Goal: Task Accomplishment & Management: Manage account settings

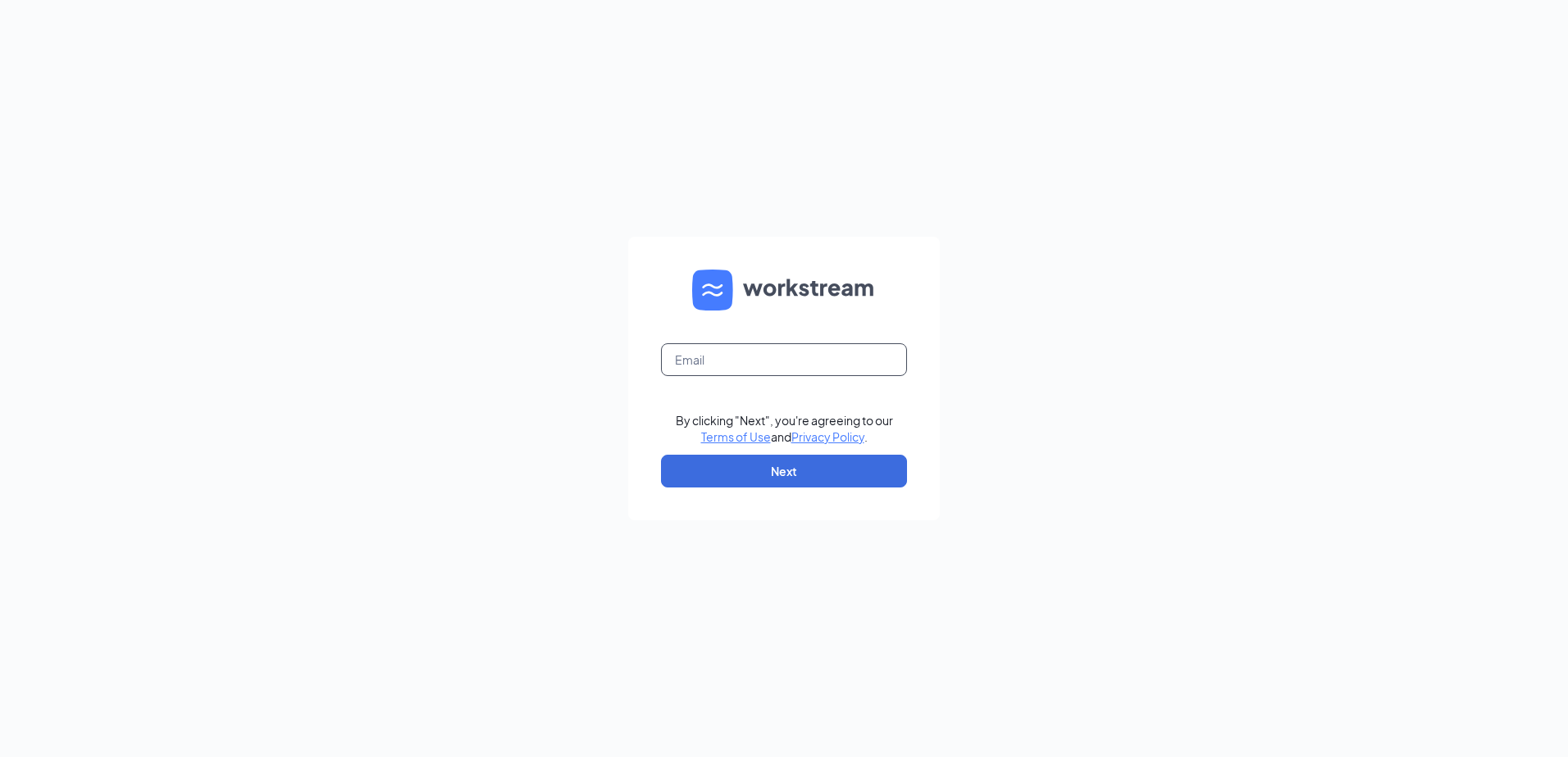
click at [770, 362] on input "text" at bounding box center [784, 360] width 246 height 33
type input "[EMAIL_ADDRESS][DOMAIN_NAME]"
click at [756, 468] on button "Next" at bounding box center [784, 471] width 246 height 33
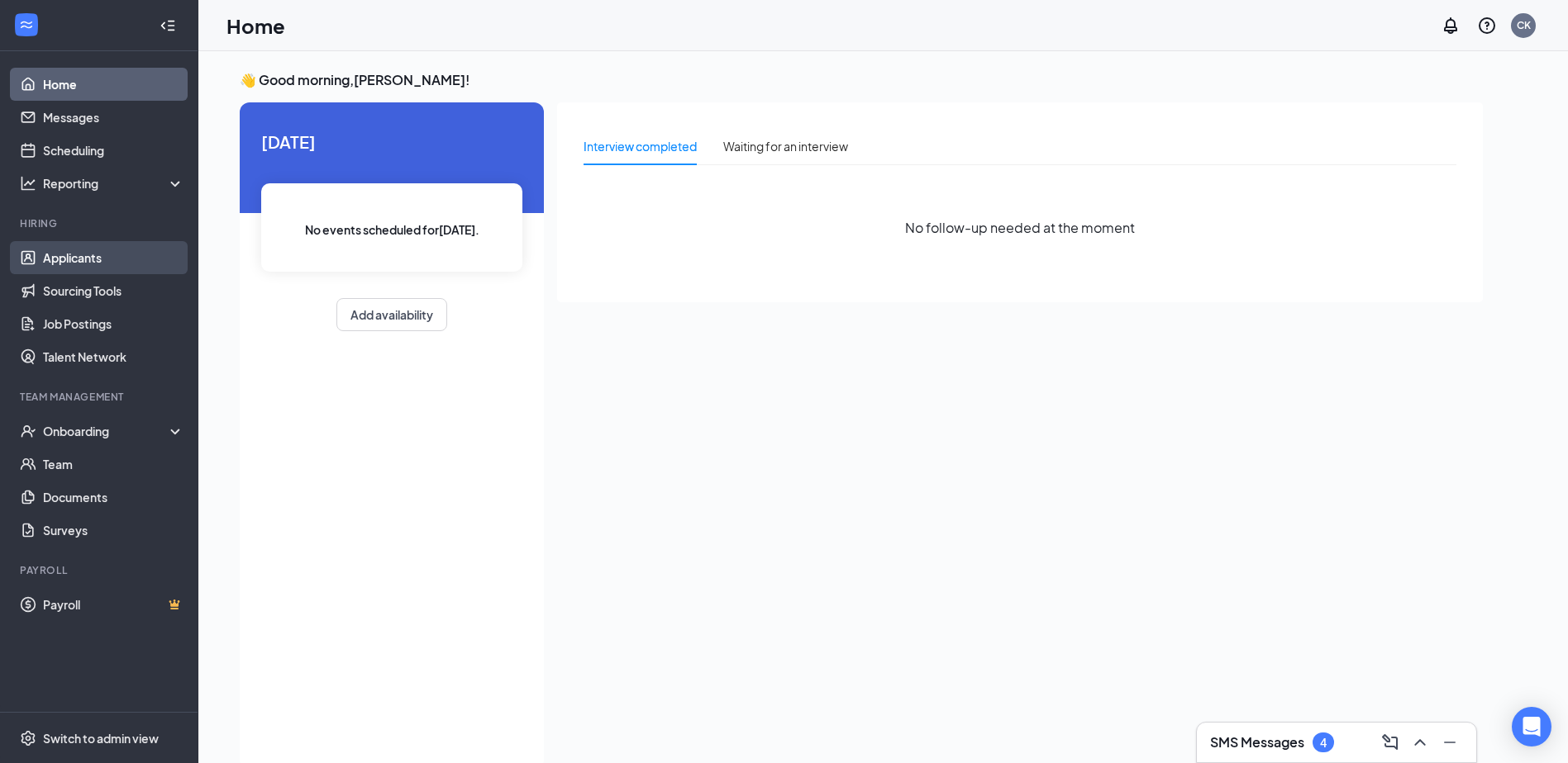
click at [70, 258] on link "Applicants" at bounding box center [113, 258] width 141 height 33
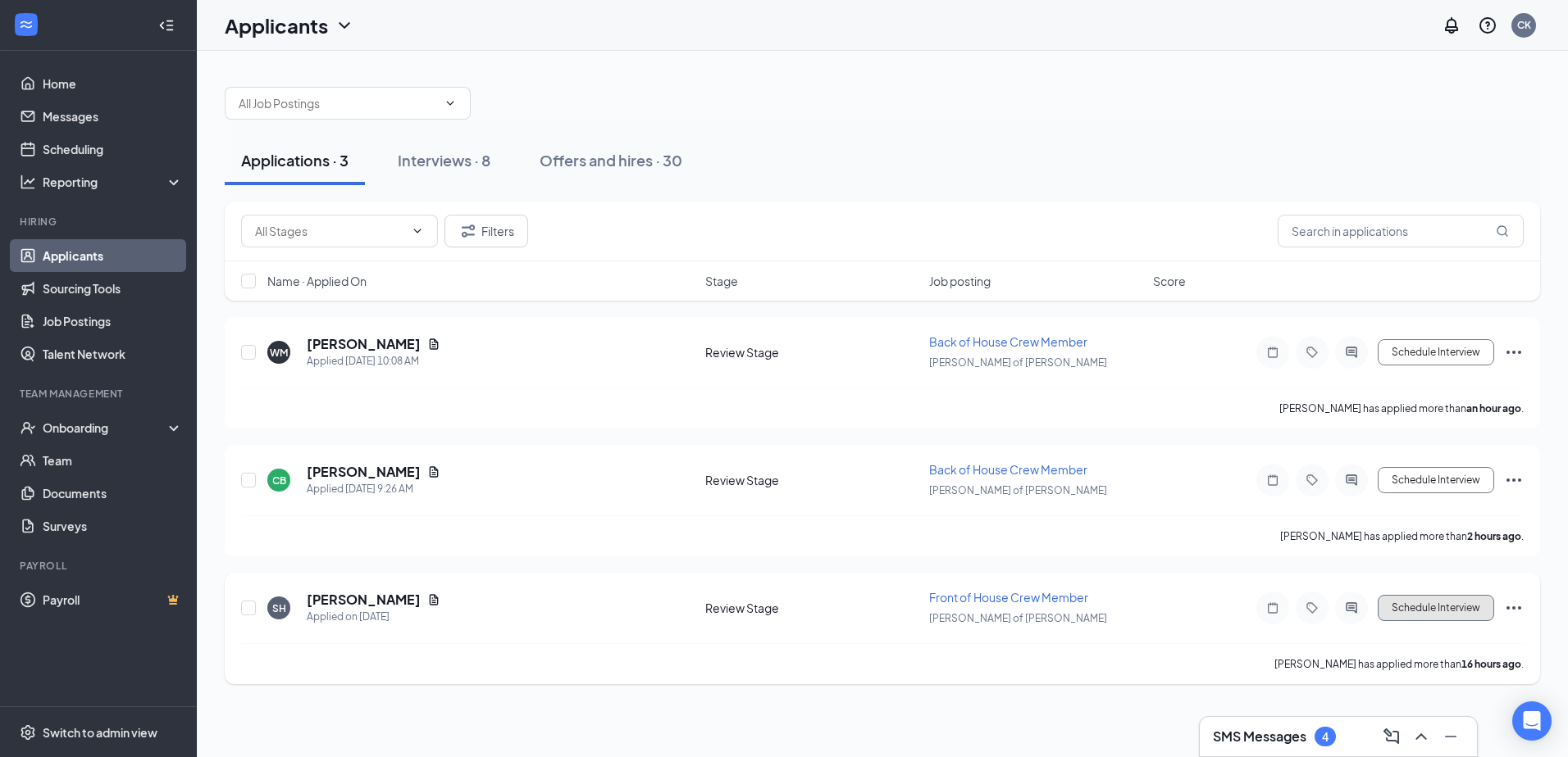
click at [1445, 612] on button "Schedule Interview" at bounding box center [1435, 608] width 117 height 26
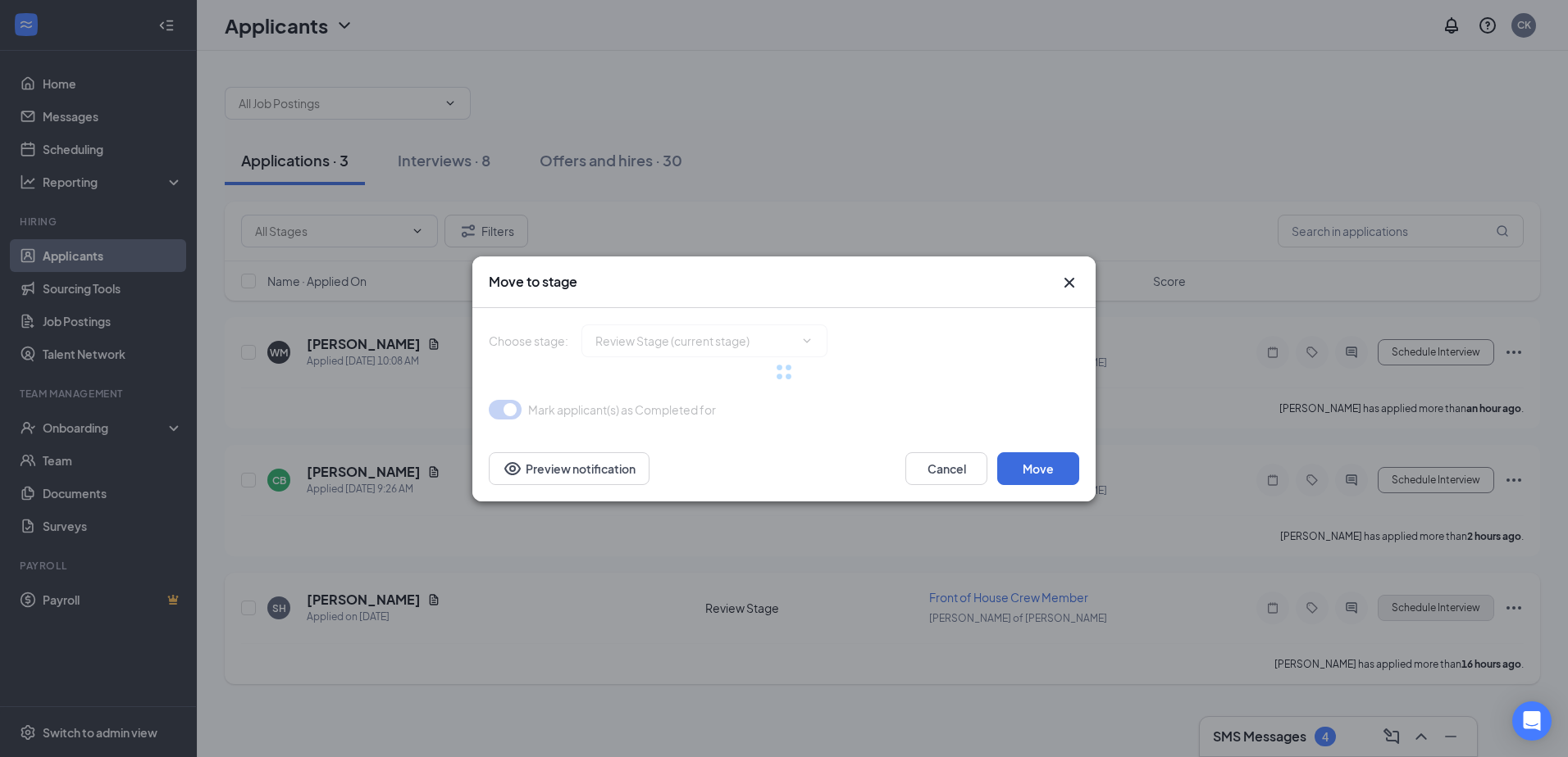
type input "Onsite Interview (next stage)"
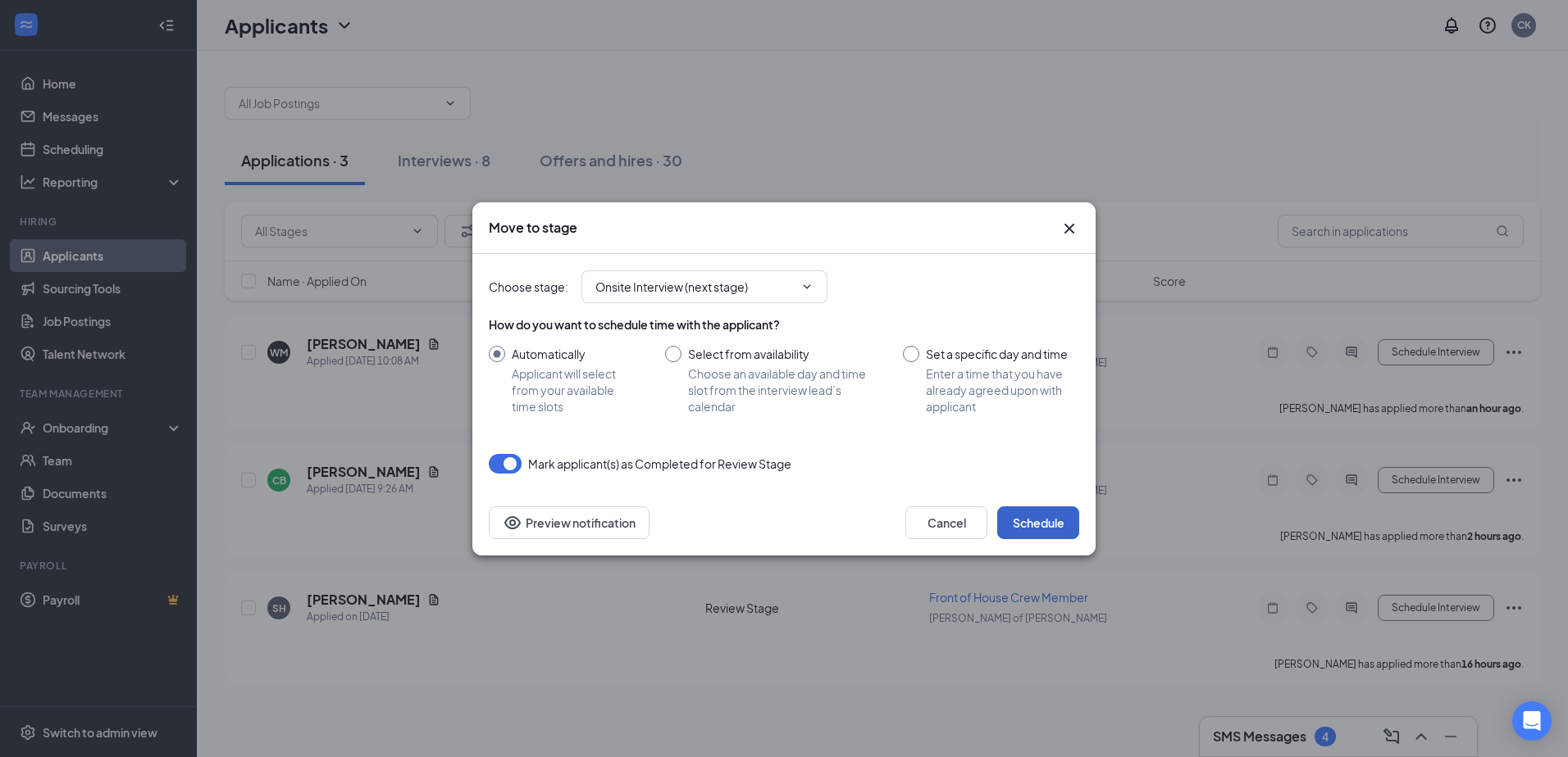
click at [1027, 525] on button "Schedule" at bounding box center [1038, 523] width 82 height 33
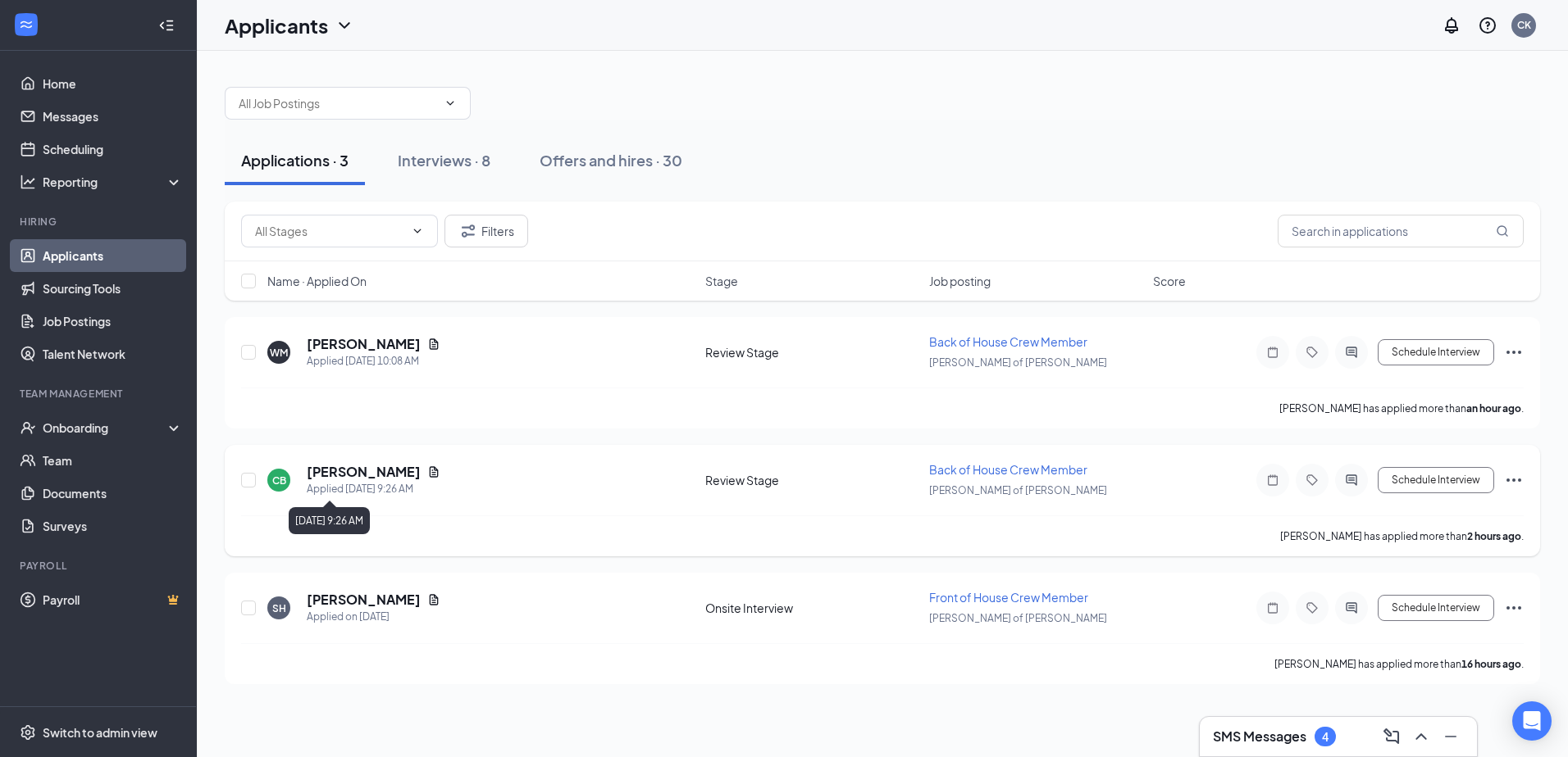
click at [354, 482] on div "Applied [DATE] 9:26 AM" at bounding box center [374, 489] width 134 height 16
click at [358, 473] on h5 "[PERSON_NAME]" at bounding box center [364, 472] width 114 height 18
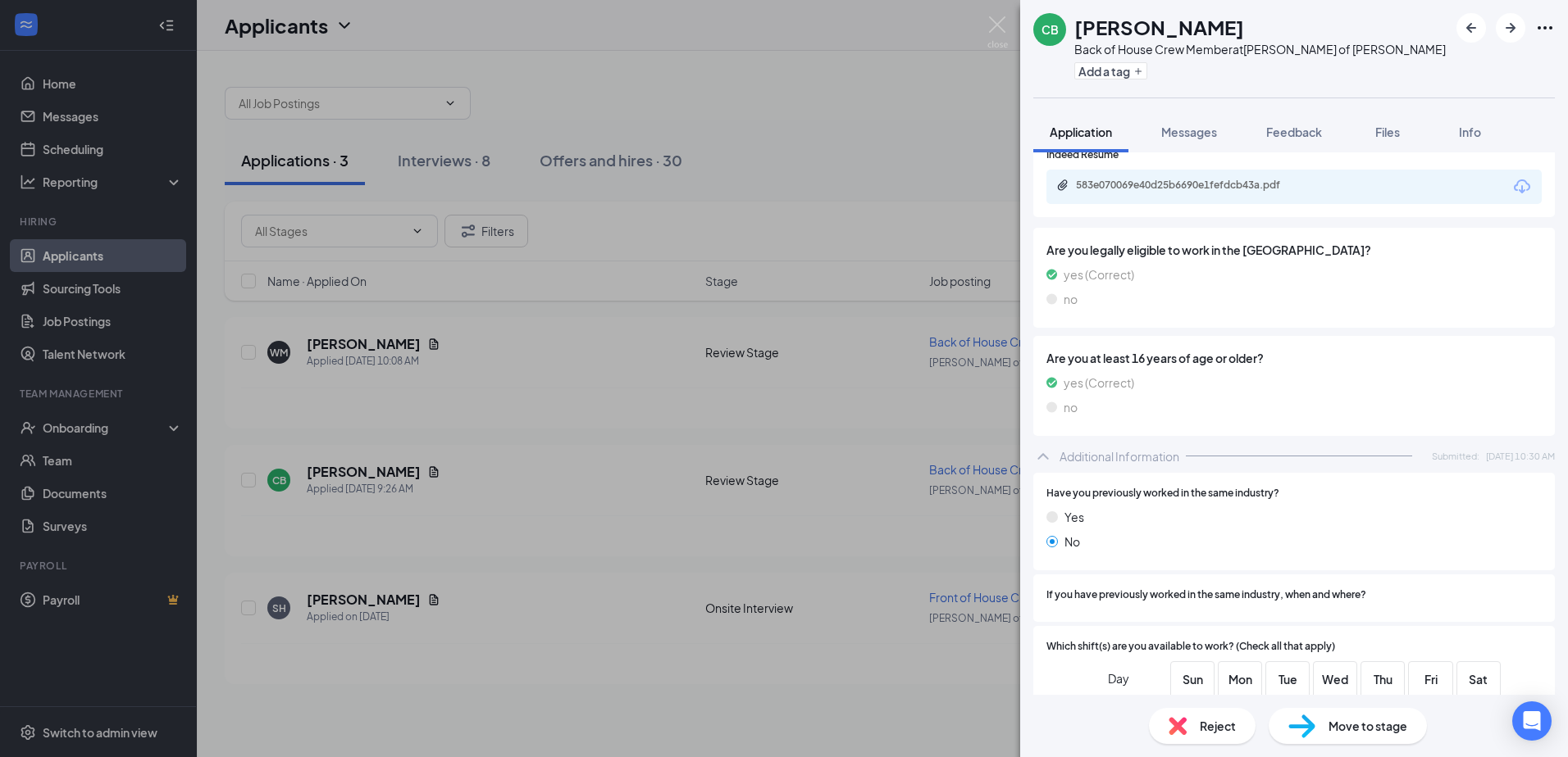
scroll to position [374, 0]
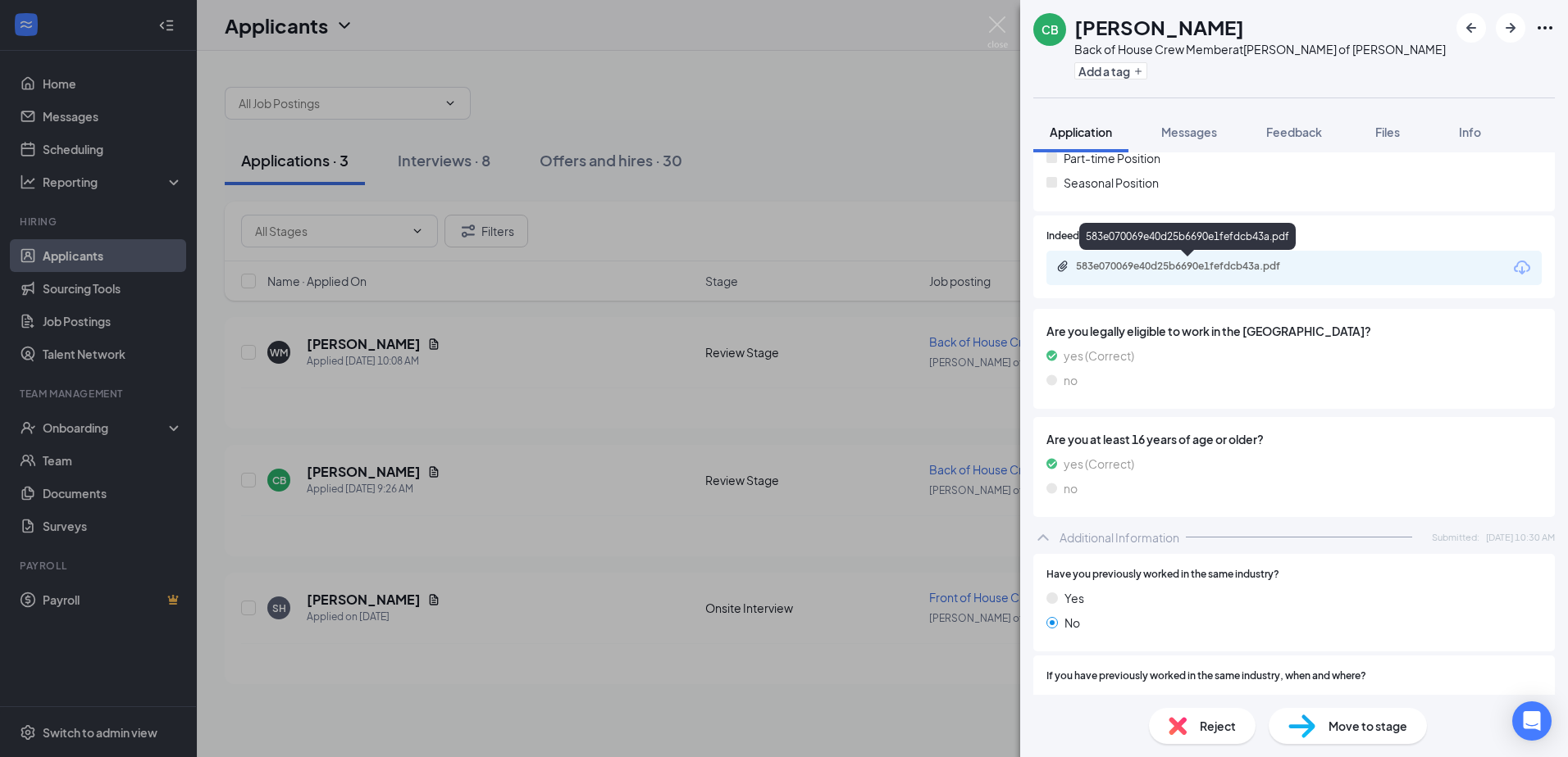
click at [1318, 270] on div "583e070069e40d25b6690e1fefdcb43a.pdf" at bounding box center [1189, 266] width 266 height 13
click at [362, 351] on div "[PERSON_NAME] Back of House Crew Member at [PERSON_NAME] of [PERSON_NAME] Add a…" at bounding box center [784, 378] width 1568 height 757
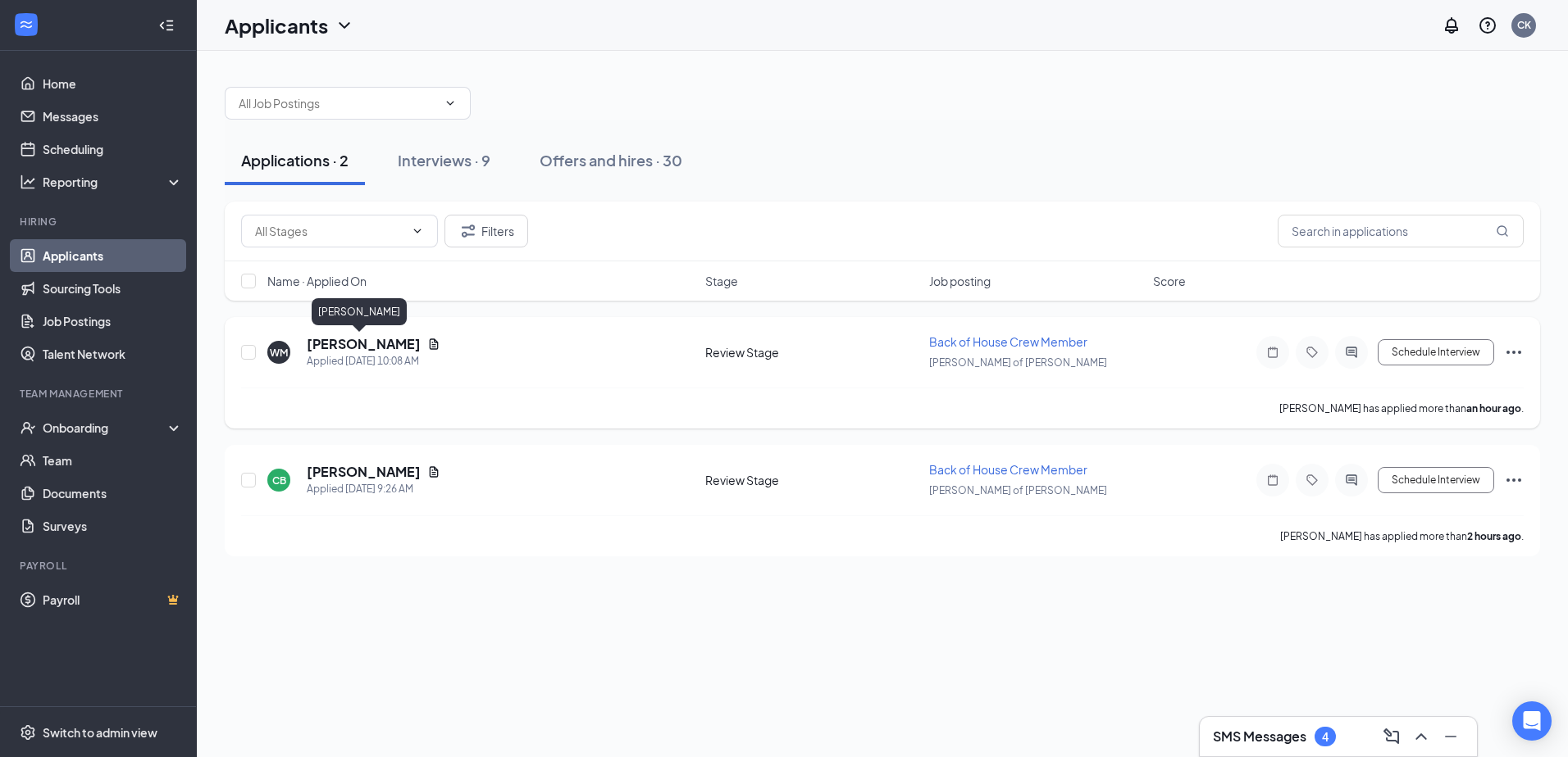
click at [364, 352] on h5 "[PERSON_NAME]" at bounding box center [364, 345] width 114 height 18
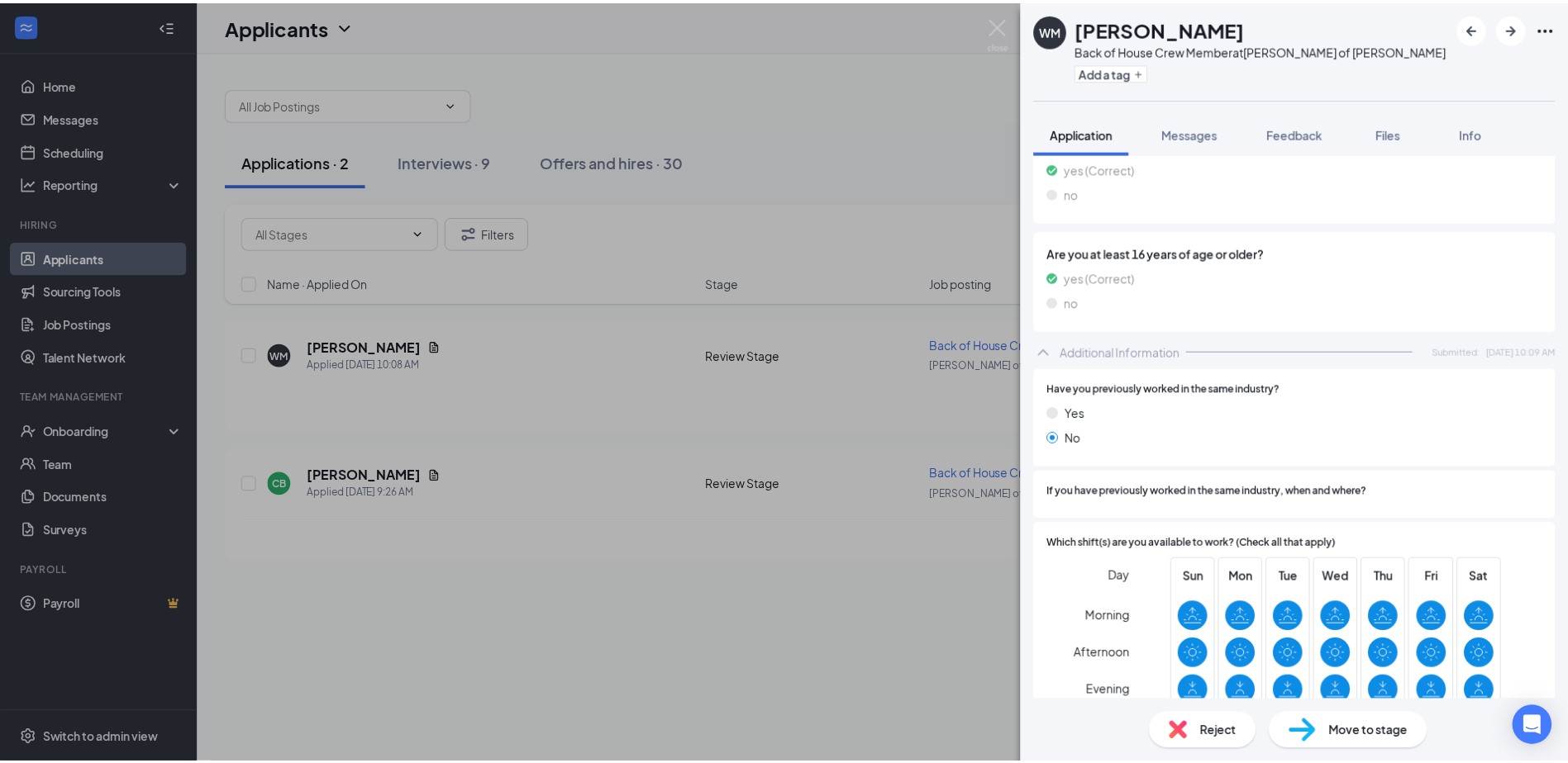
scroll to position [661, 0]
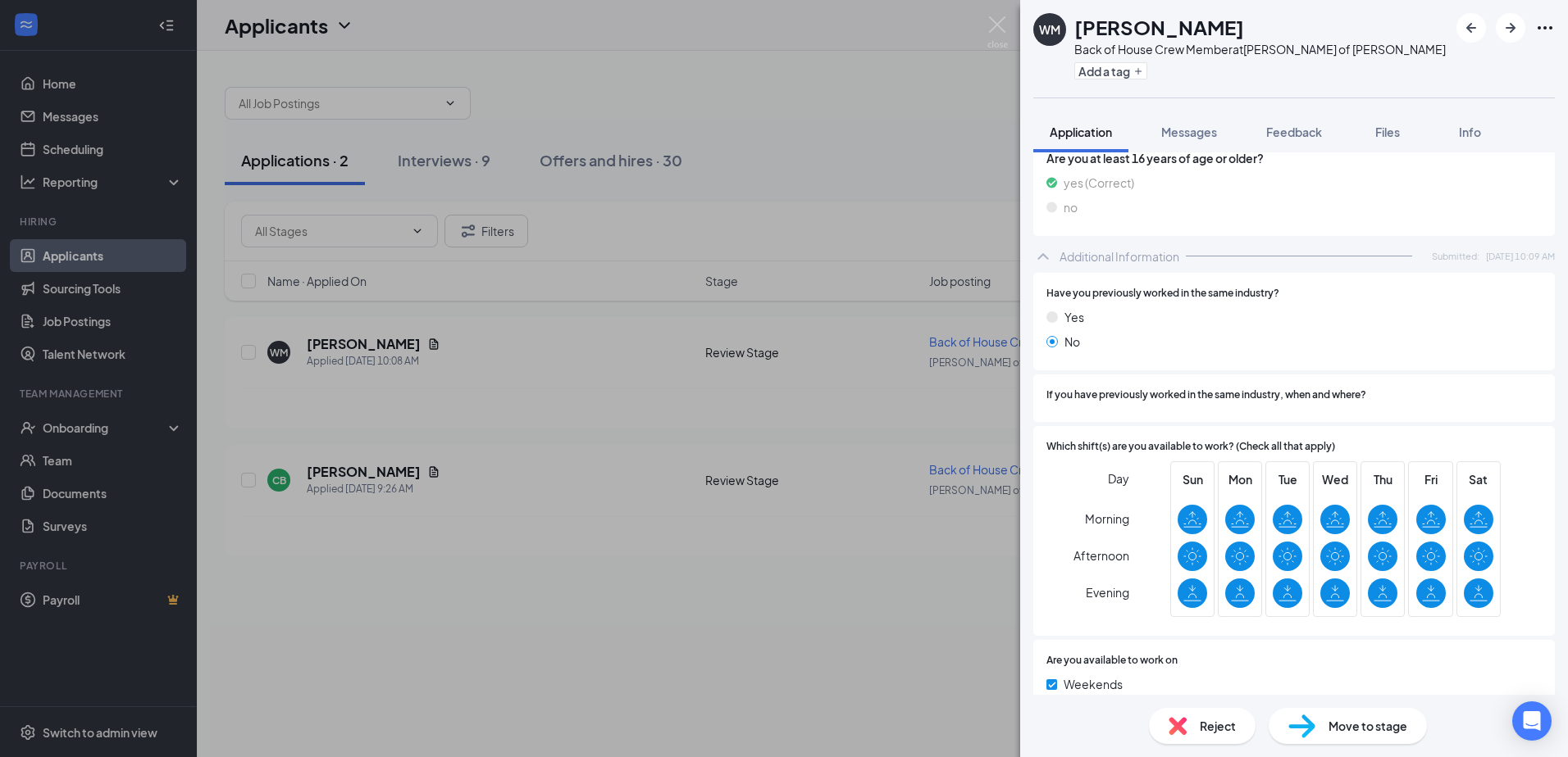
click at [1347, 730] on span "Move to stage" at bounding box center [1367, 726] width 79 height 18
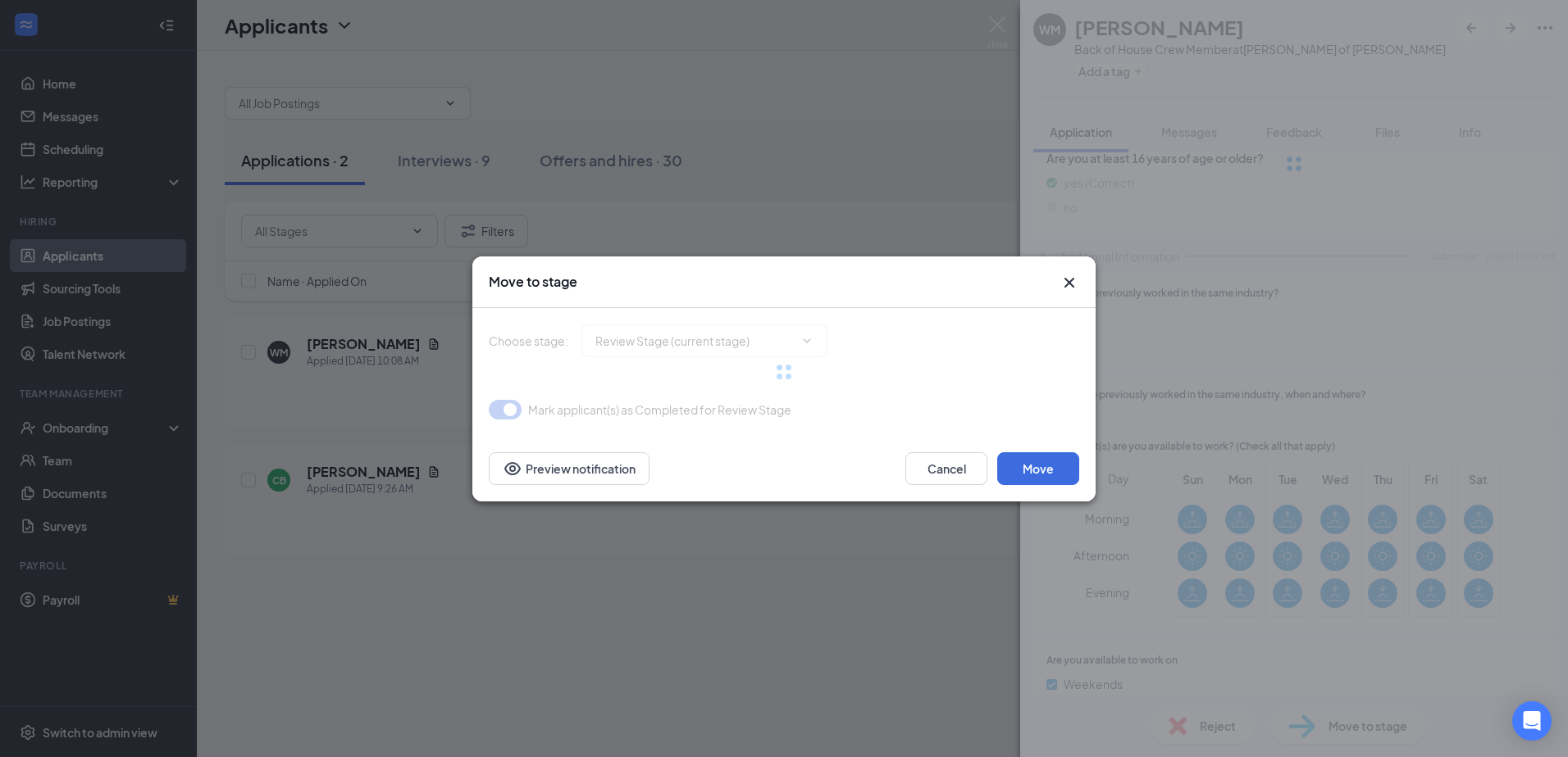
type input "Onsite Interview (next stage)"
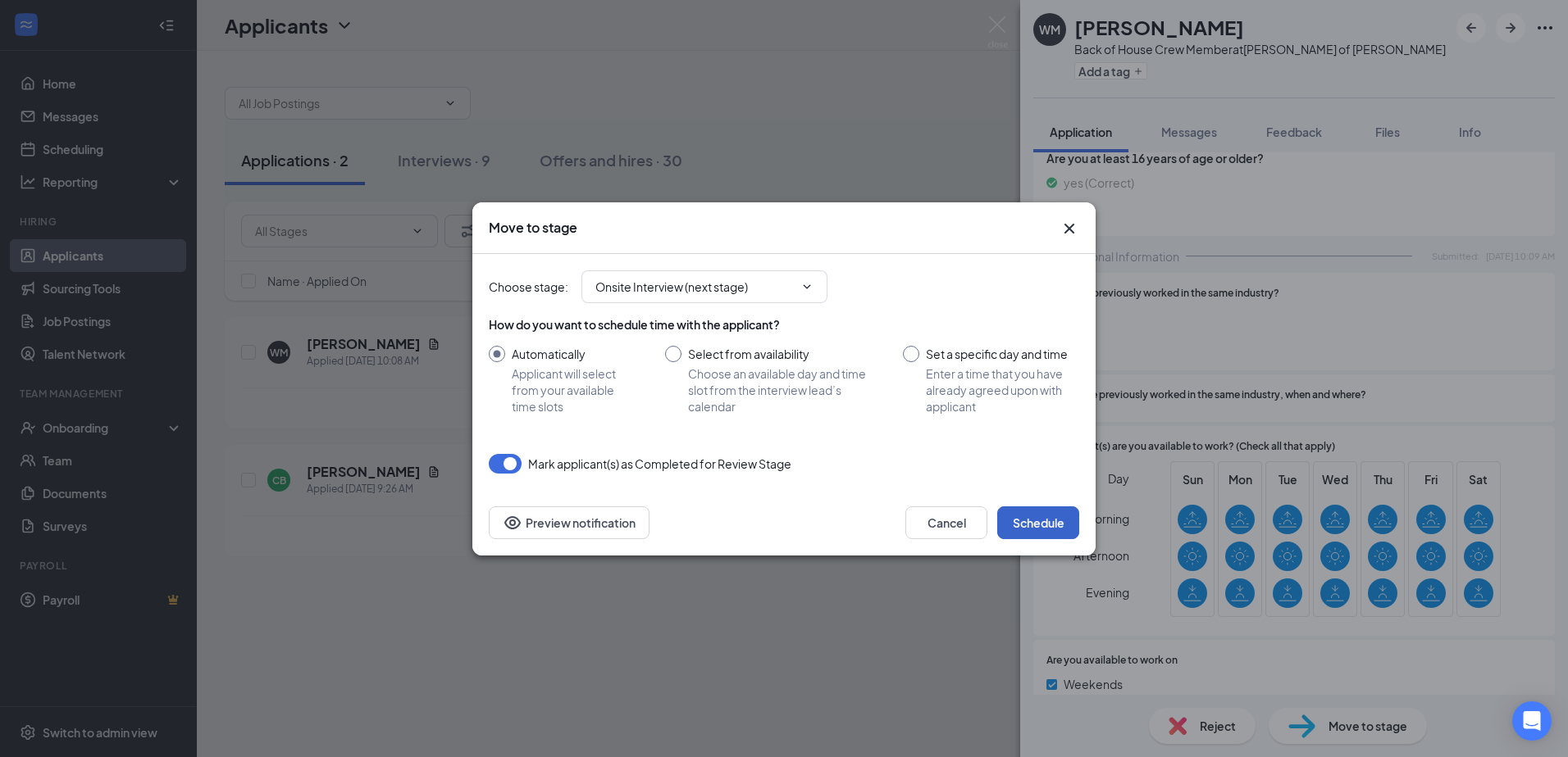
click at [1031, 520] on button "Schedule" at bounding box center [1038, 523] width 82 height 33
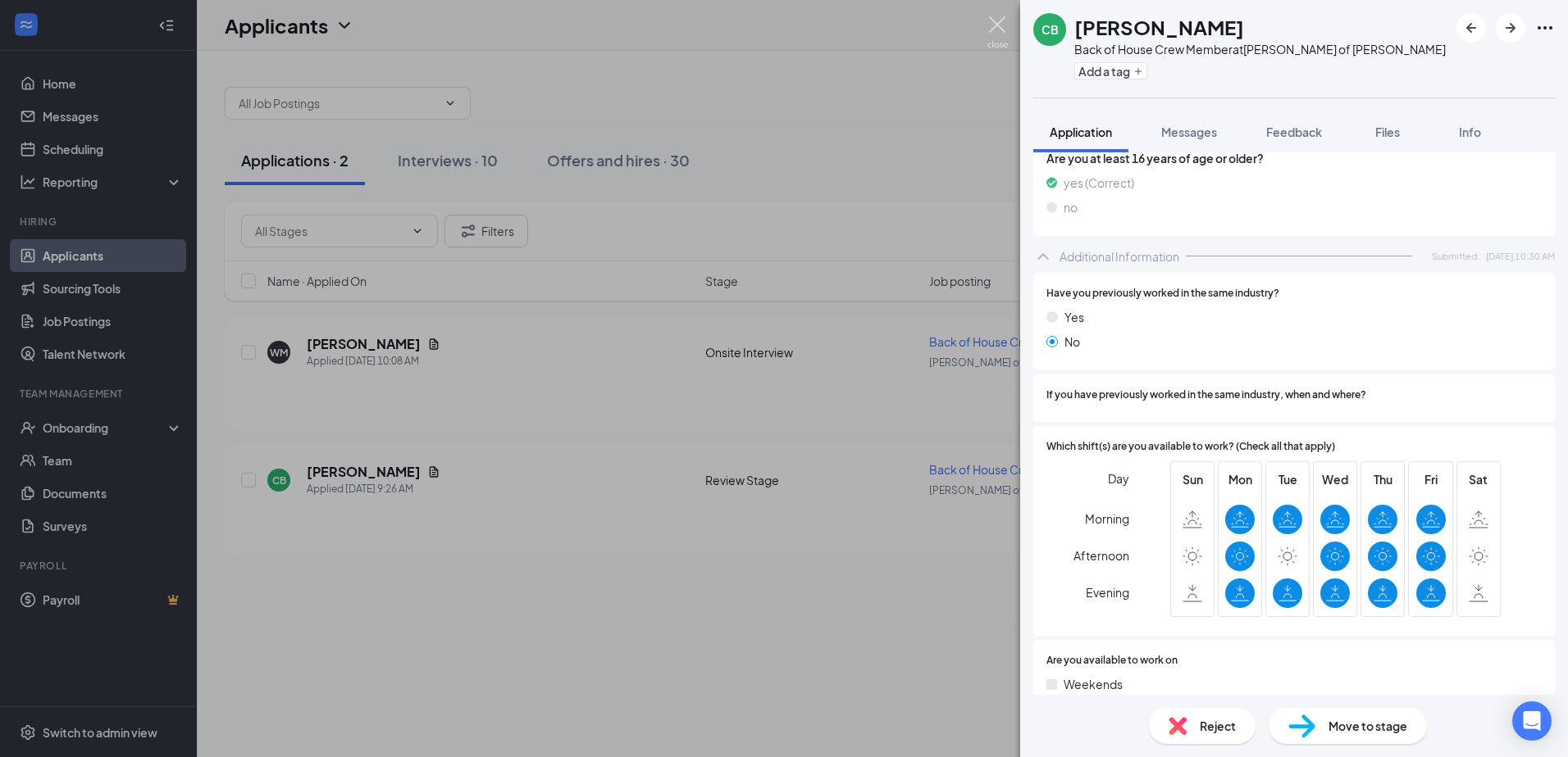
click at [992, 19] on img at bounding box center [997, 32] width 21 height 32
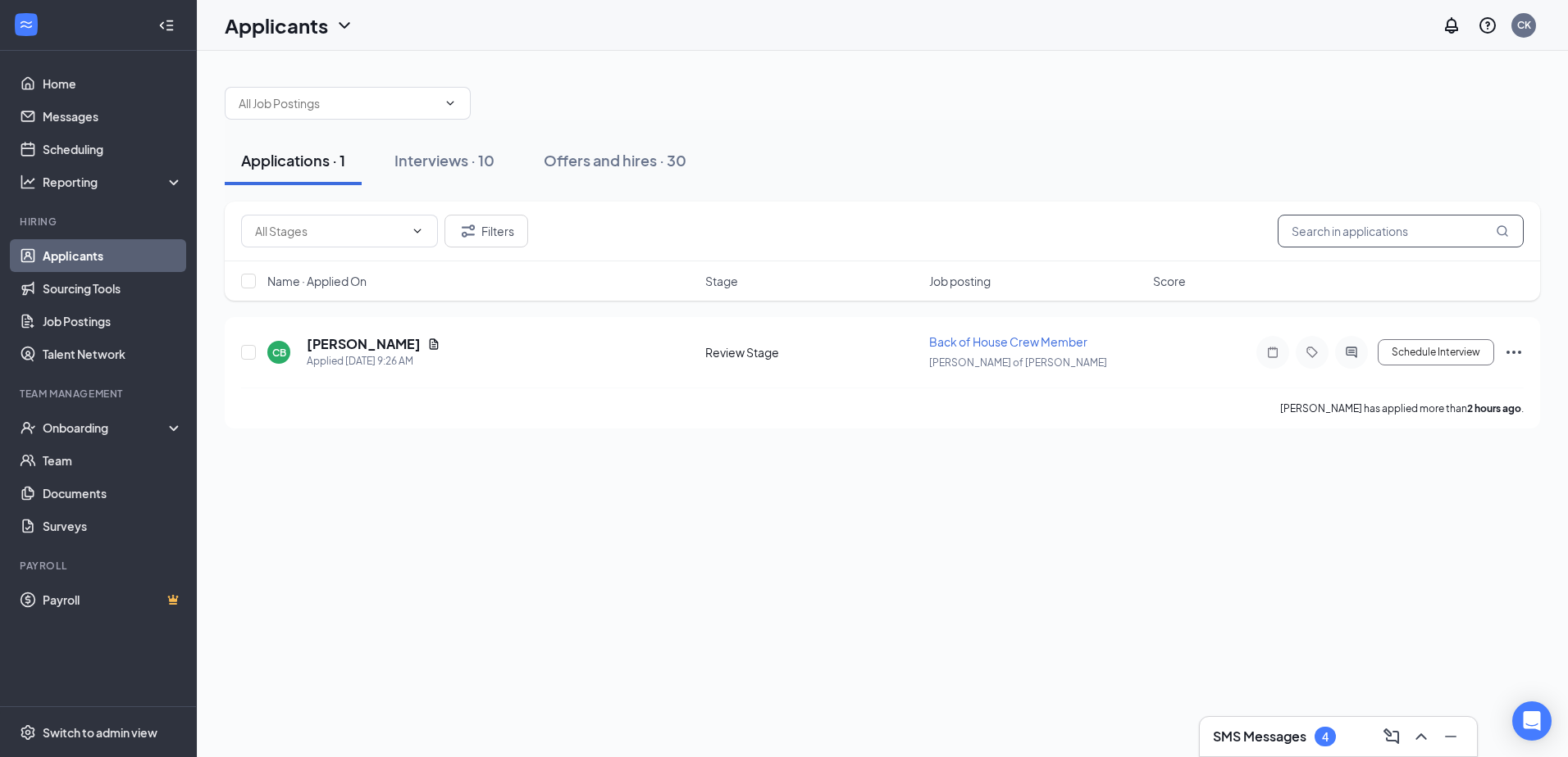
click at [1389, 232] on input "text" at bounding box center [1401, 231] width 246 height 33
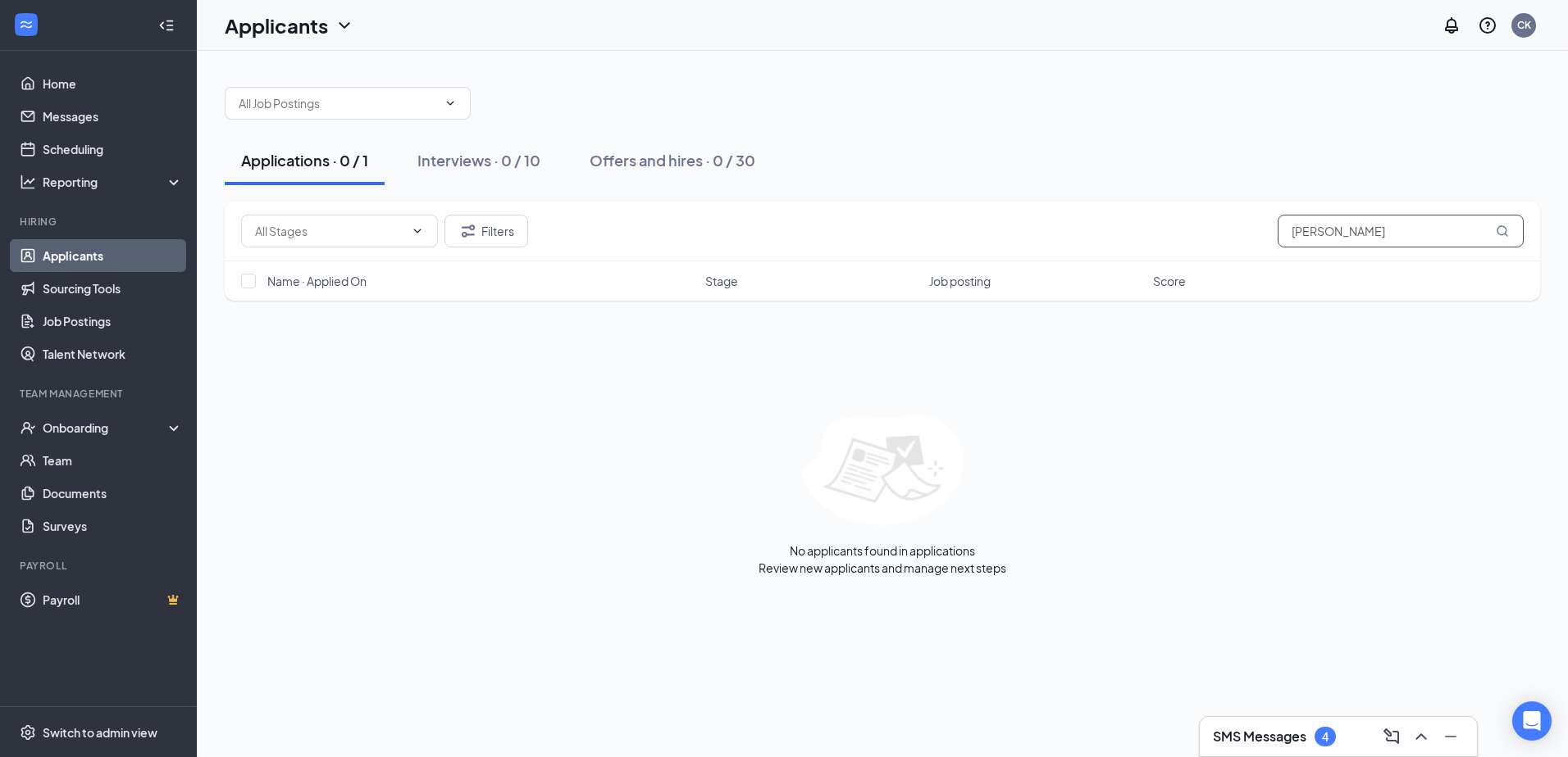
drag, startPoint x: 1438, startPoint y: 225, endPoint x: 1316, endPoint y: 238, distance: 122.7
click at [1316, 238] on input "[PERSON_NAME]" at bounding box center [1401, 231] width 246 height 33
type input "m"
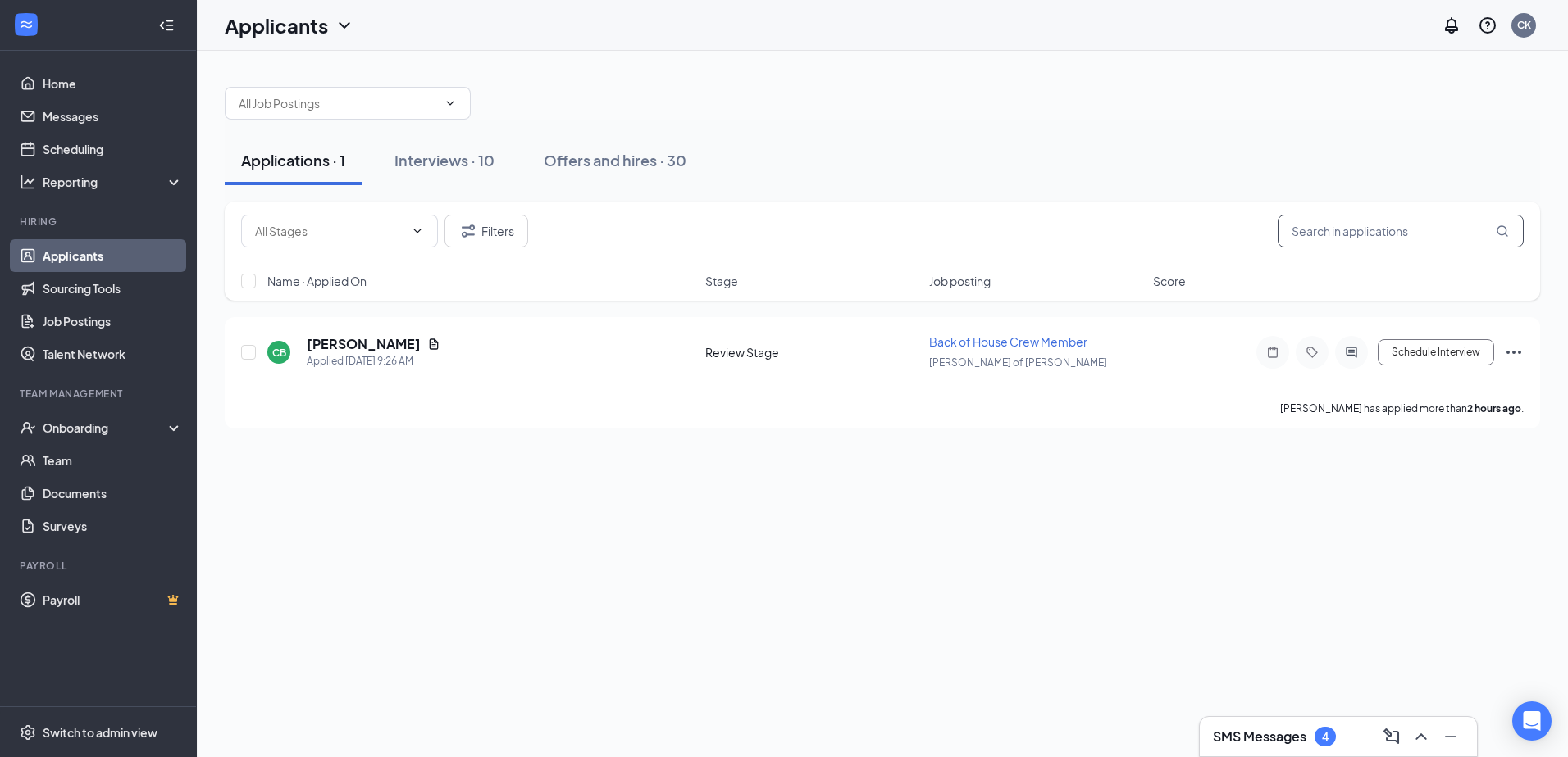
click at [1499, 232] on icon "MagnifyingGlass" at bounding box center [1502, 231] width 13 height 13
click at [592, 162] on div "Offers and hires · 30" at bounding box center [615, 160] width 143 height 21
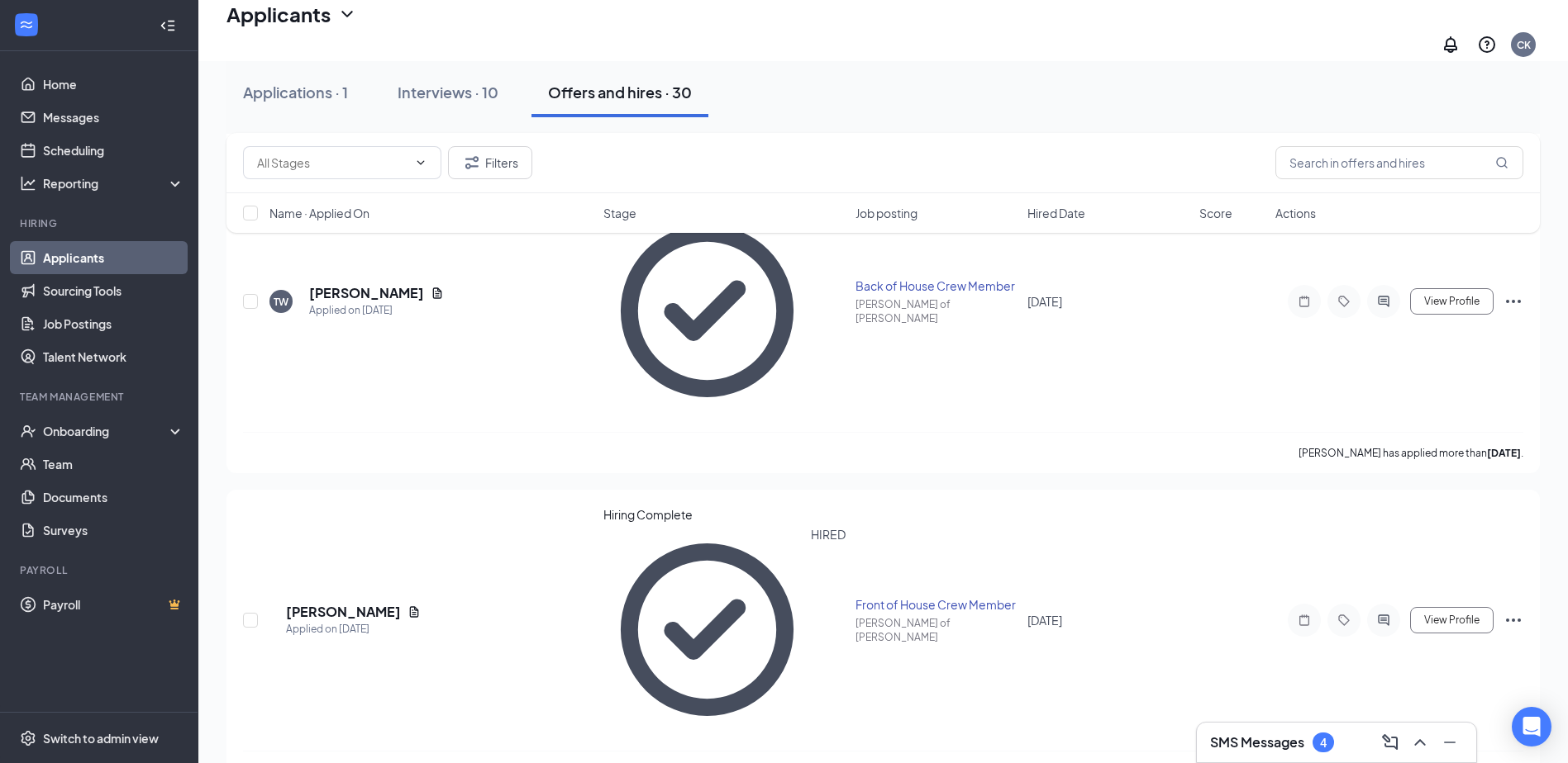
scroll to position [1074, 0]
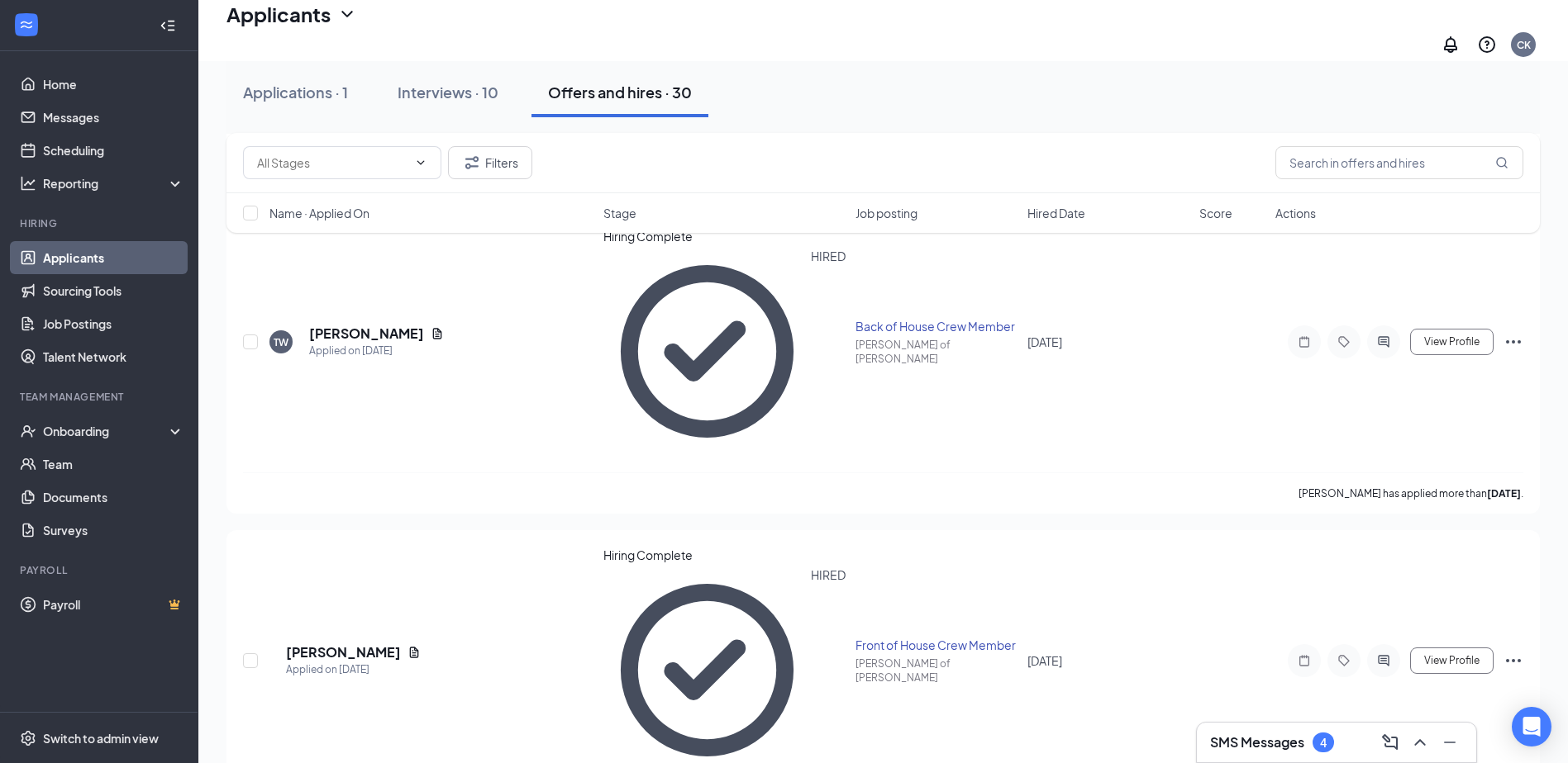
checkbox input "true"
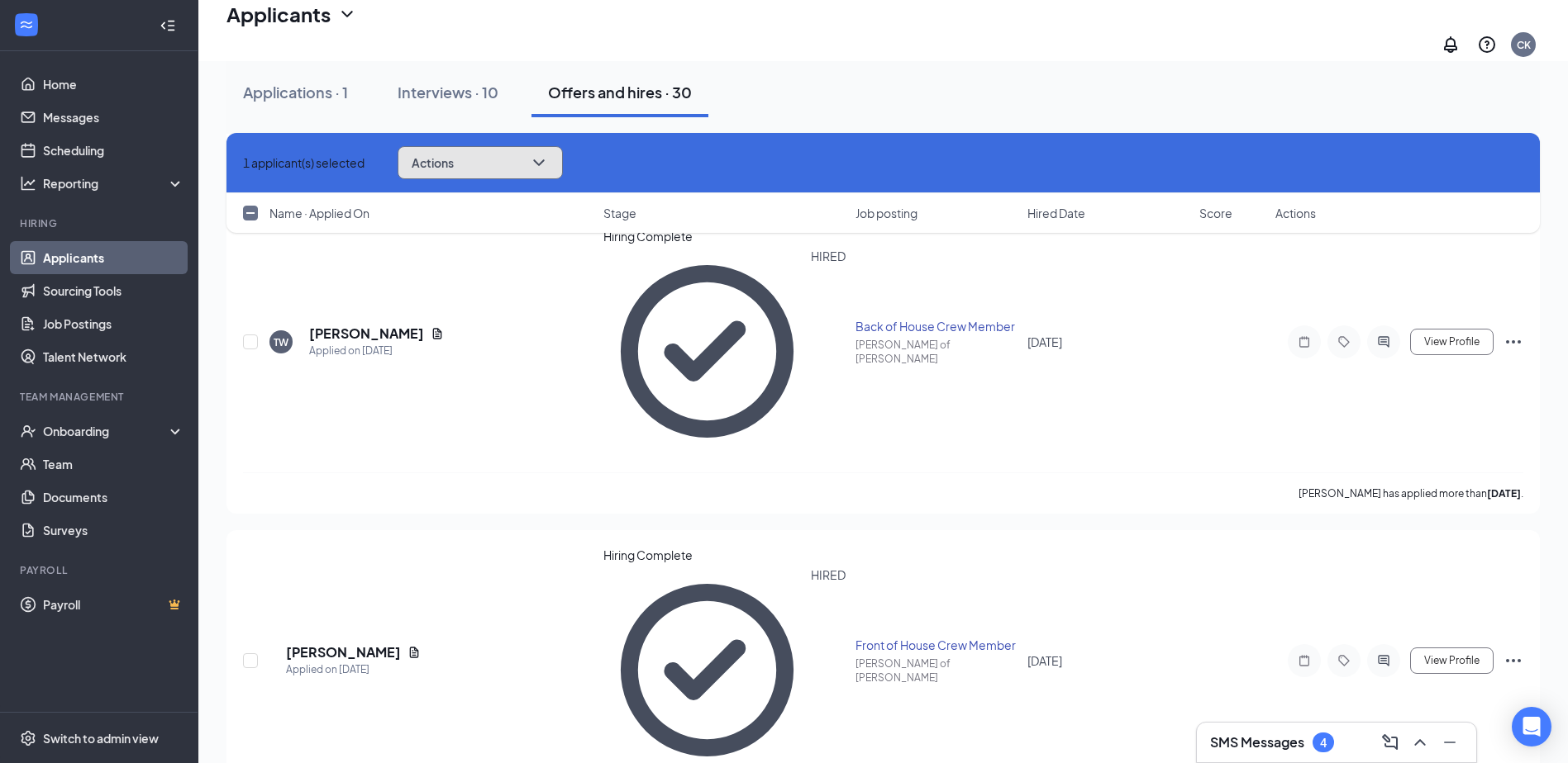
click at [549, 159] on icon "ChevronDown" at bounding box center [539, 163] width 20 height 20
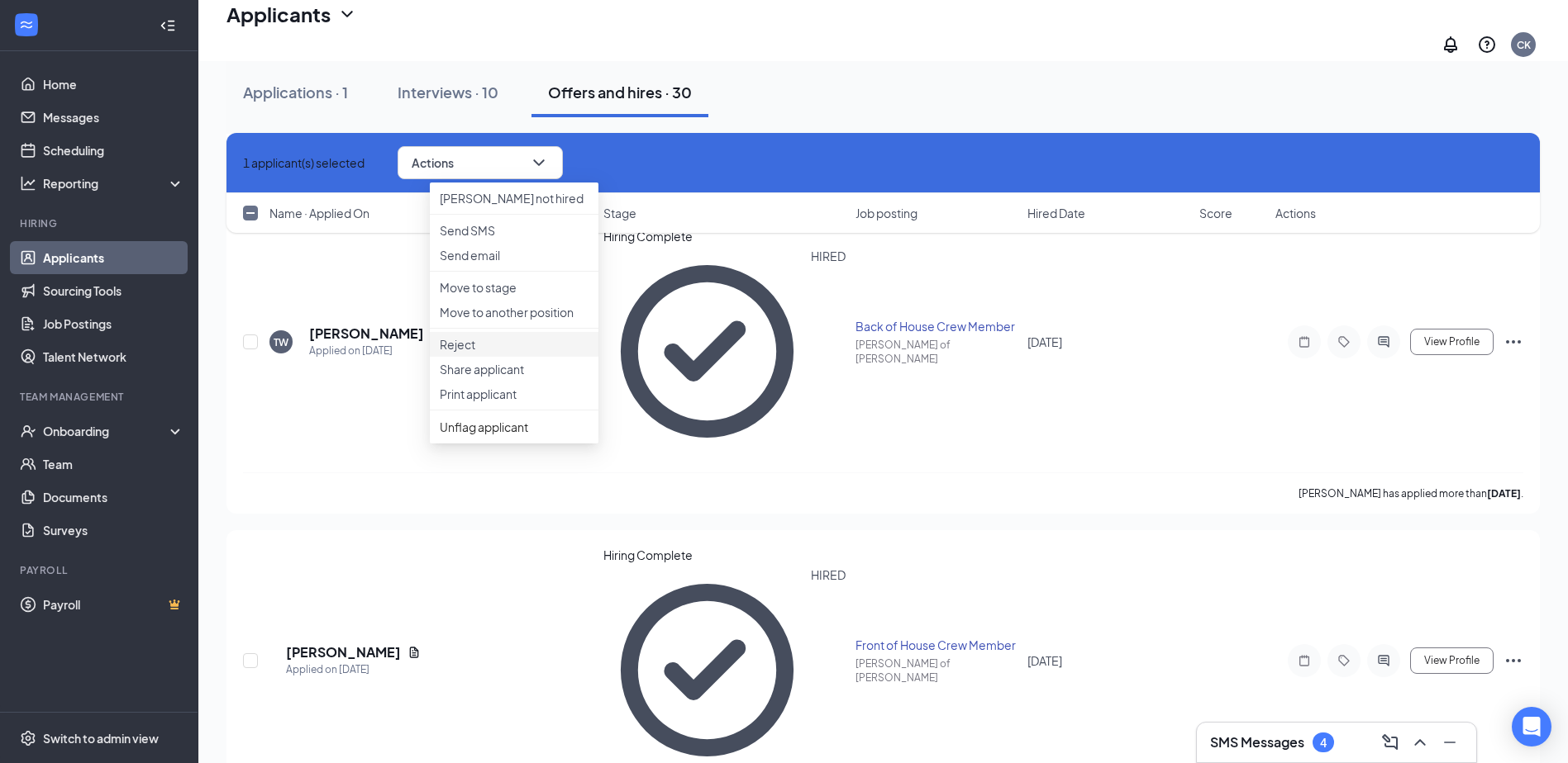
click at [454, 353] on p "Reject" at bounding box center [514, 345] width 149 height 16
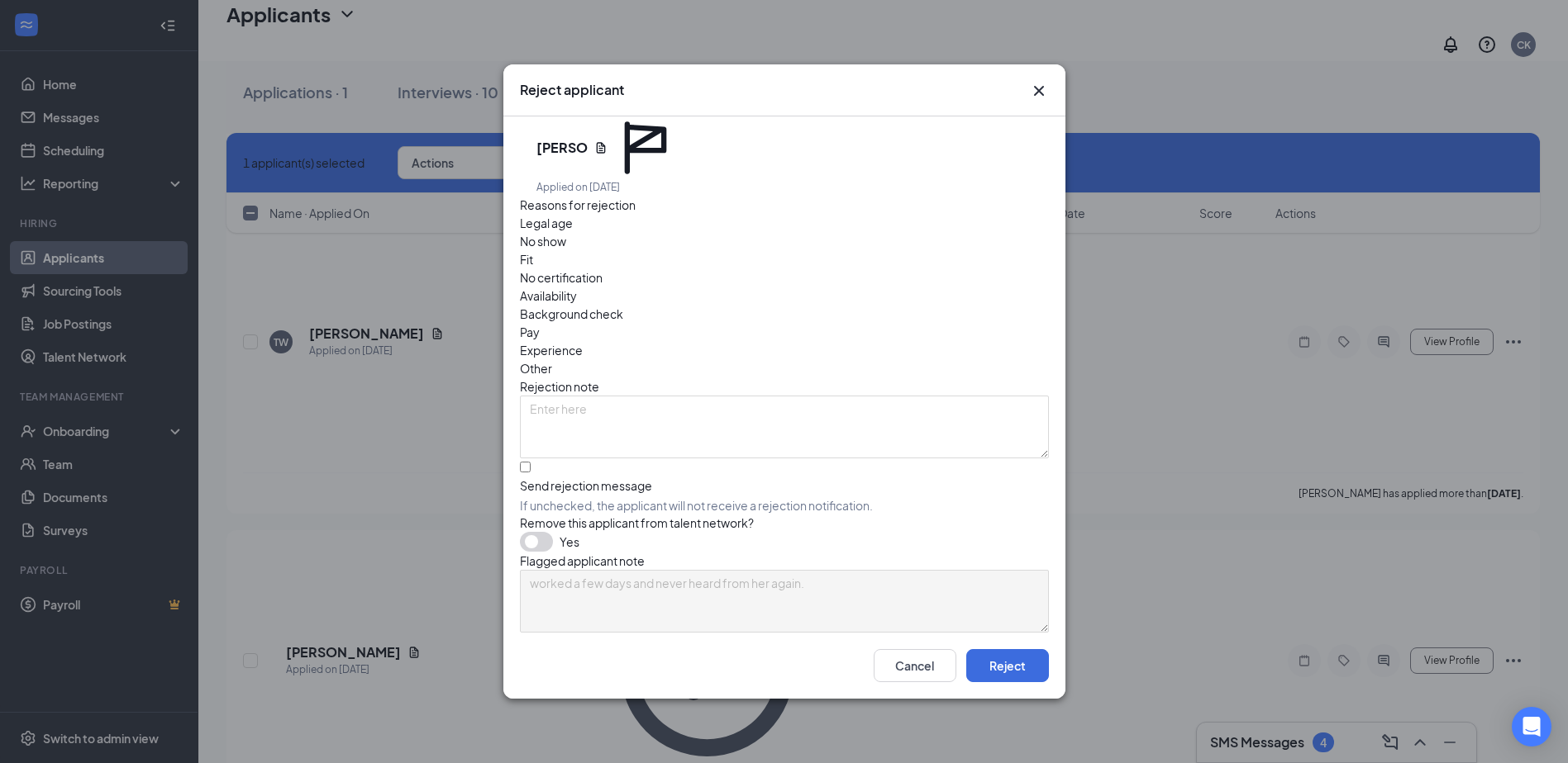
click at [566, 232] on span "No show" at bounding box center [543, 242] width 47 height 18
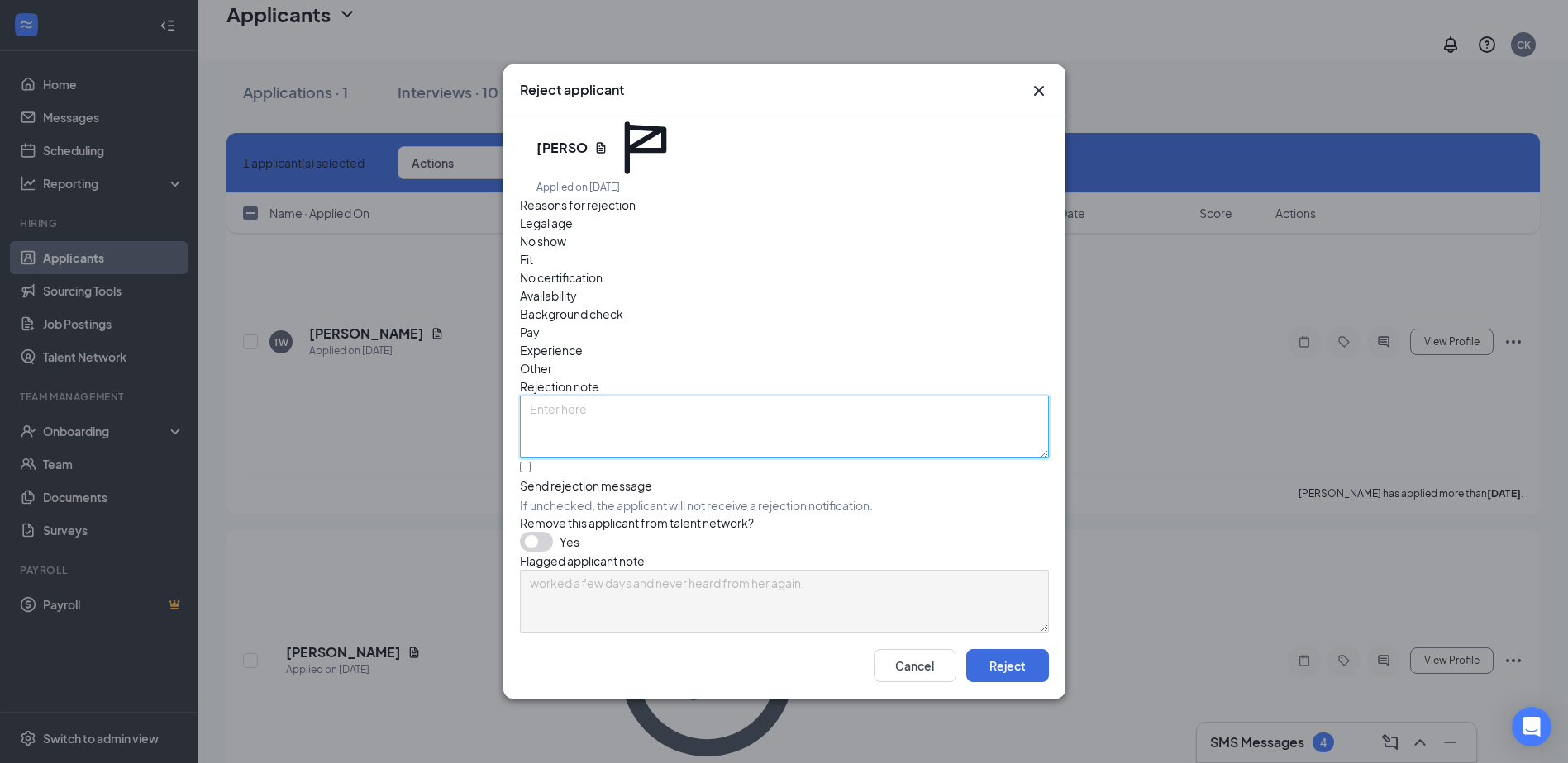
click at [594, 396] on textarea at bounding box center [784, 427] width 529 height 63
type textarea "no show"
click at [530, 462] on input "Send rejection message If unchecked, the applicant will not receive a rejection…" at bounding box center [525, 468] width 11 height 11
checkbox input "true"
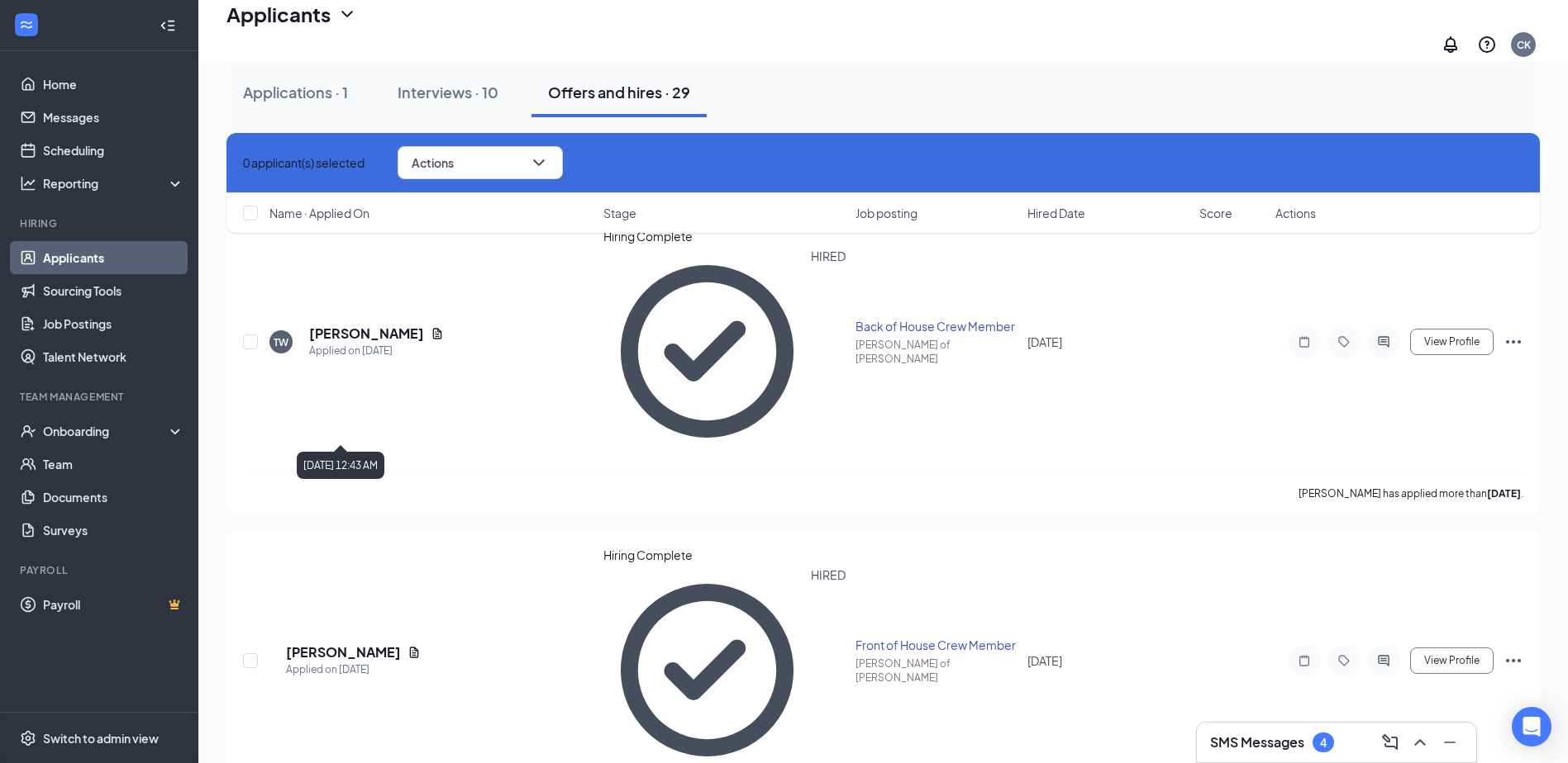
checkbox input "true"
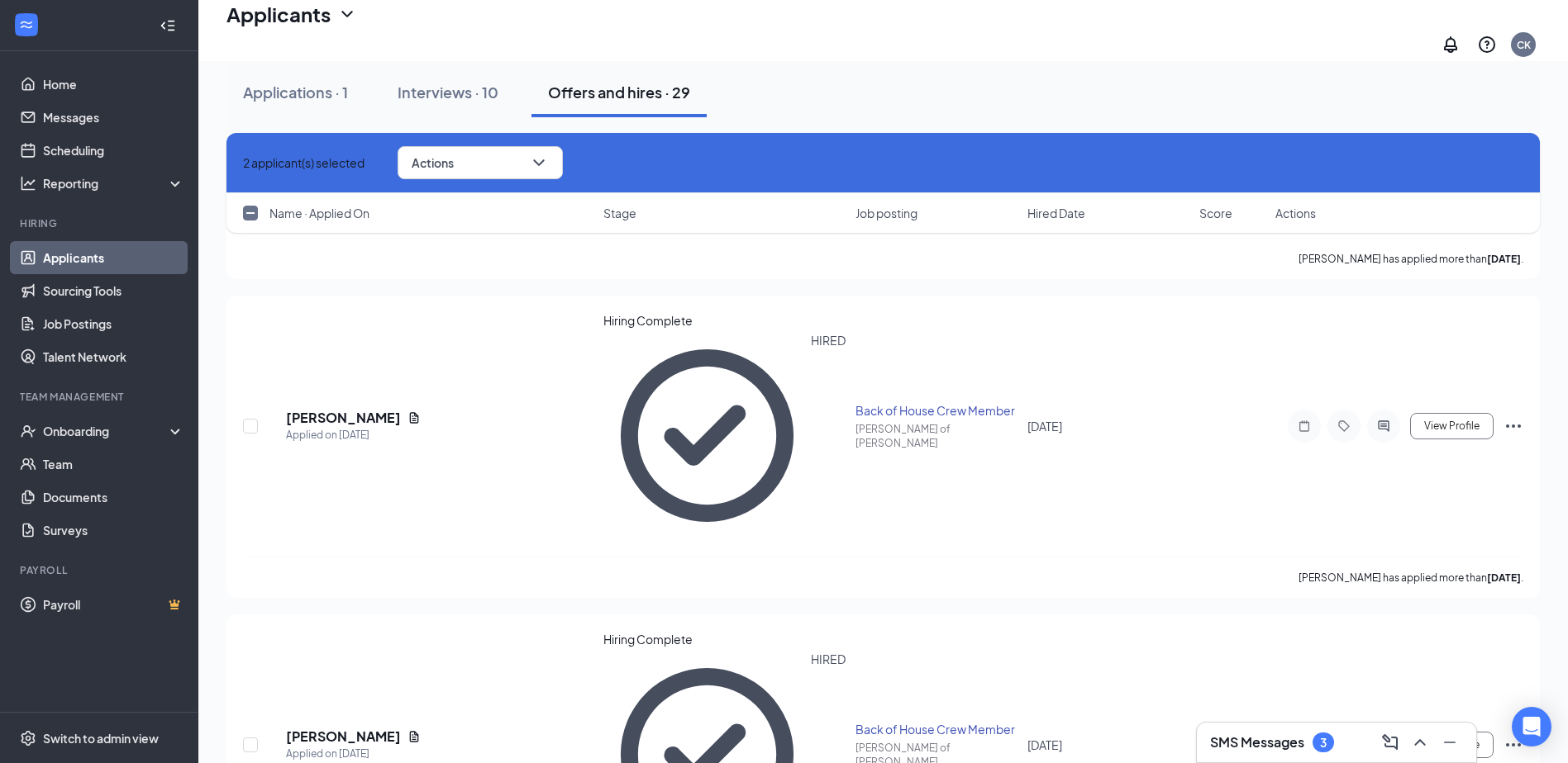
scroll to position [2313, 0]
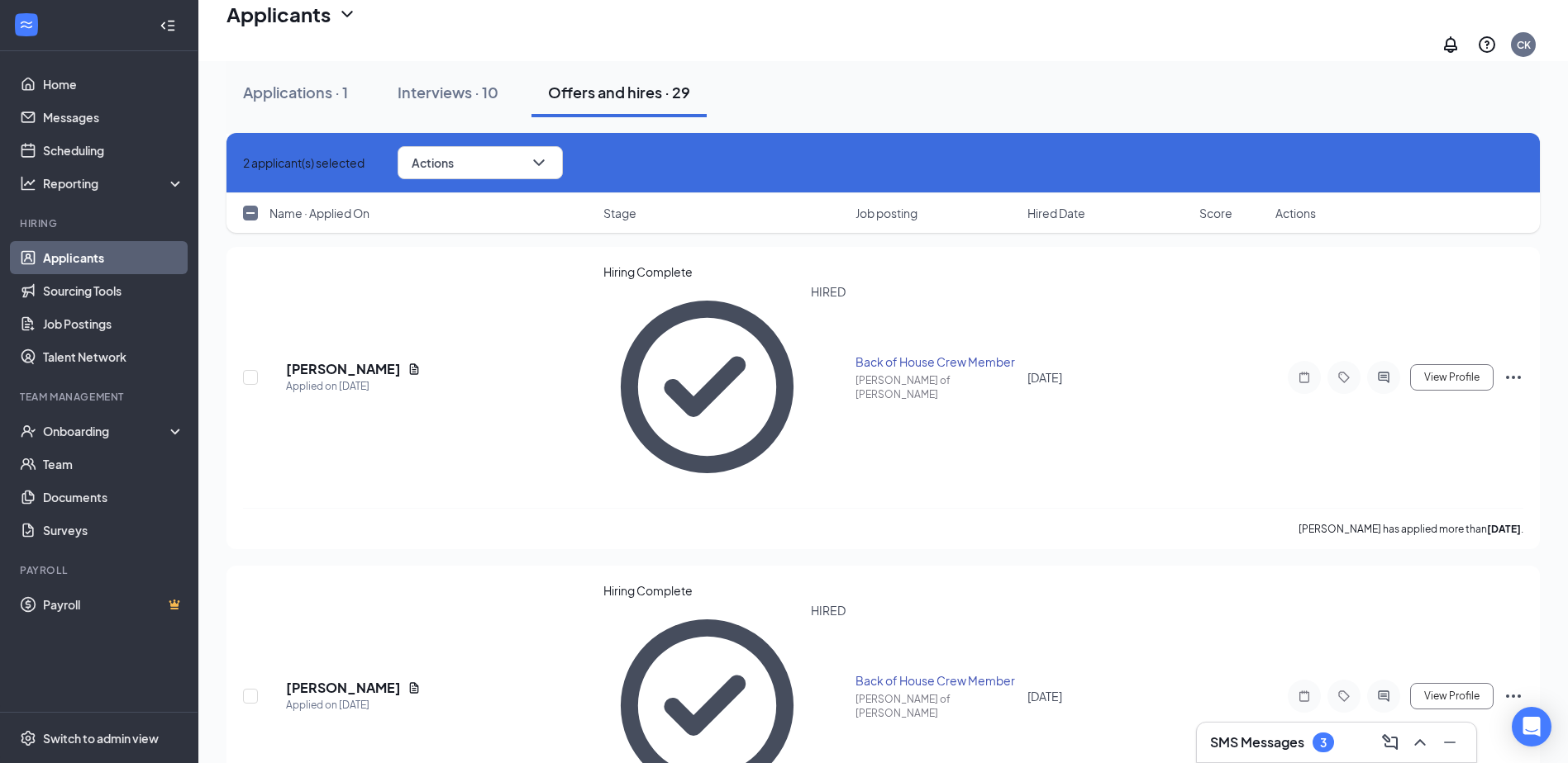
checkbox input "true"
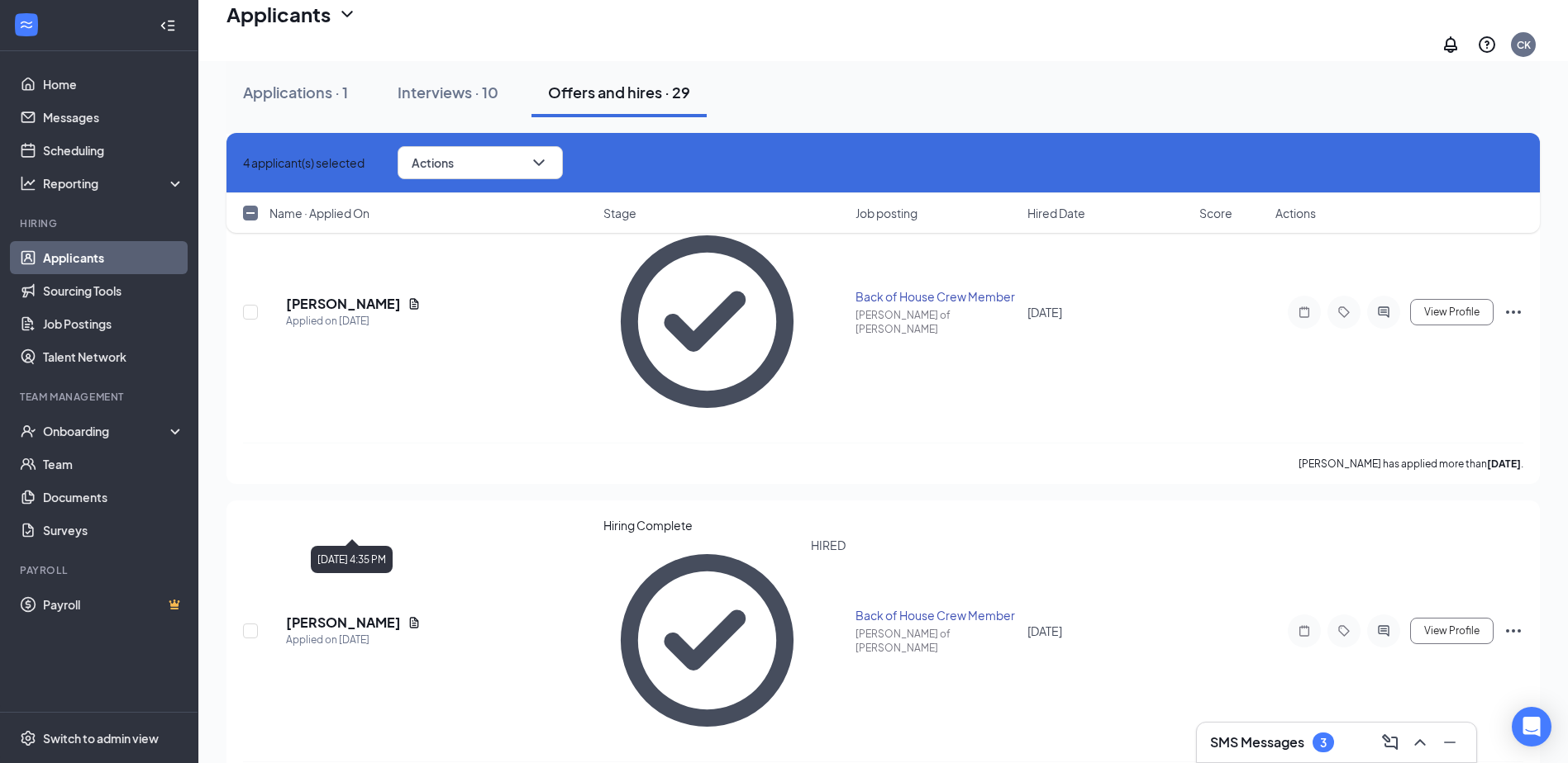
scroll to position [2644, 0]
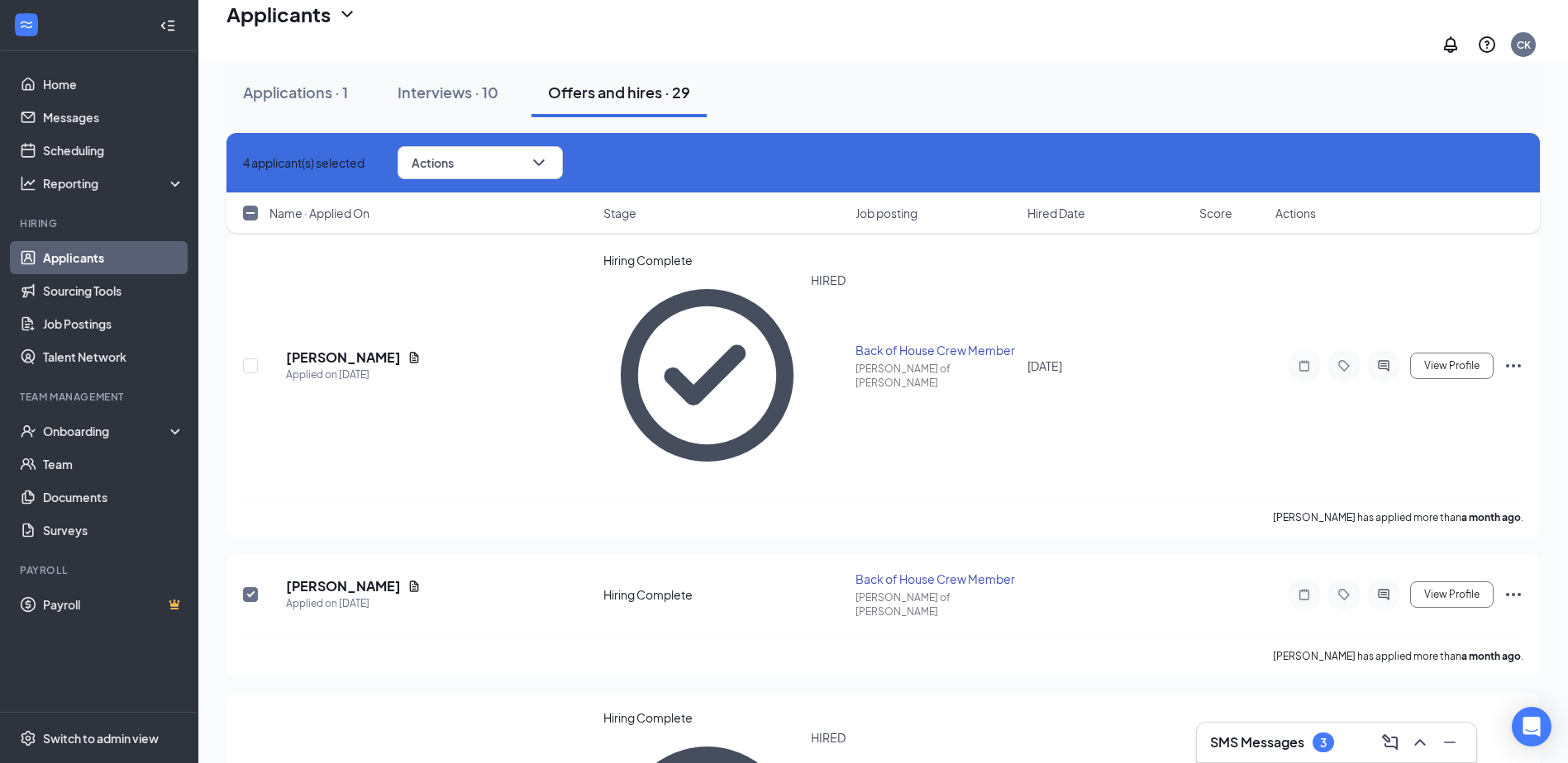
checkbox input "true"
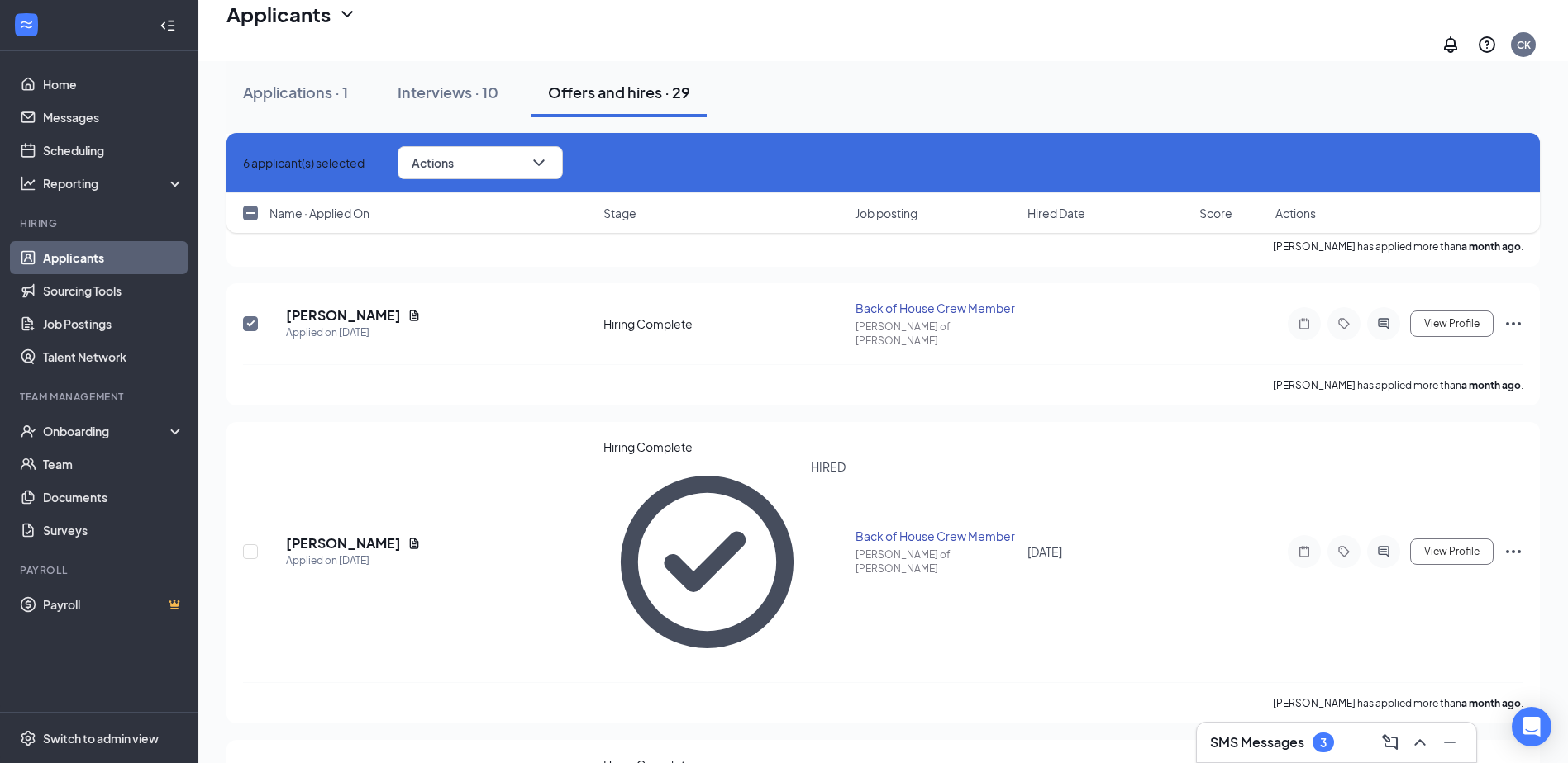
scroll to position [2974, 0]
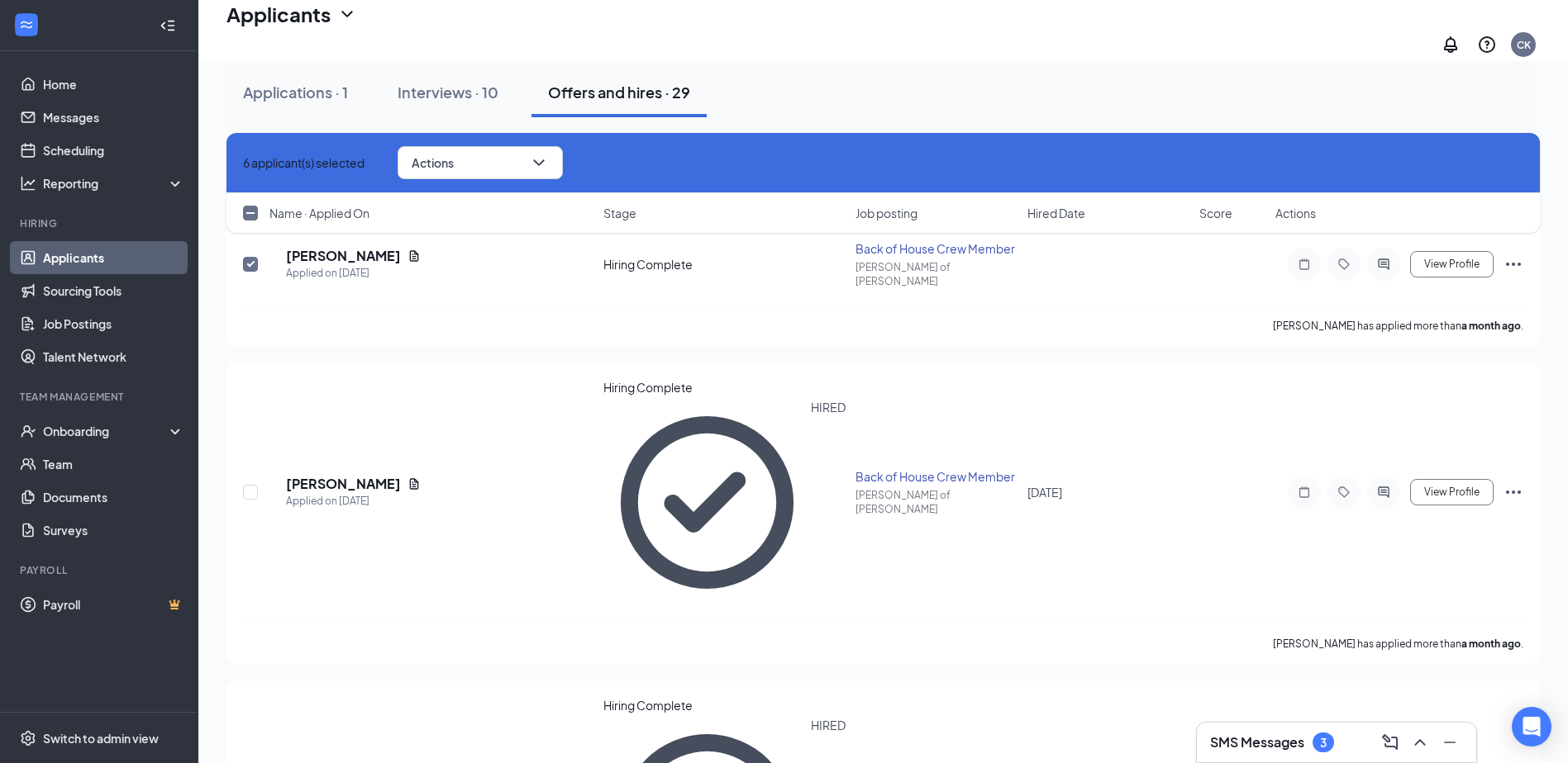
checkbox input "true"
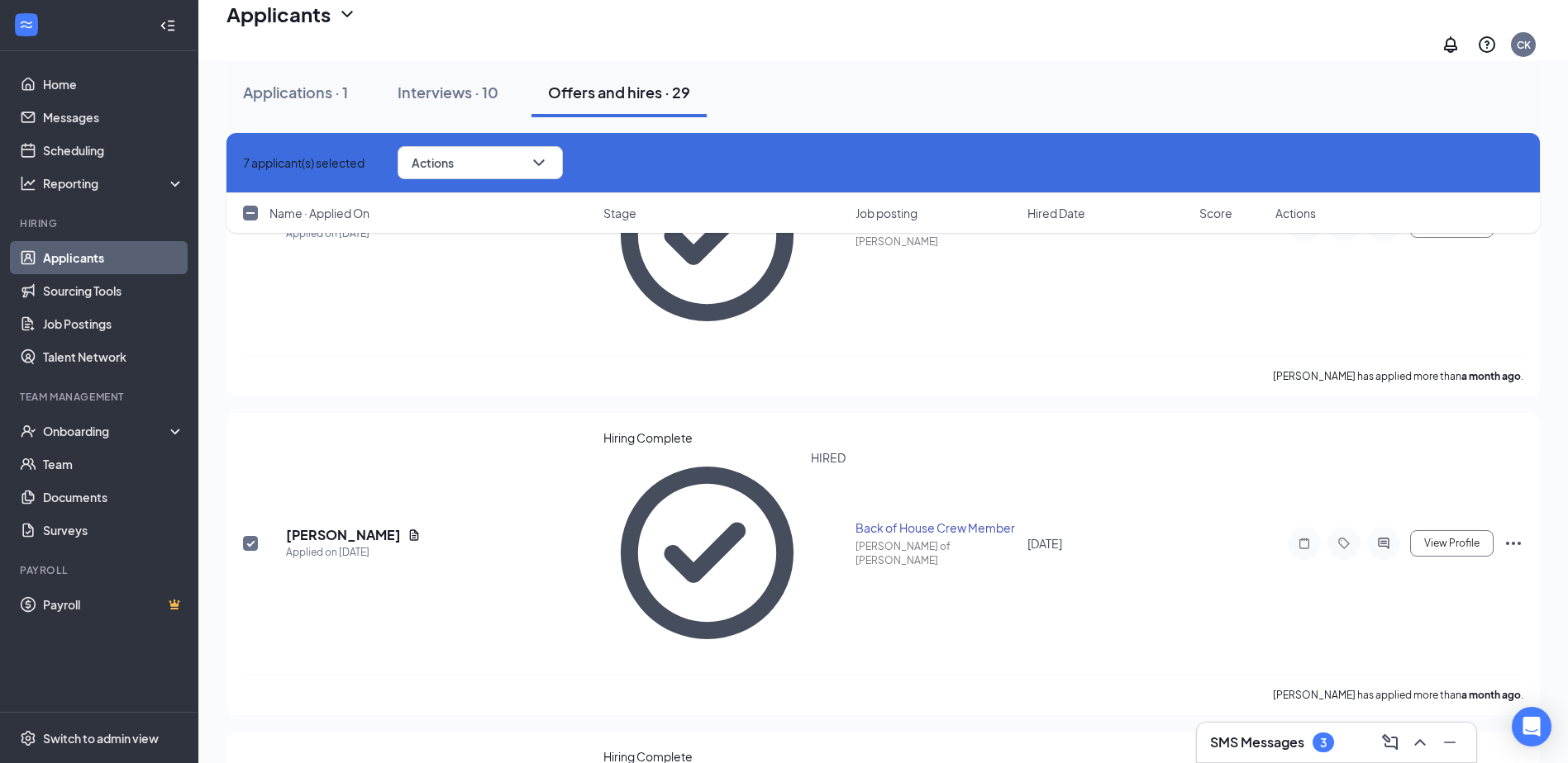
scroll to position [3247, 0]
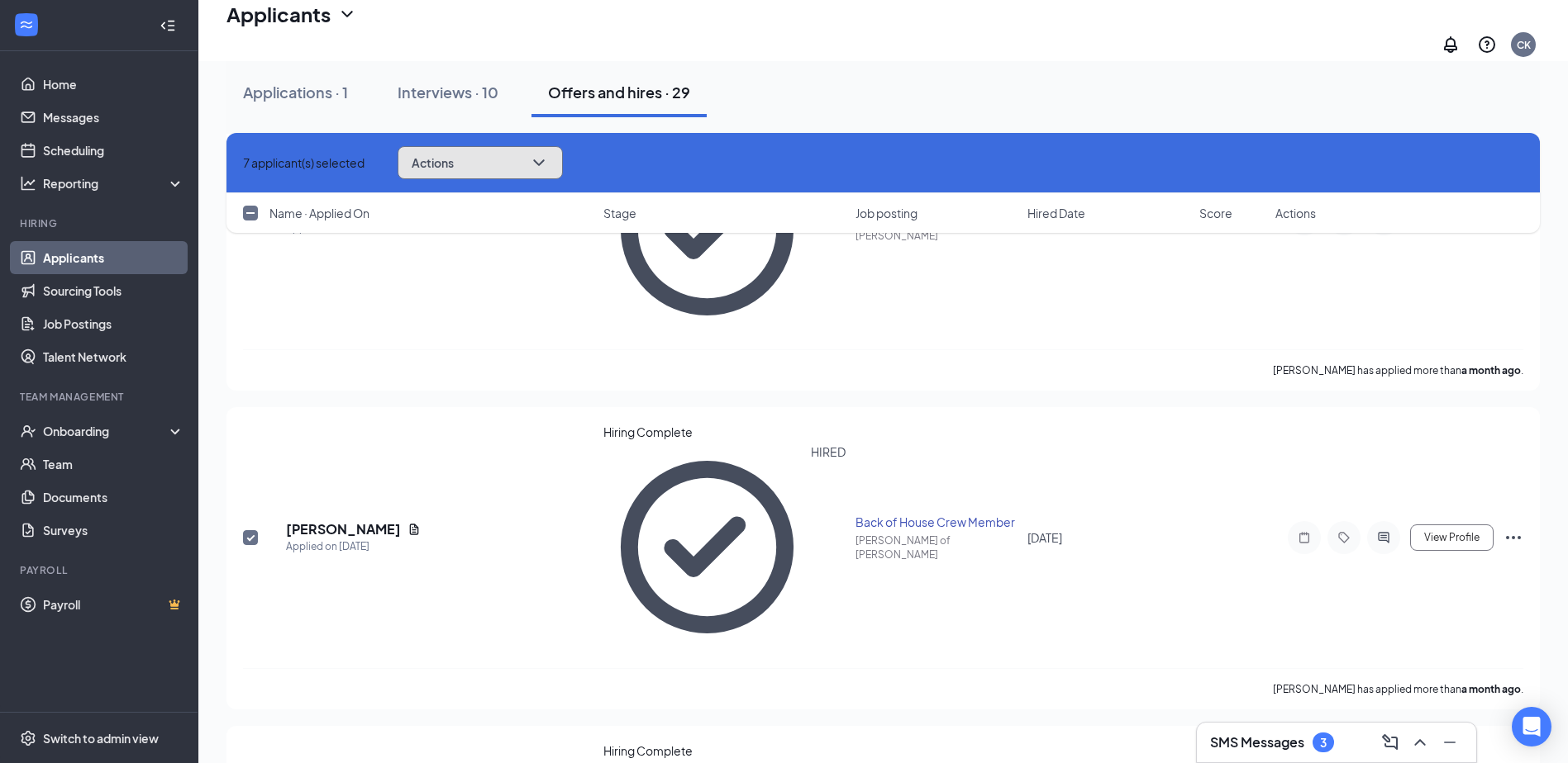
click at [549, 160] on icon "ChevronDown" at bounding box center [539, 163] width 20 height 20
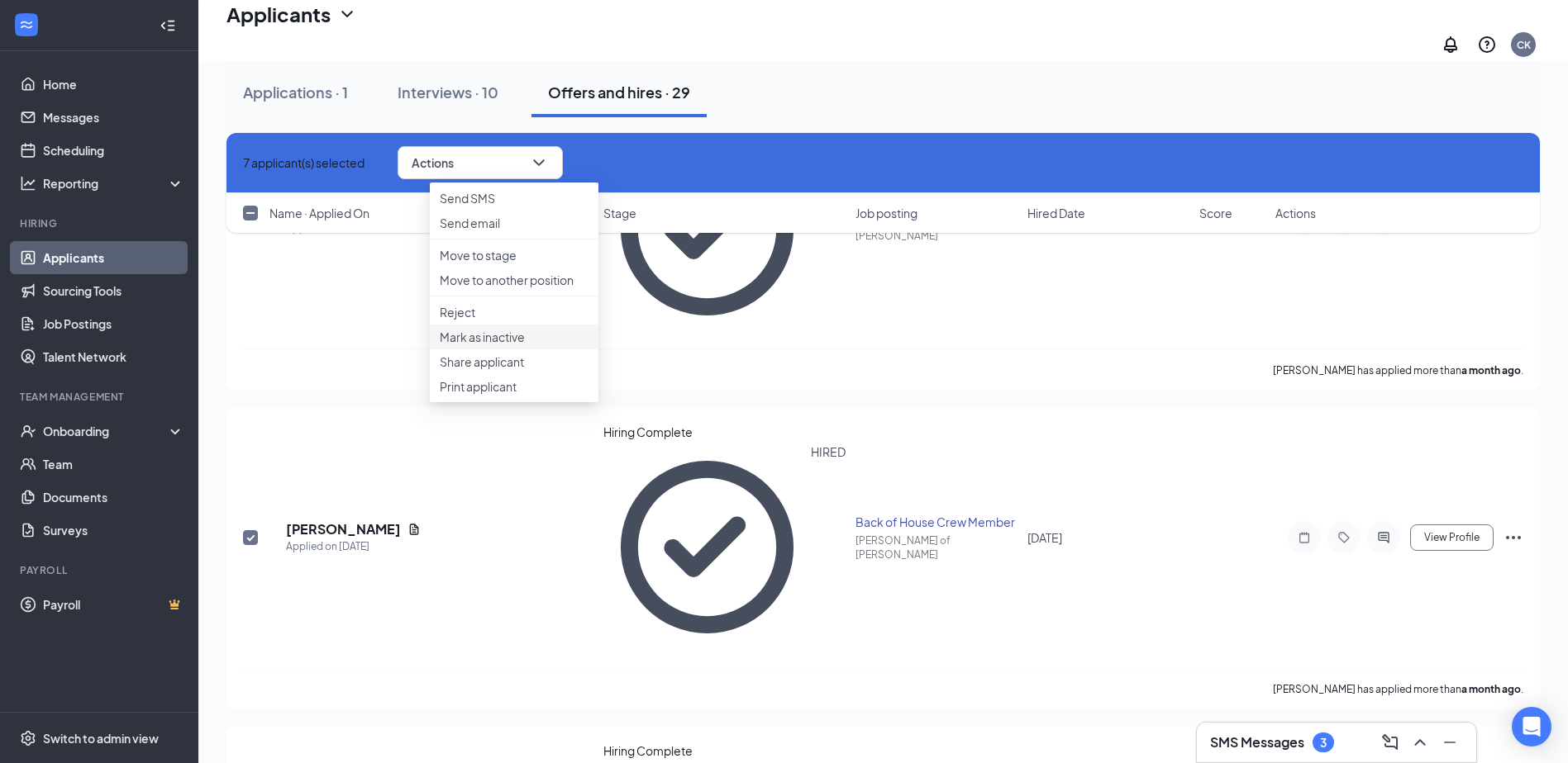
click at [472, 345] on p "Mark as inactive" at bounding box center [514, 337] width 149 height 16
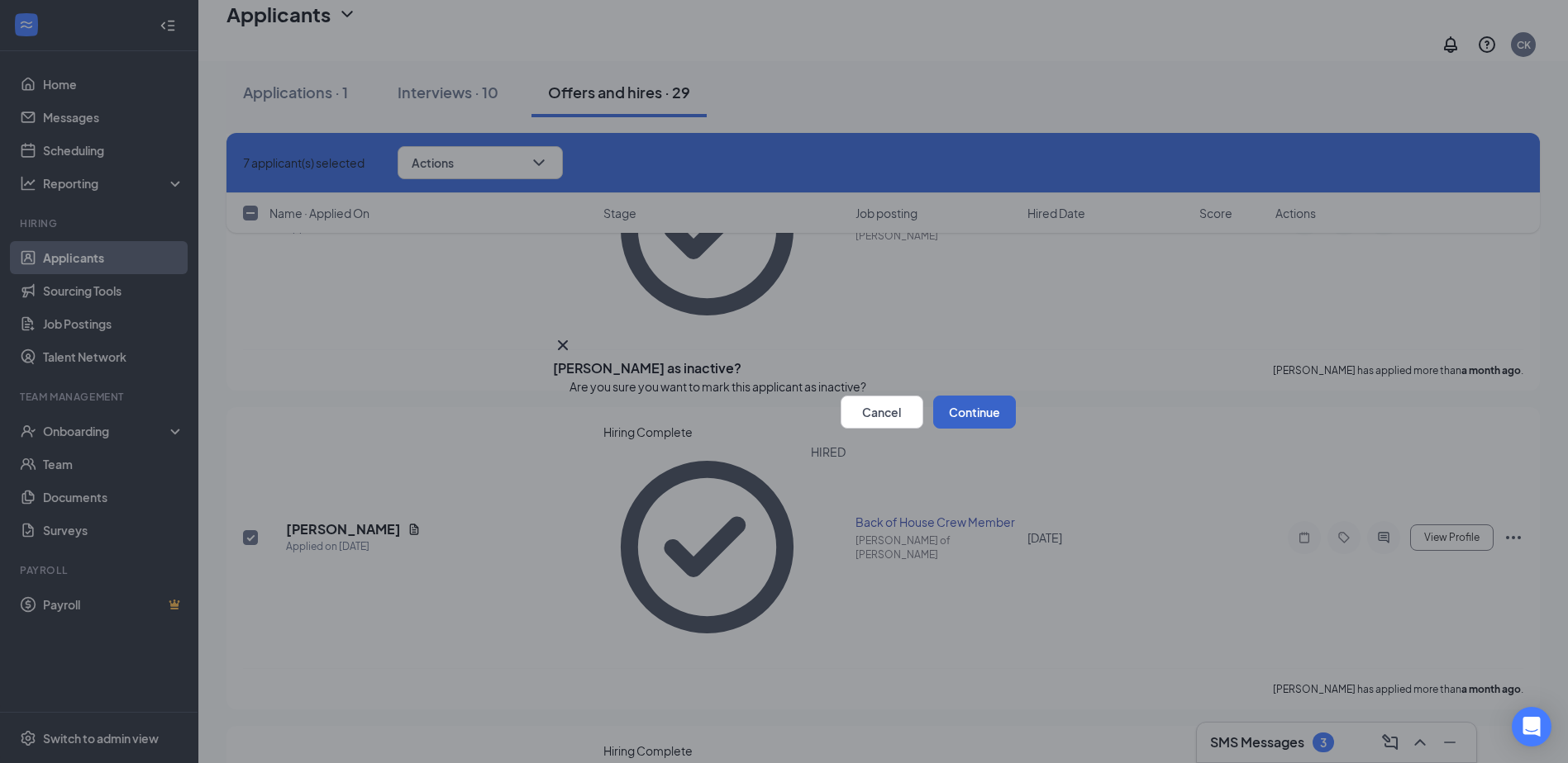
click at [961, 428] on button "Continue" at bounding box center [974, 412] width 83 height 33
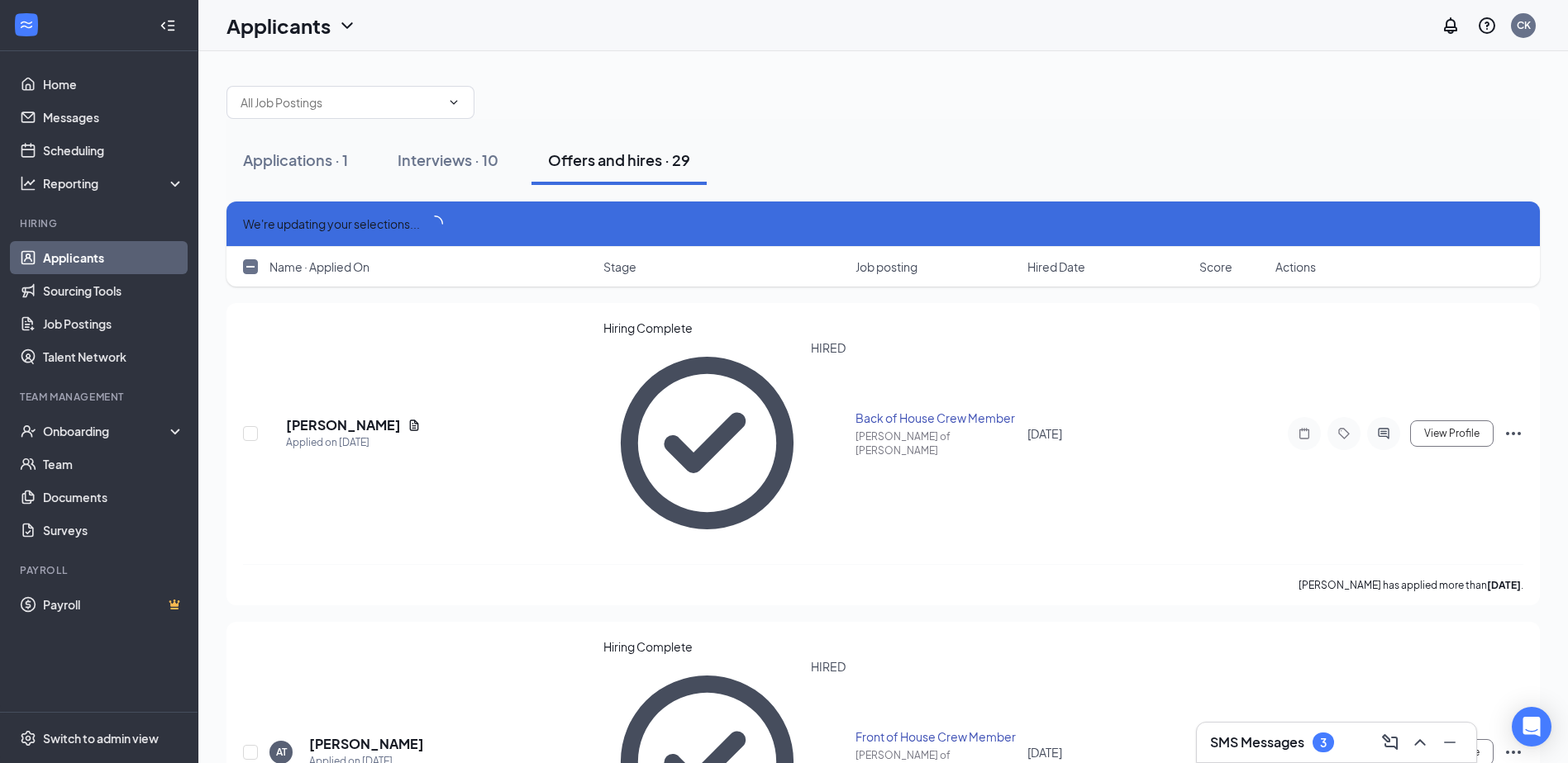
scroll to position [0, 0]
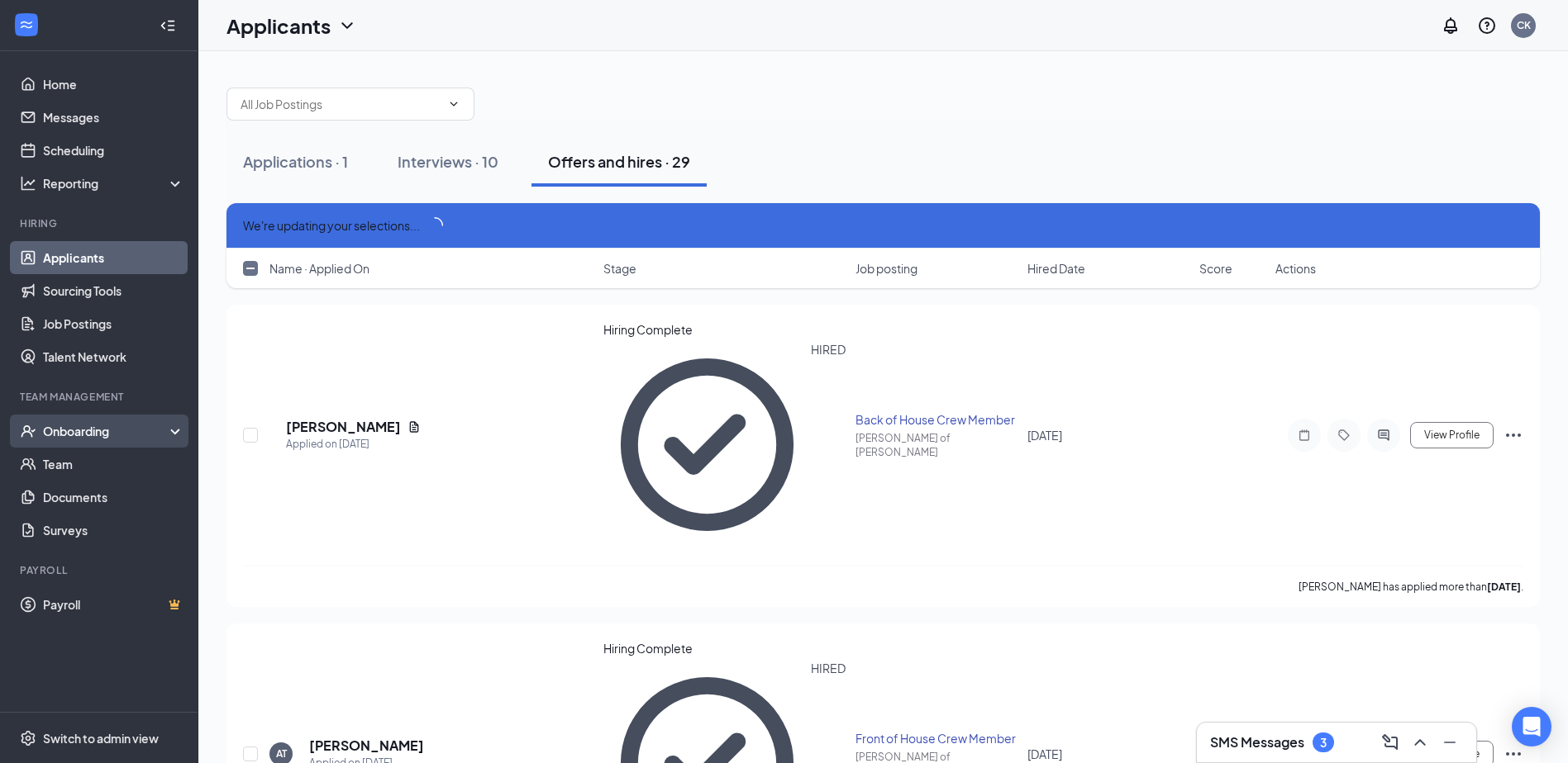
click at [179, 428] on div "Onboarding" at bounding box center [99, 431] width 198 height 33
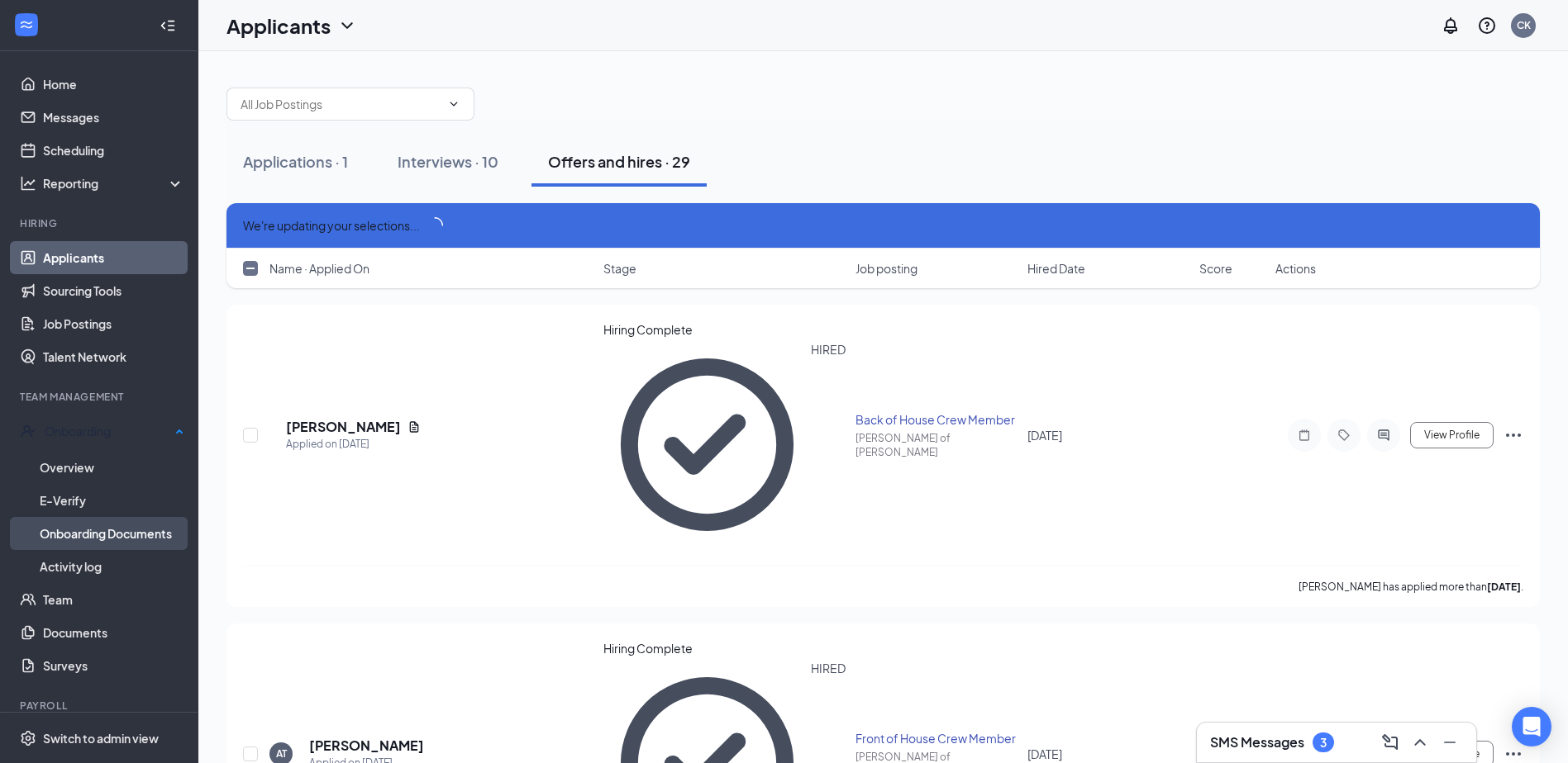
click at [119, 531] on link "Onboarding Documents" at bounding box center [111, 533] width 145 height 33
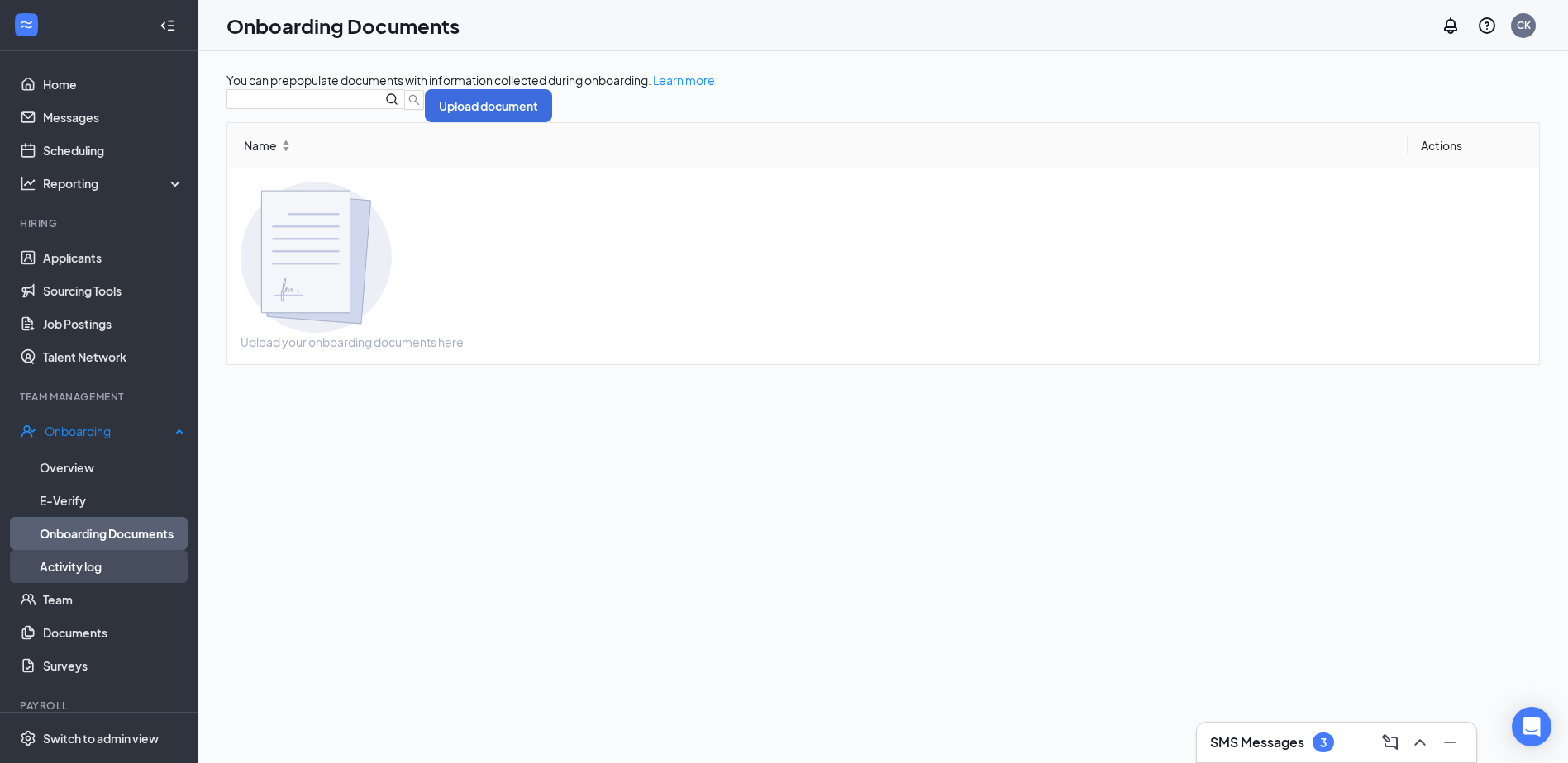
click at [97, 564] on link "Activity log" at bounding box center [111, 567] width 145 height 33
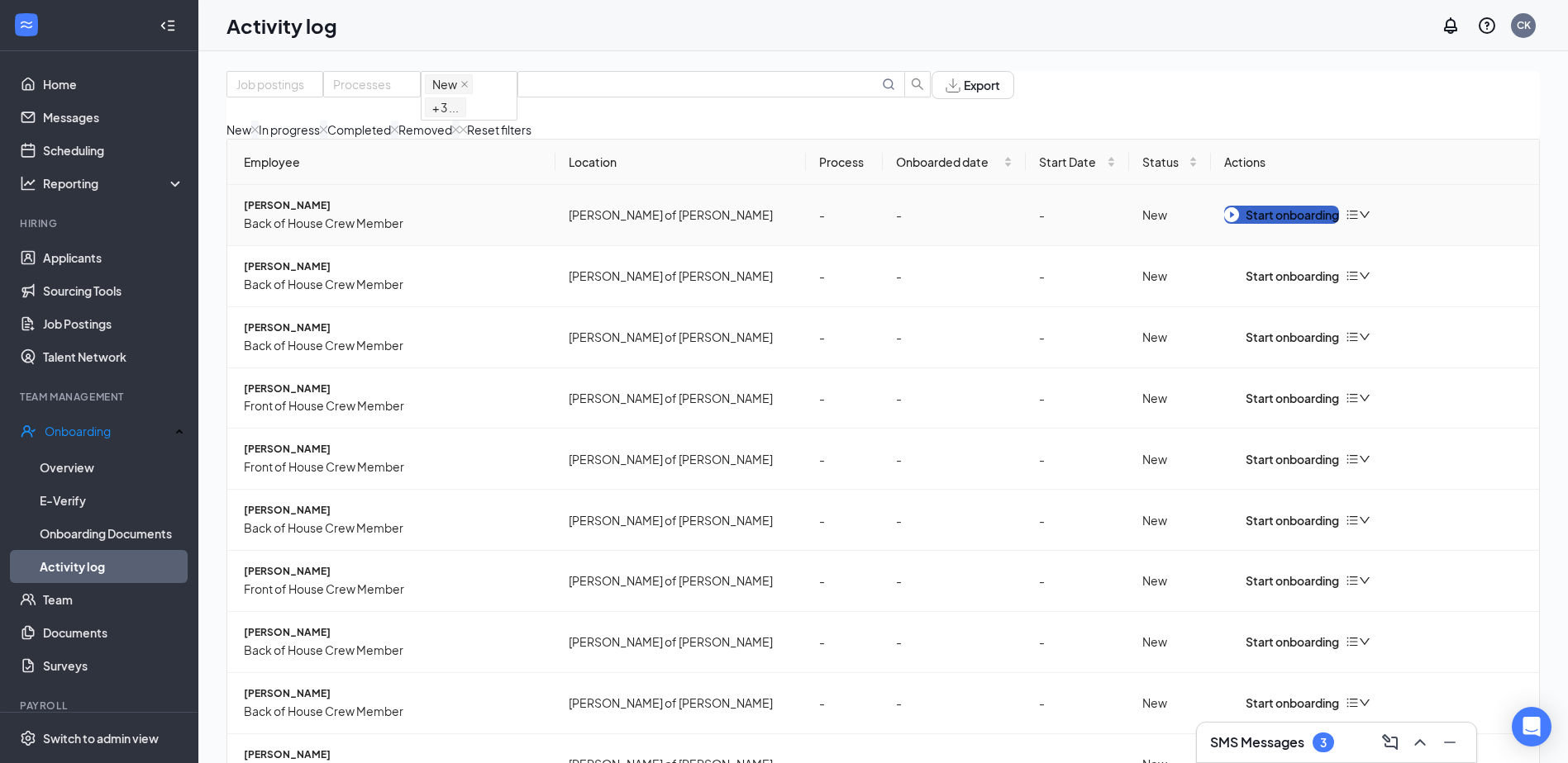
click at [1231, 222] on img "button" at bounding box center [1231, 214] width 15 height 15
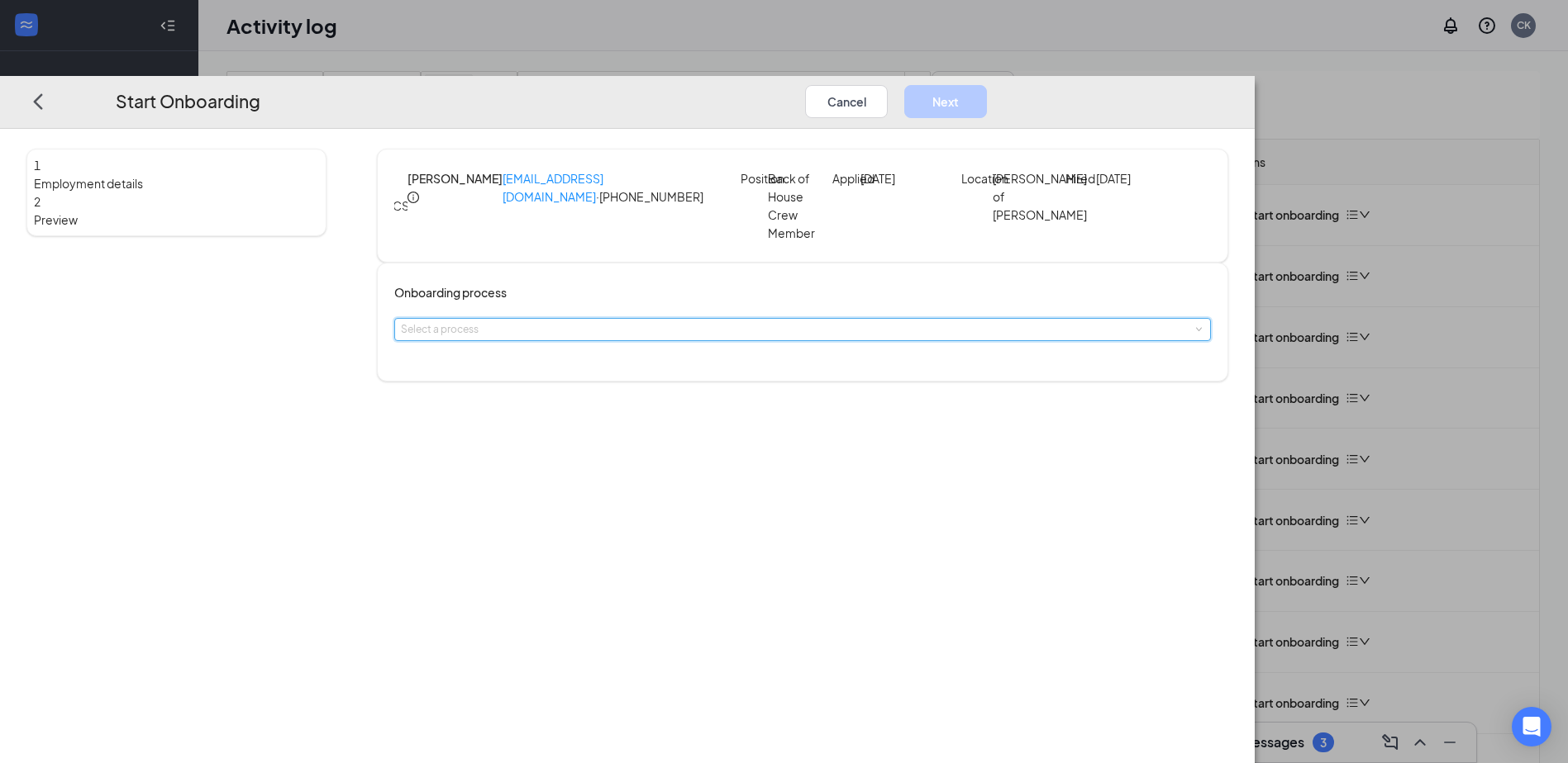
click at [1194, 334] on span at bounding box center [1198, 330] width 7 height 7
click at [888, 85] on button "Cancel" at bounding box center [846, 101] width 83 height 33
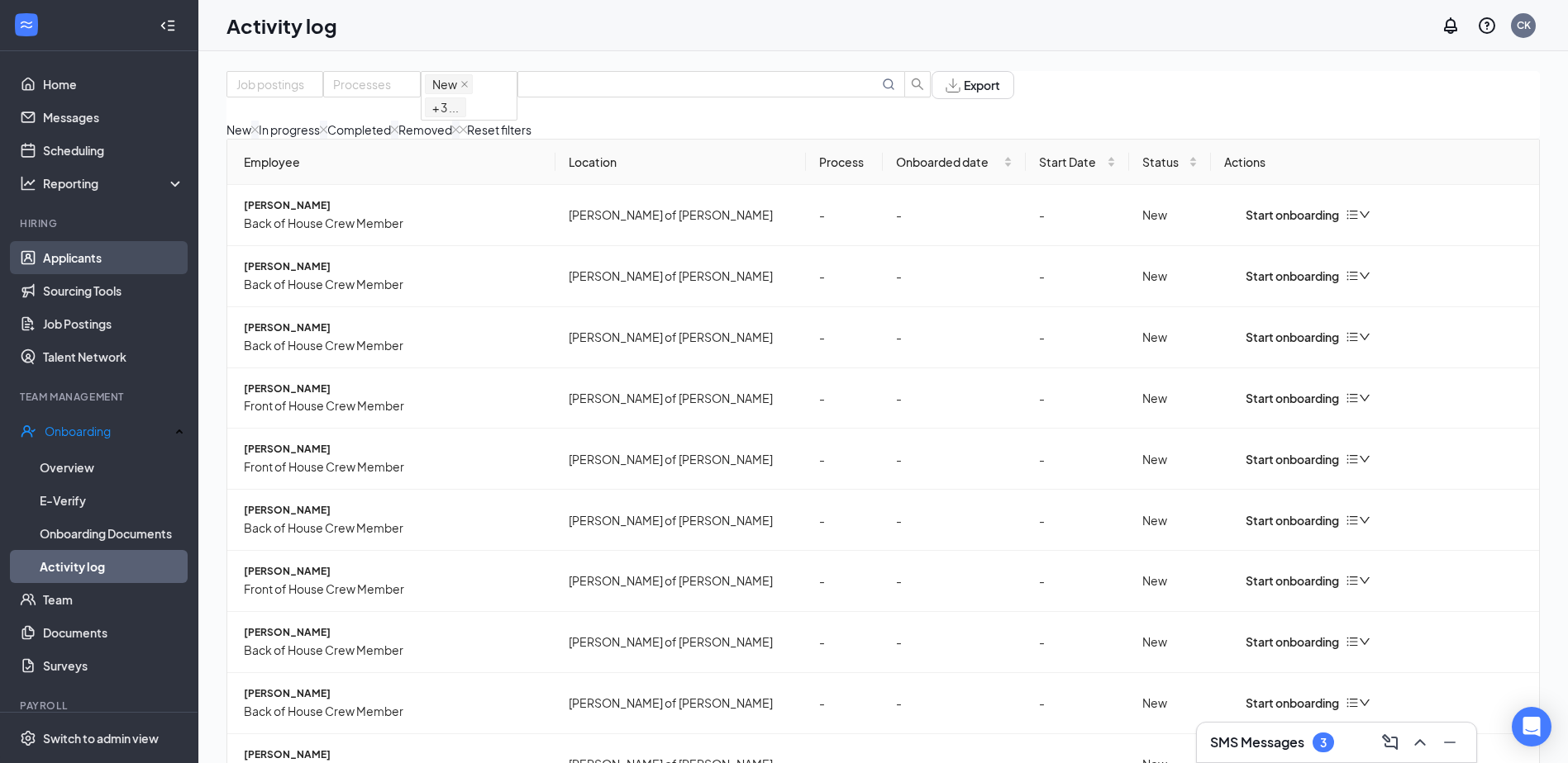
click at [67, 252] on link "Applicants" at bounding box center [113, 258] width 141 height 33
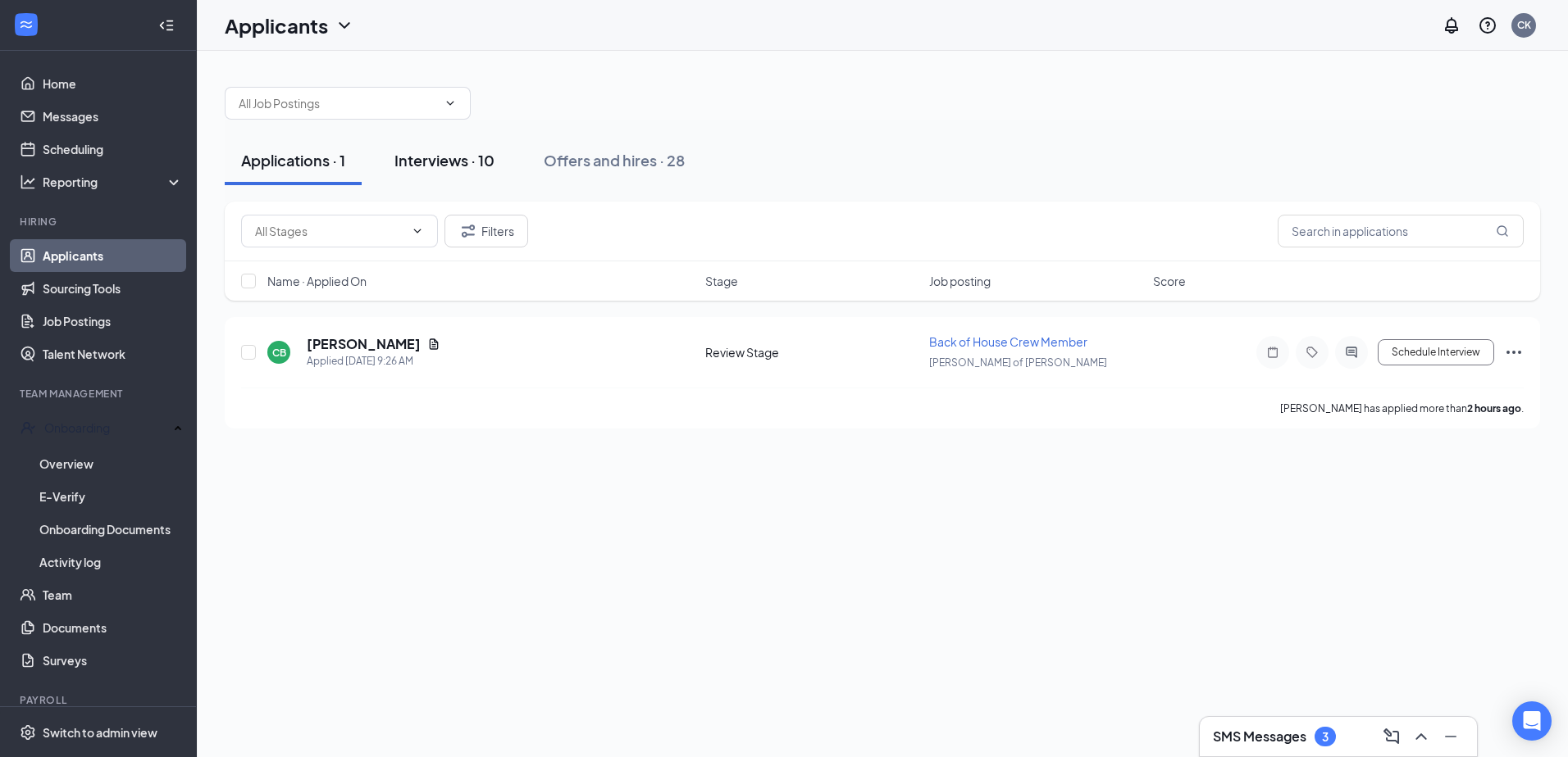
click at [464, 153] on div "Interviews · 10" at bounding box center [444, 160] width 100 height 21
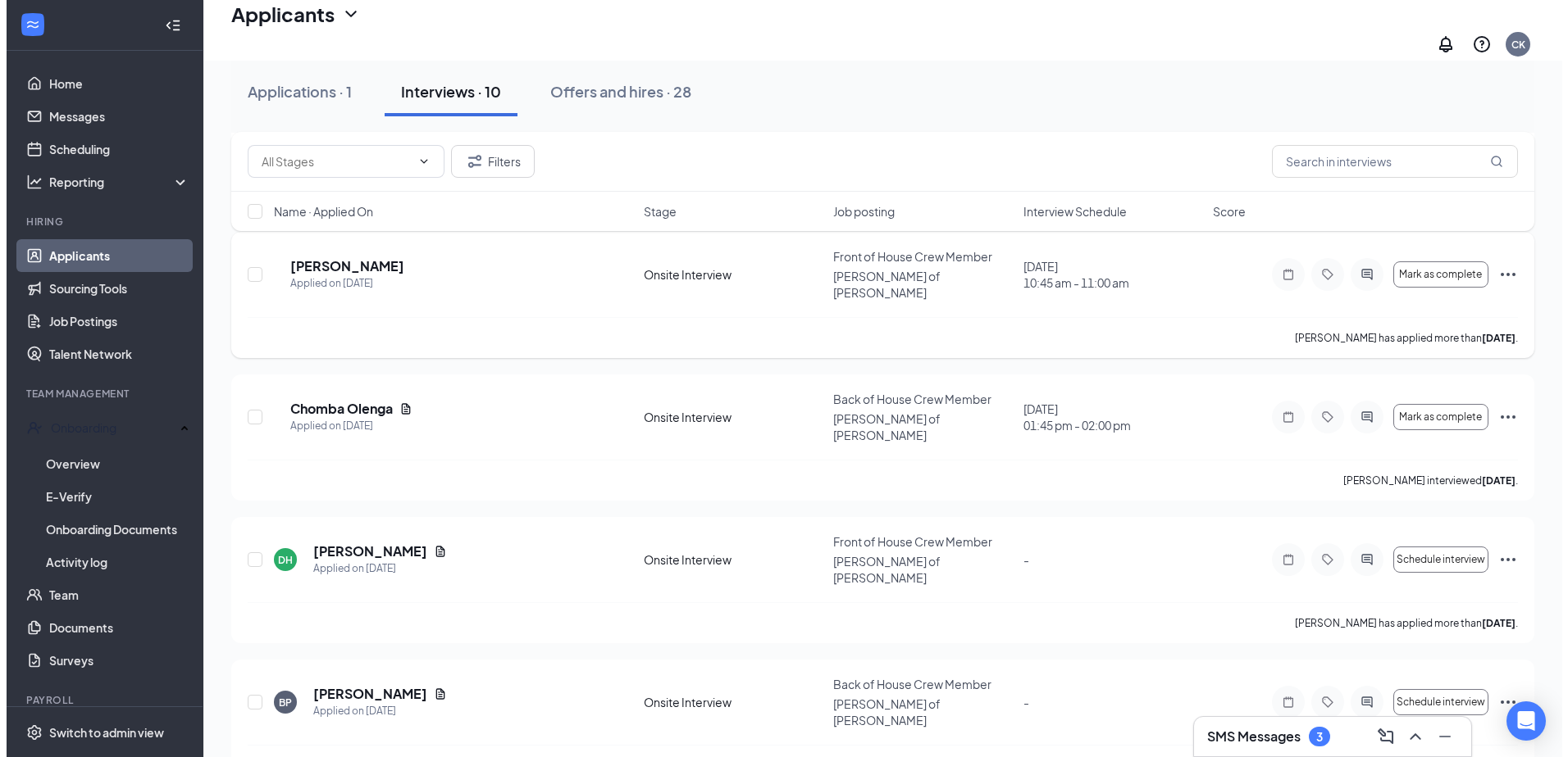
scroll to position [809, 0]
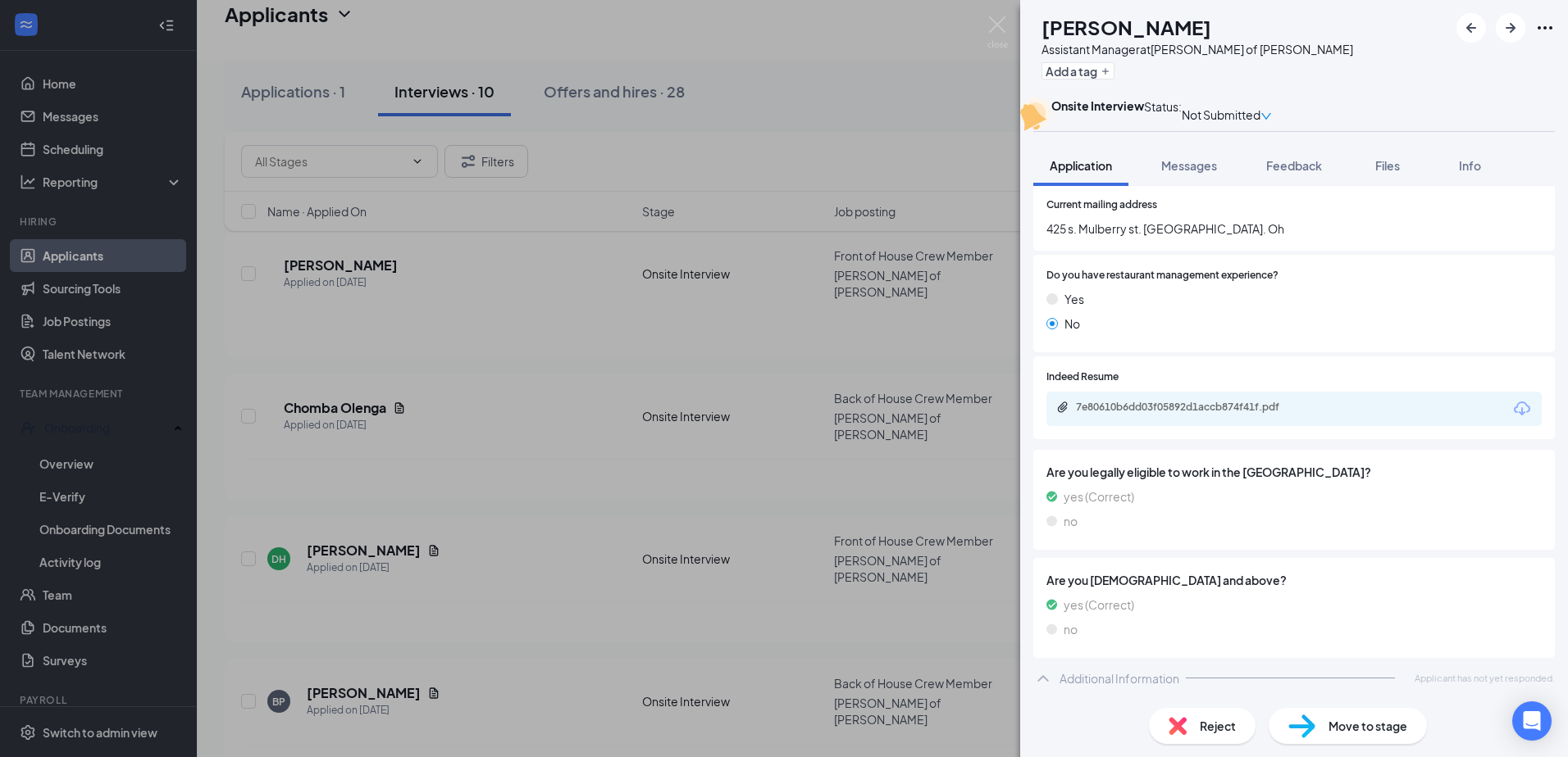
scroll to position [279, 0]
click at [1207, 720] on span "Reject" at bounding box center [1218, 726] width 36 height 18
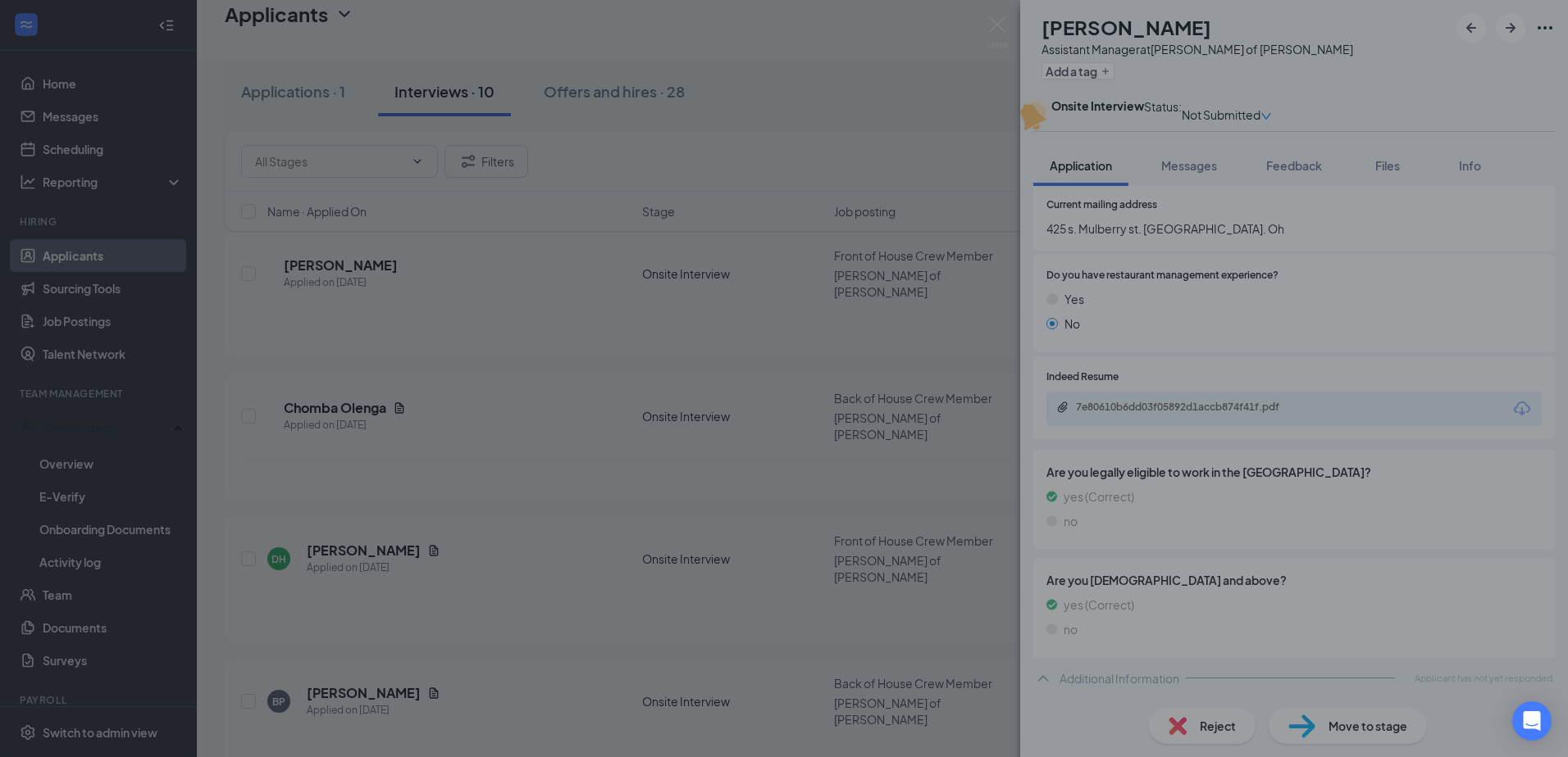
scroll to position [272, 0]
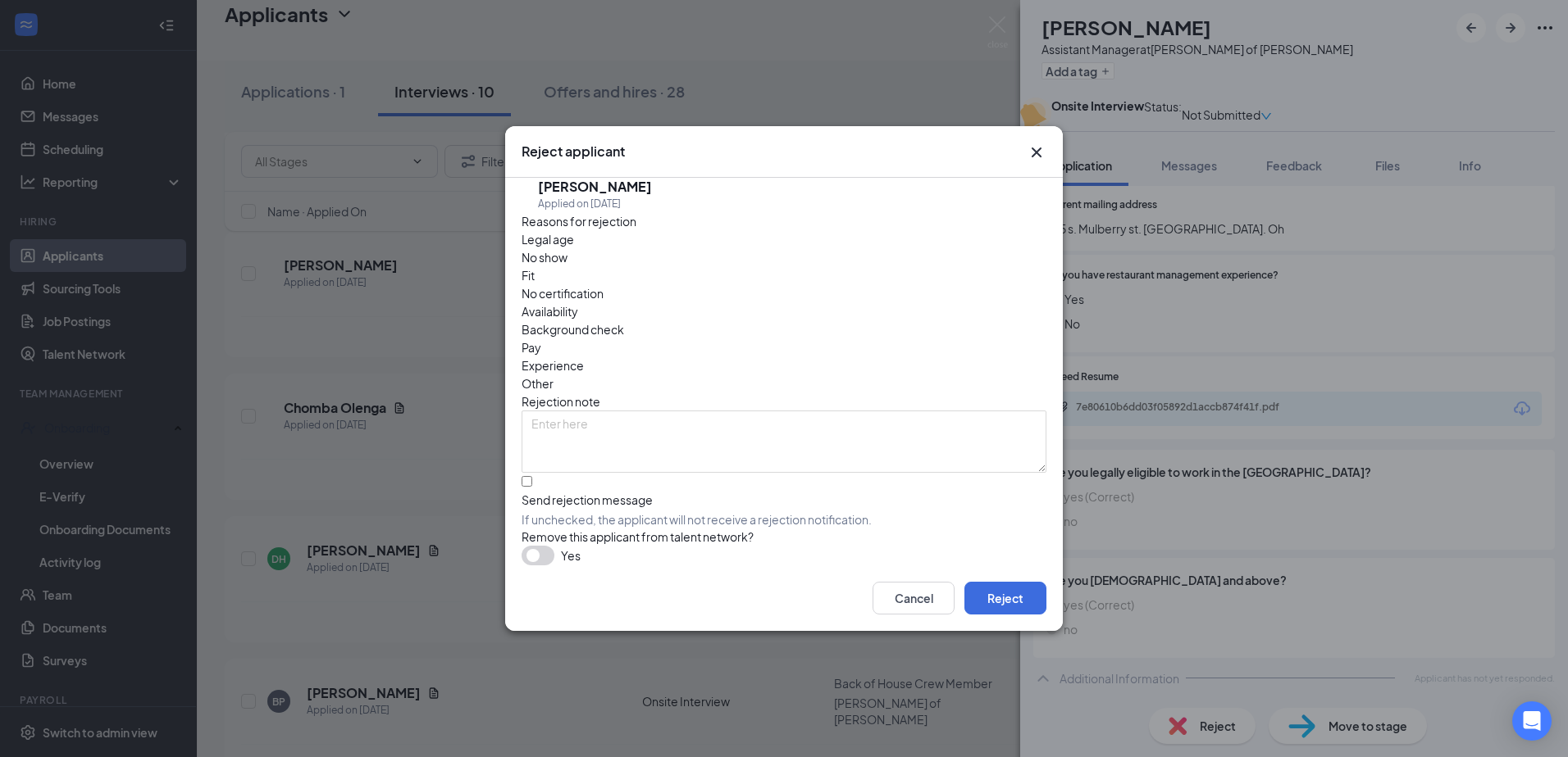
click at [584, 356] on span "Experience" at bounding box center [552, 365] width 62 height 18
click at [586, 411] on textarea at bounding box center [784, 441] width 525 height 62
type textarea "experience"
click at [532, 476] on input "Send rejection message If unchecked, the applicant will not receive a rejection…" at bounding box center [527, 481] width 11 height 11
checkbox input "true"
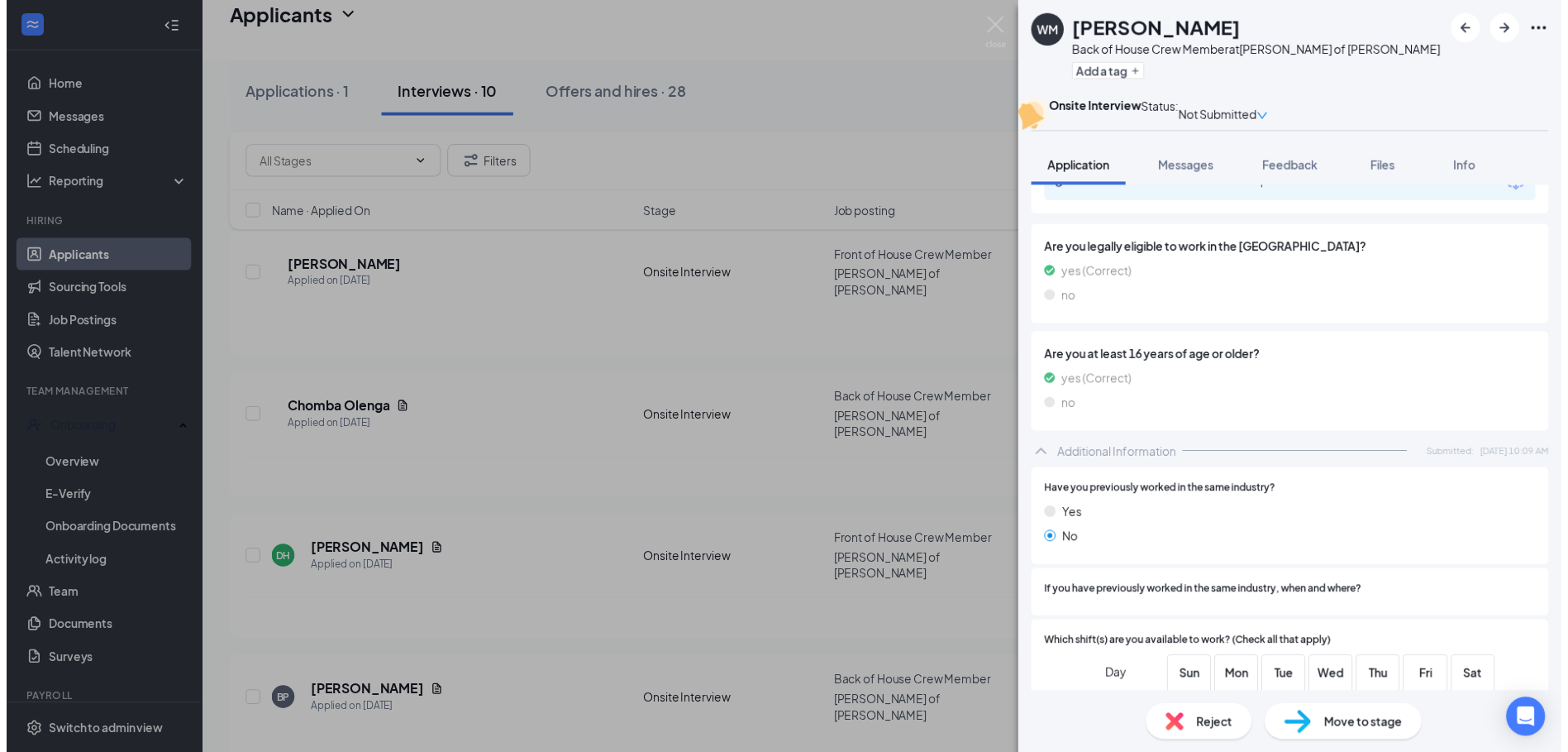
scroll to position [779, 0]
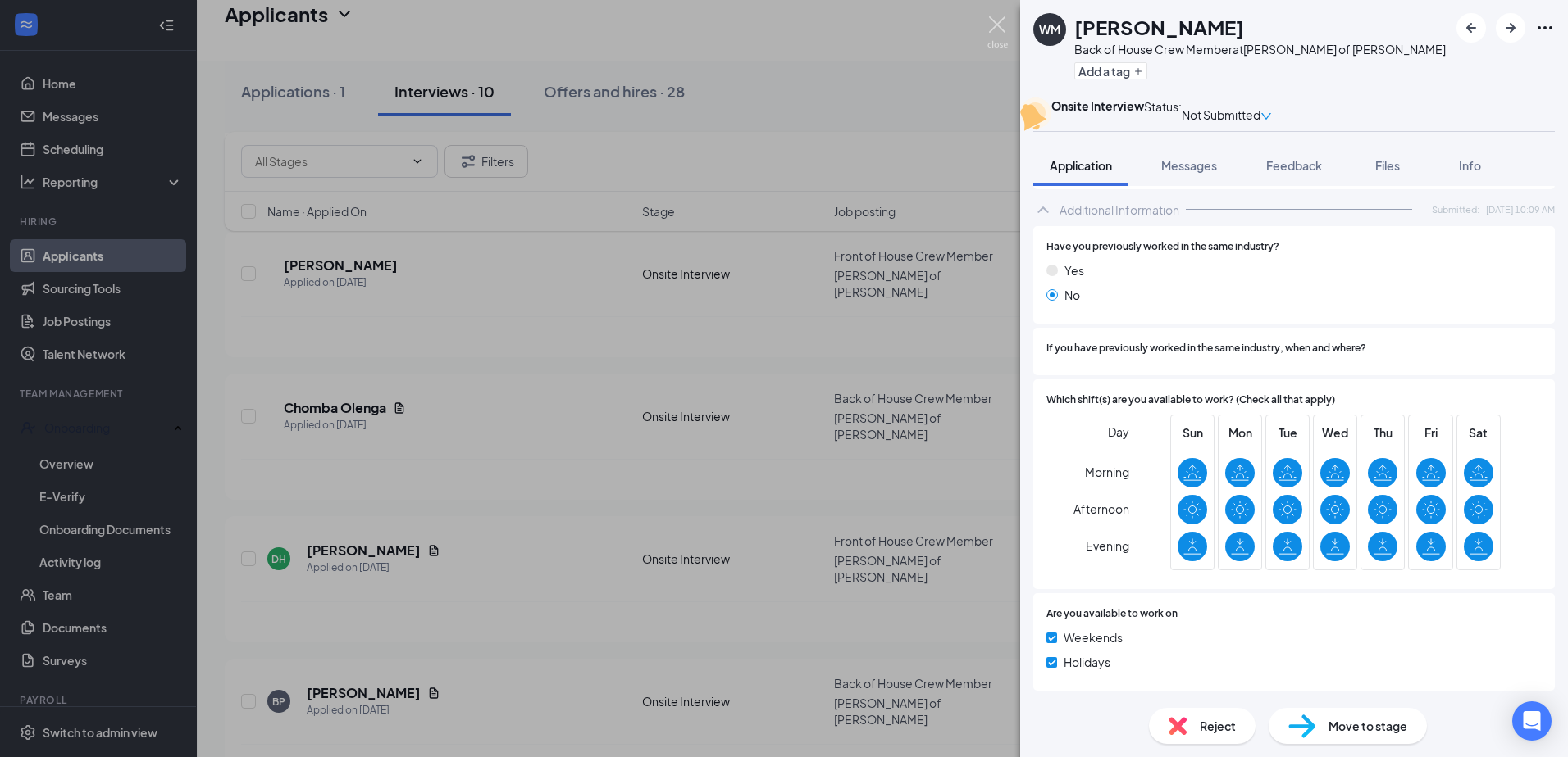
click at [990, 24] on img at bounding box center [997, 32] width 21 height 32
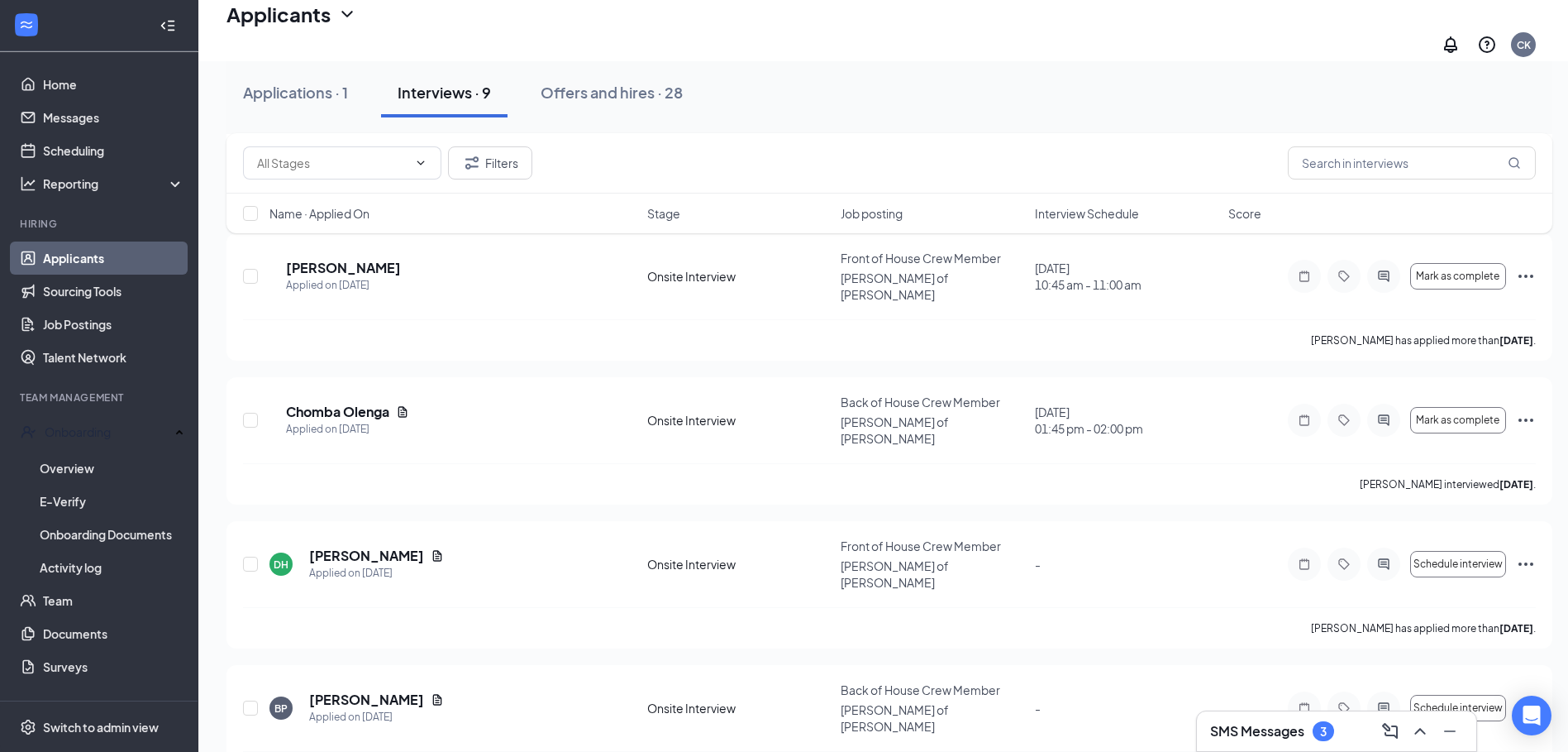
scroll to position [703, 0]
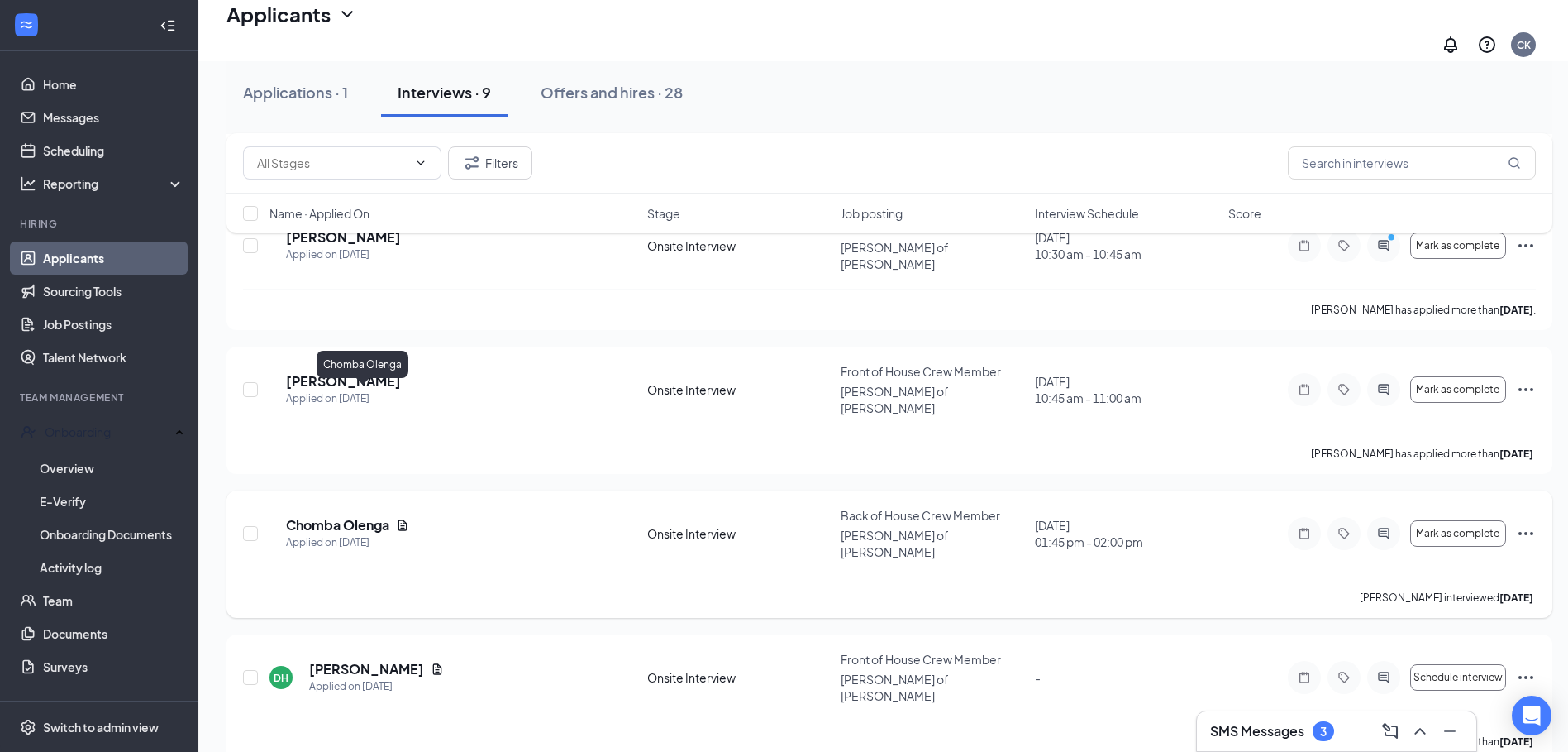
click at [347, 516] on h5 "Chomba Olenga" at bounding box center [337, 525] width 103 height 18
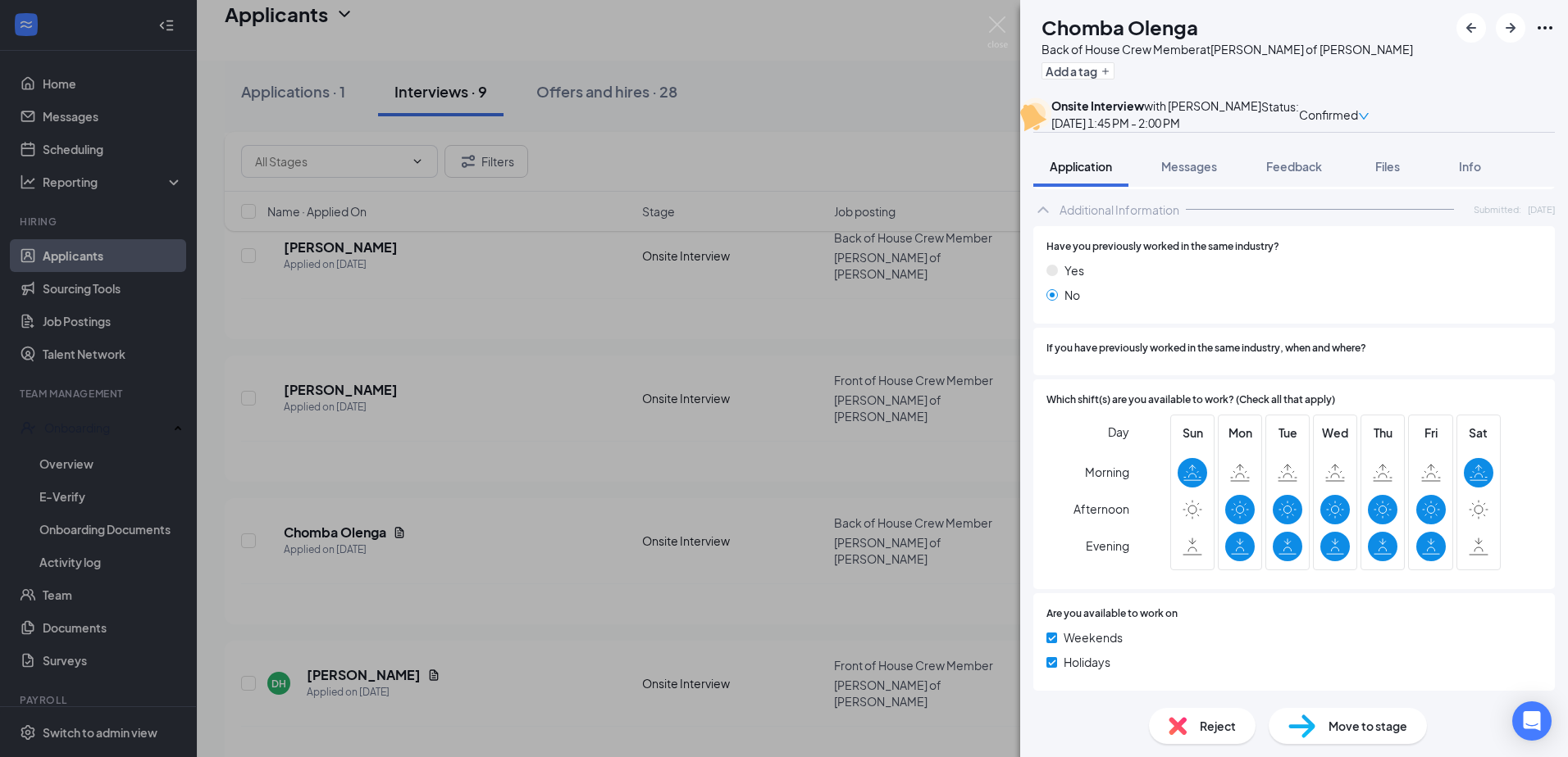
scroll to position [772, 0]
click at [1202, 720] on span "Reject" at bounding box center [1218, 726] width 36 height 18
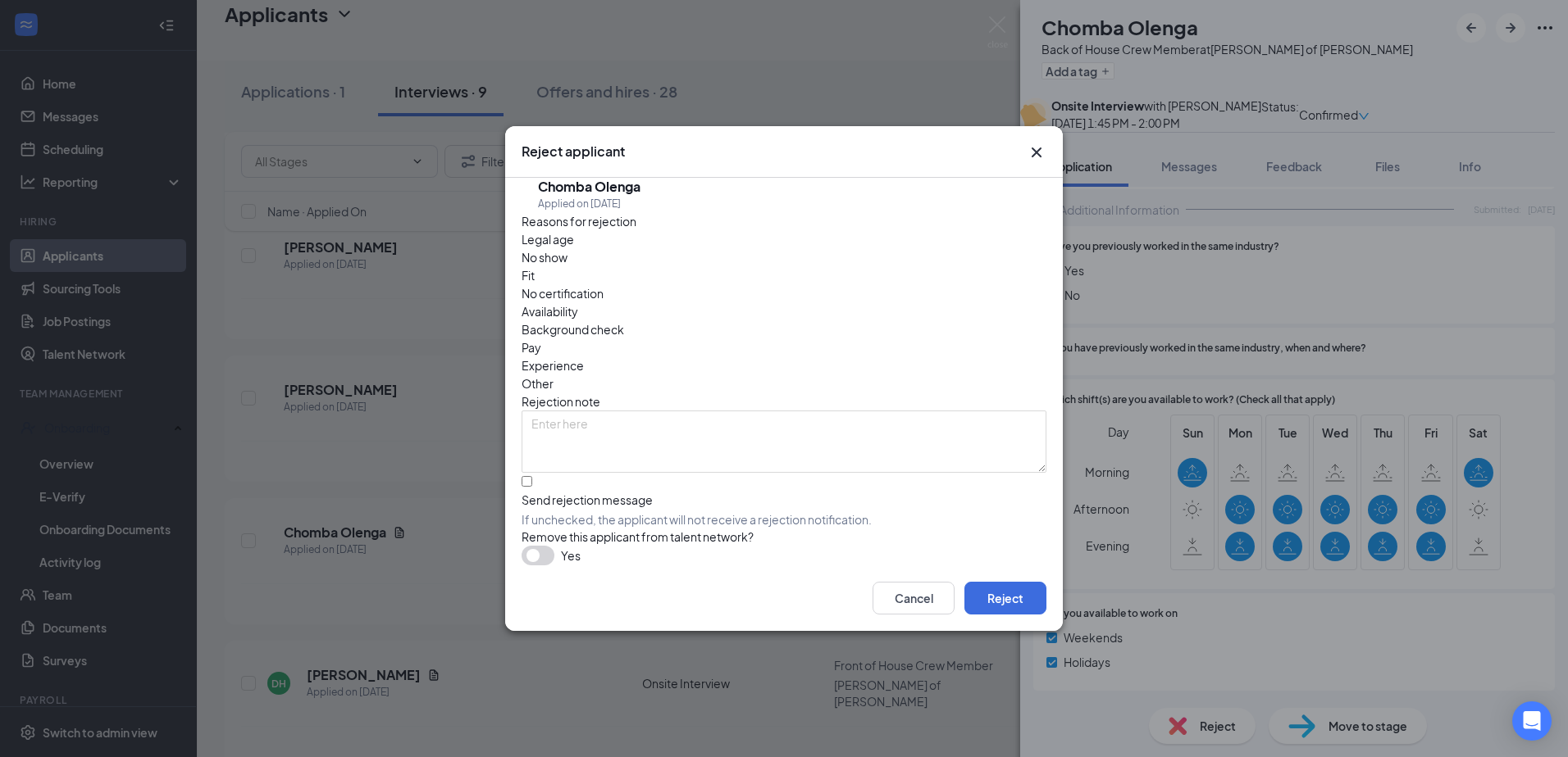
click at [578, 302] on span "Availability" at bounding box center [549, 311] width 57 height 18
click at [651, 411] on textarea at bounding box center [784, 441] width 525 height 62
type textarea "availability"
click at [528, 476] on input "Send rejection message If unchecked, the applicant will not receive a rejection…" at bounding box center [527, 481] width 11 height 11
checkbox input "true"
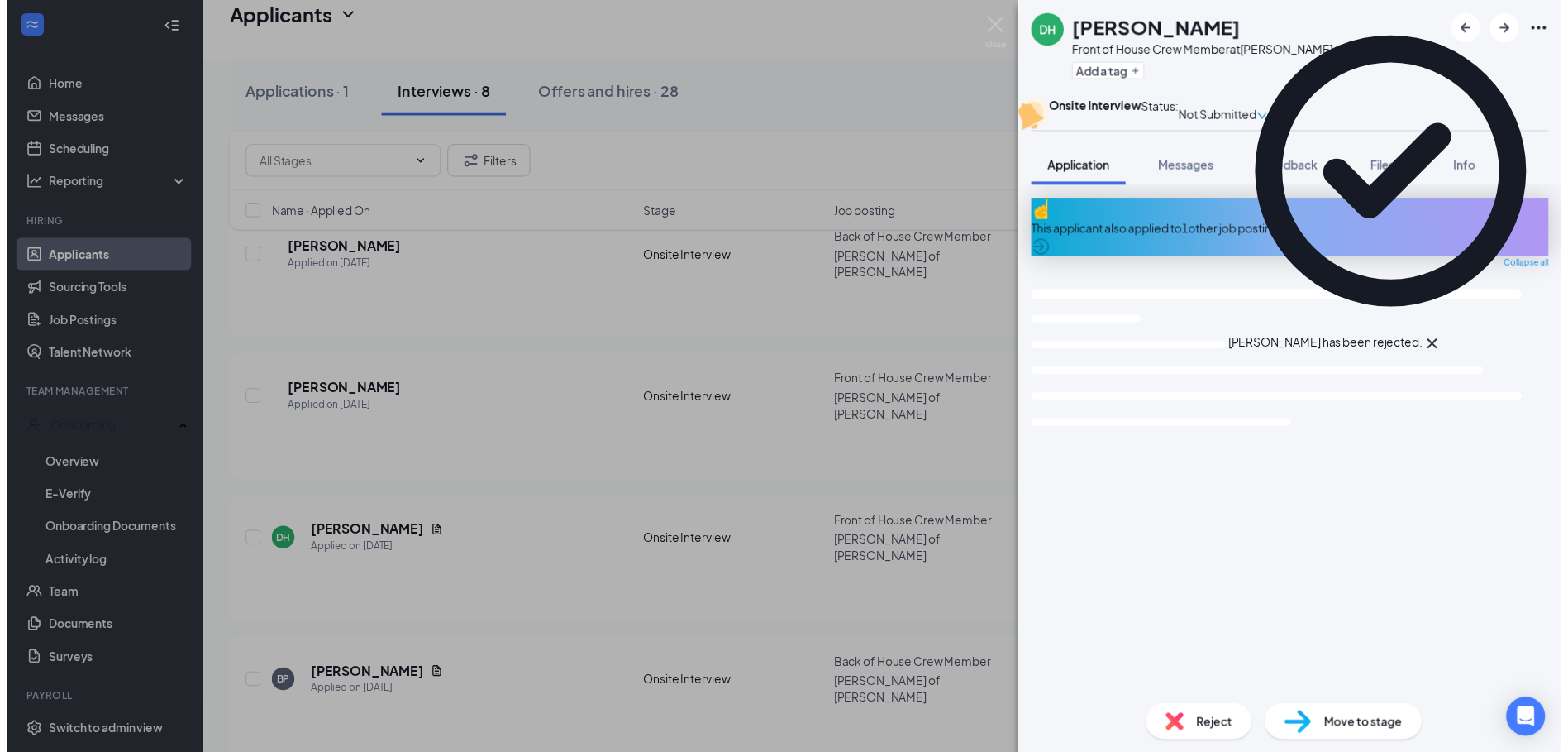
scroll to position [565, 0]
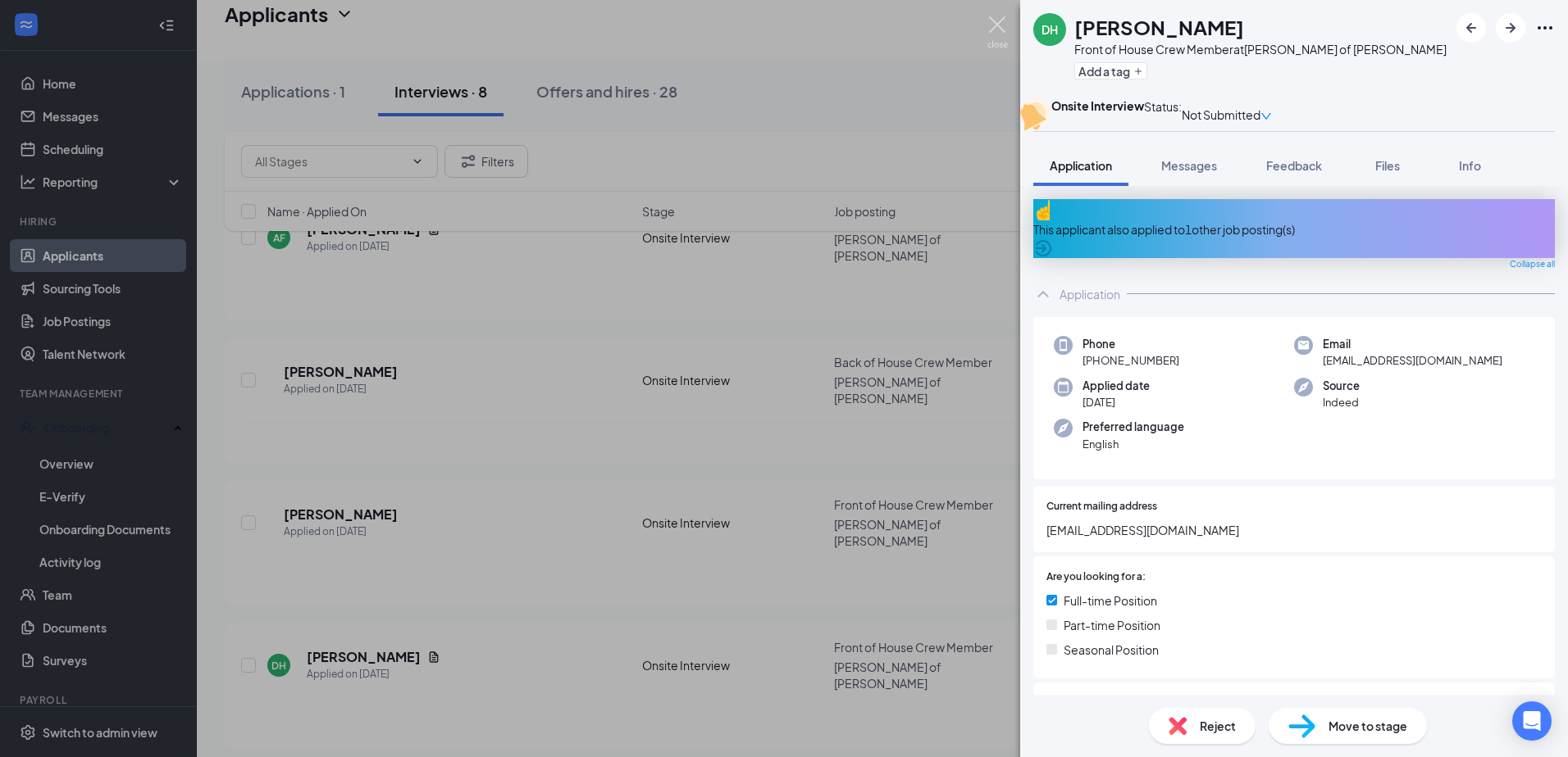
click at [999, 22] on img at bounding box center [997, 32] width 21 height 32
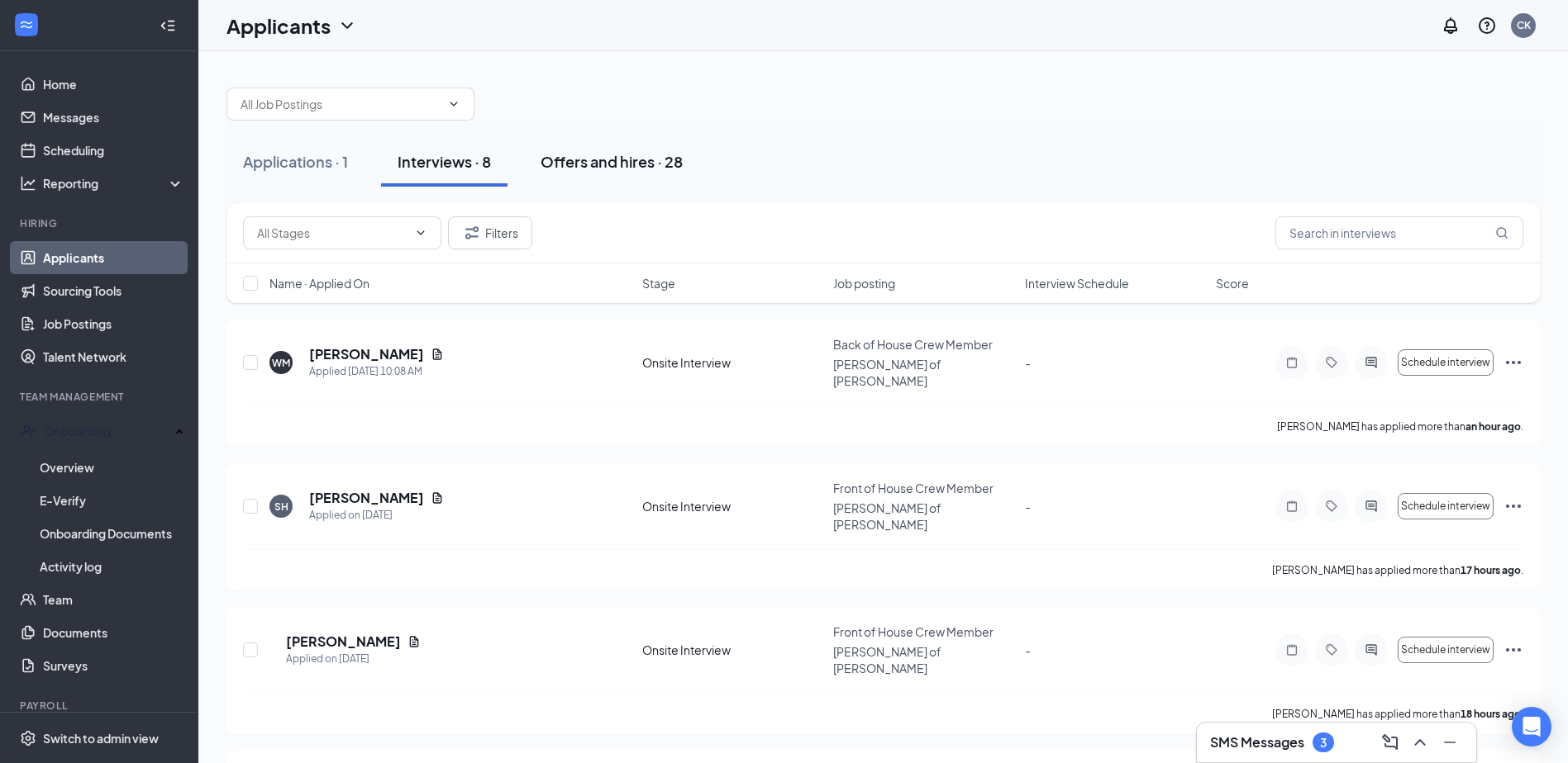
click at [616, 165] on div "Offers and hires · 28" at bounding box center [612, 161] width 142 height 21
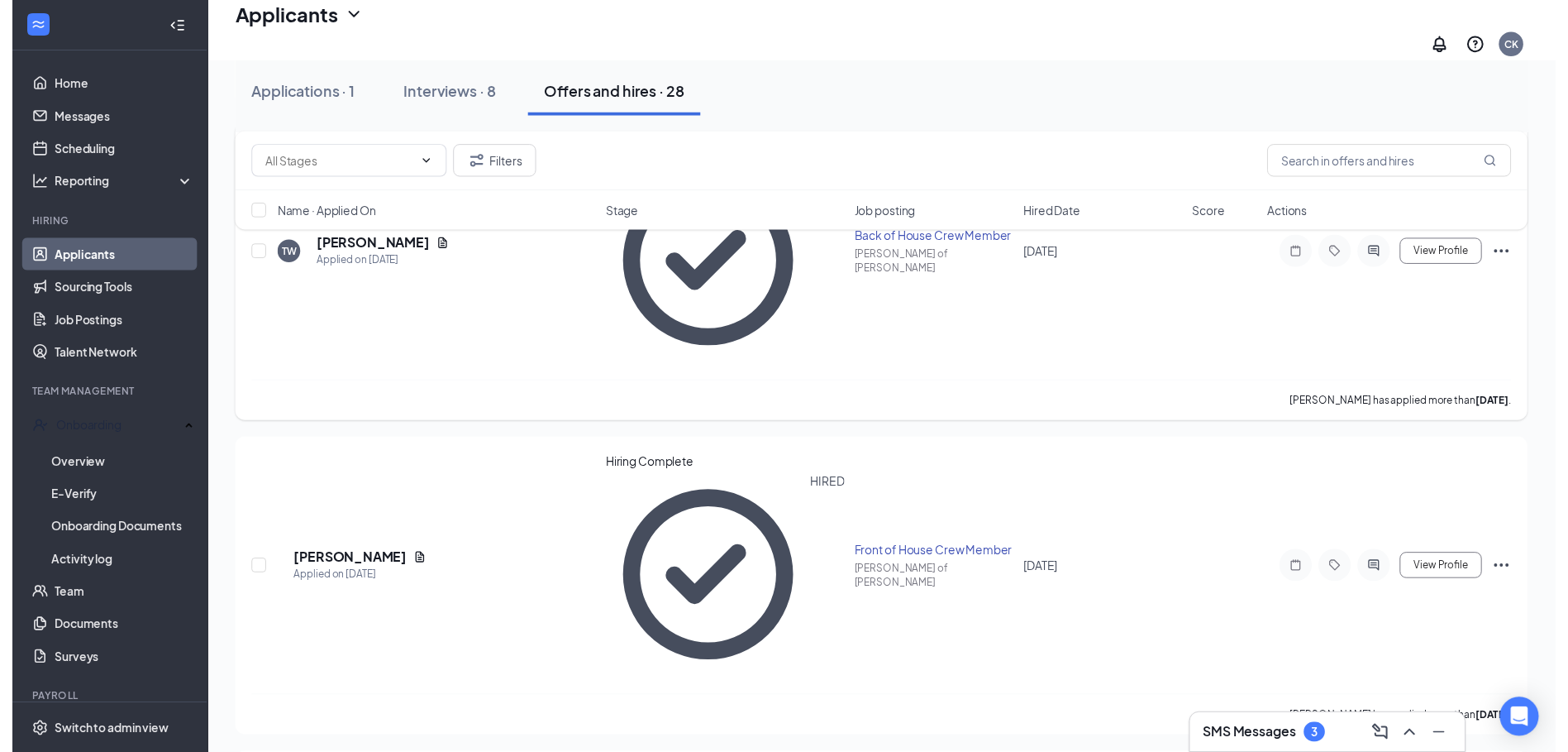
scroll to position [1158, 0]
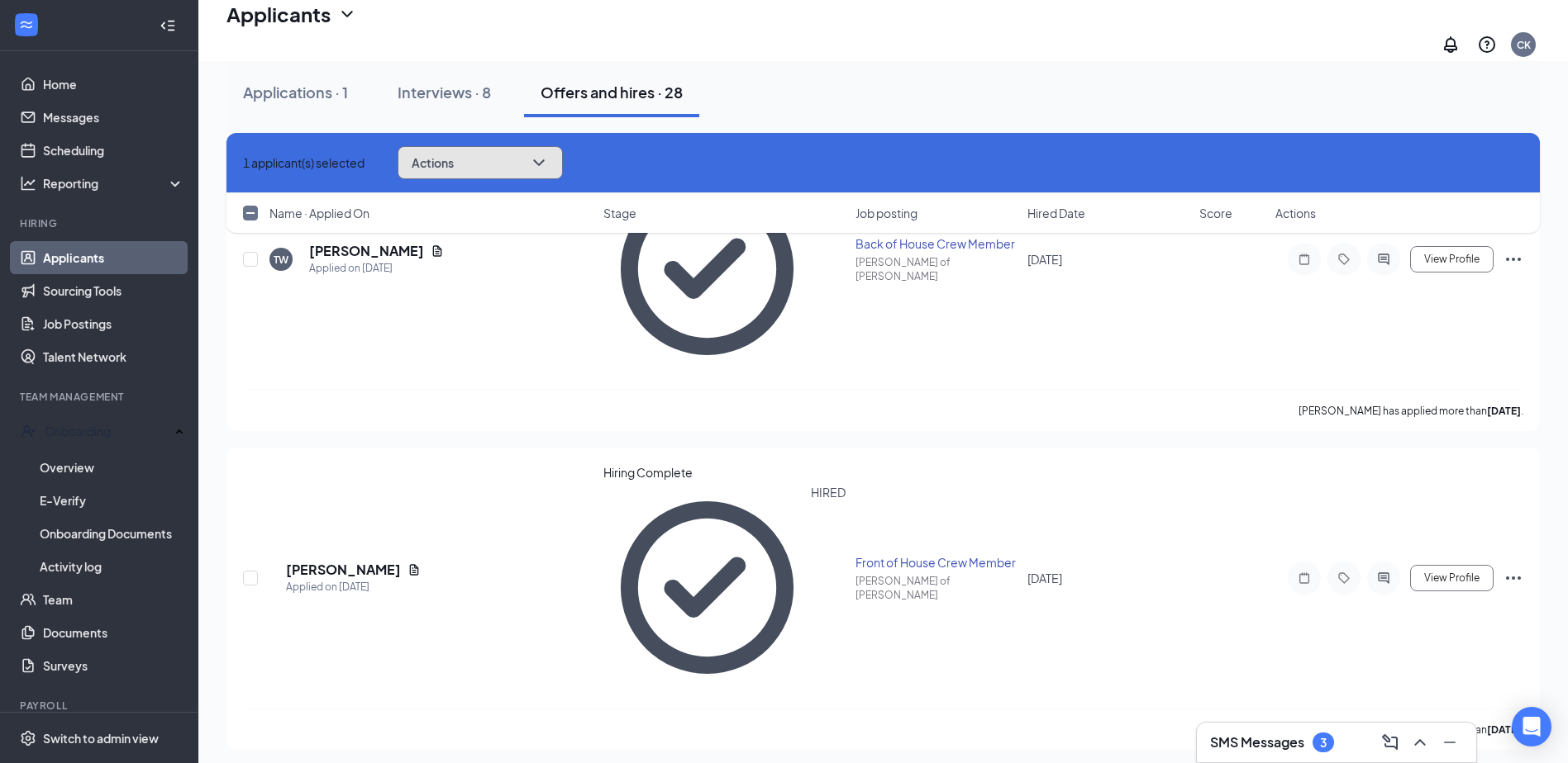
click at [549, 159] on icon "ChevronDown" at bounding box center [539, 163] width 20 height 20
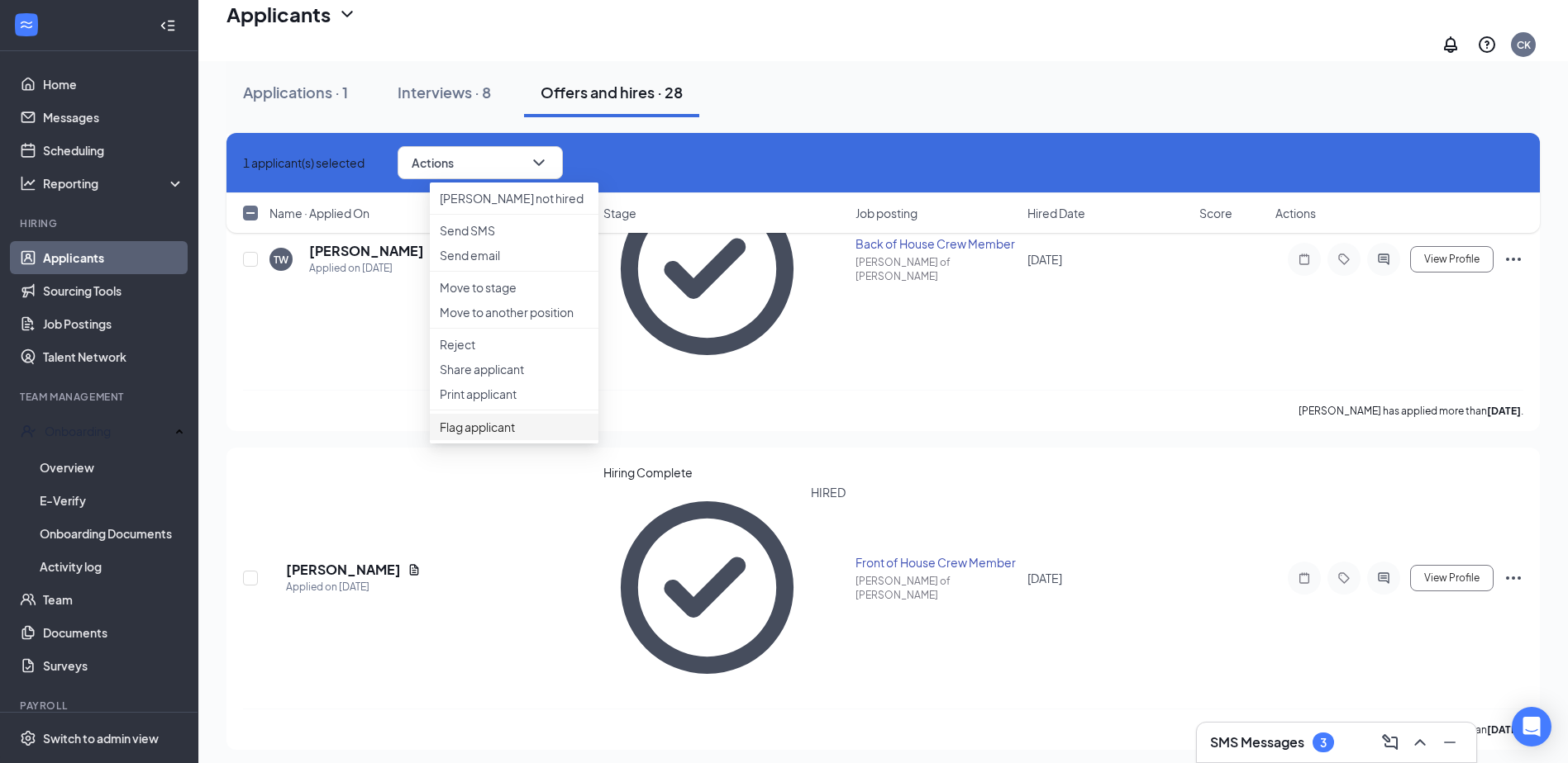
click at [493, 436] on span "Flag applicant" at bounding box center [514, 428] width 149 height 18
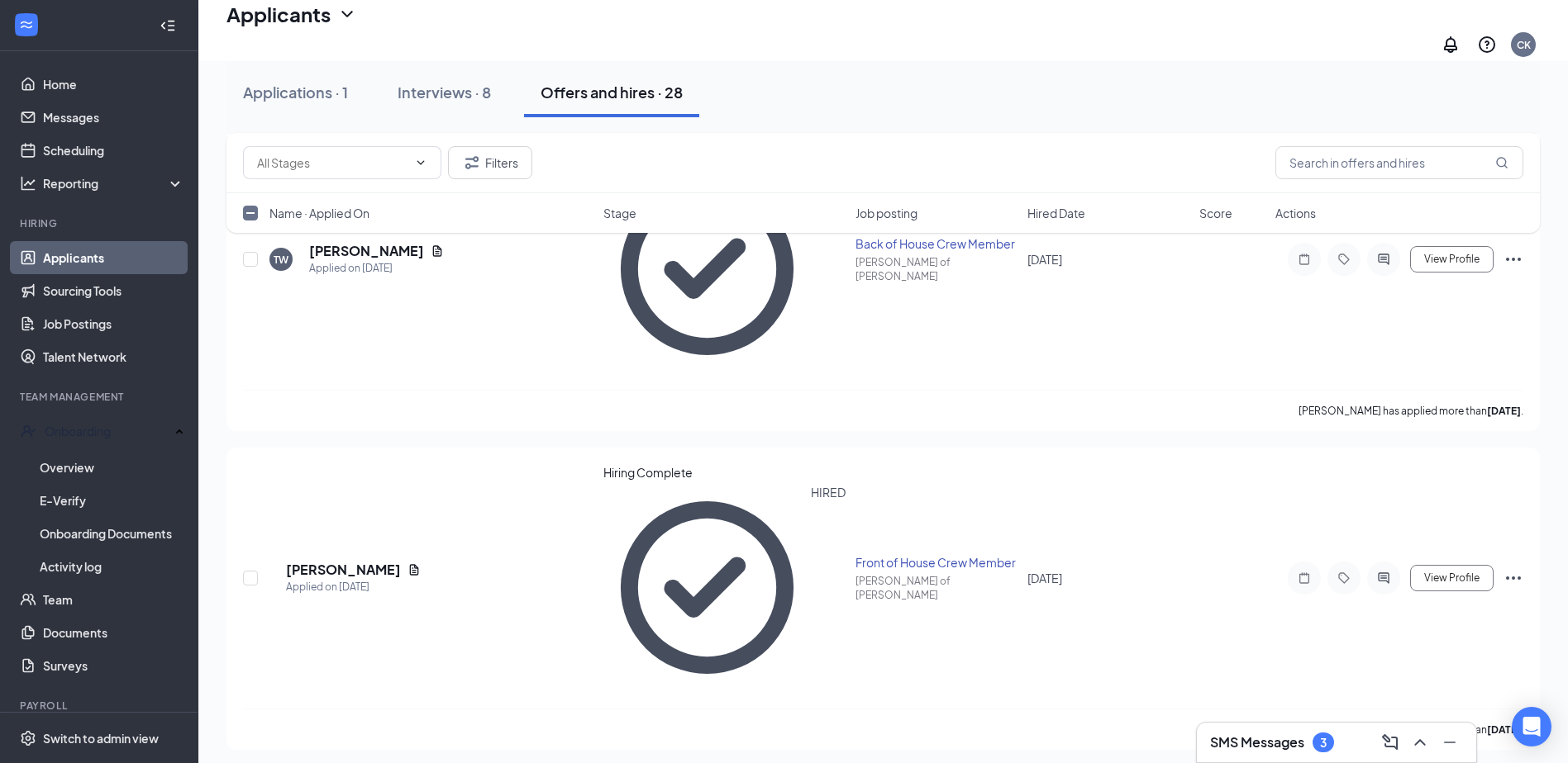
checkbox input "false"
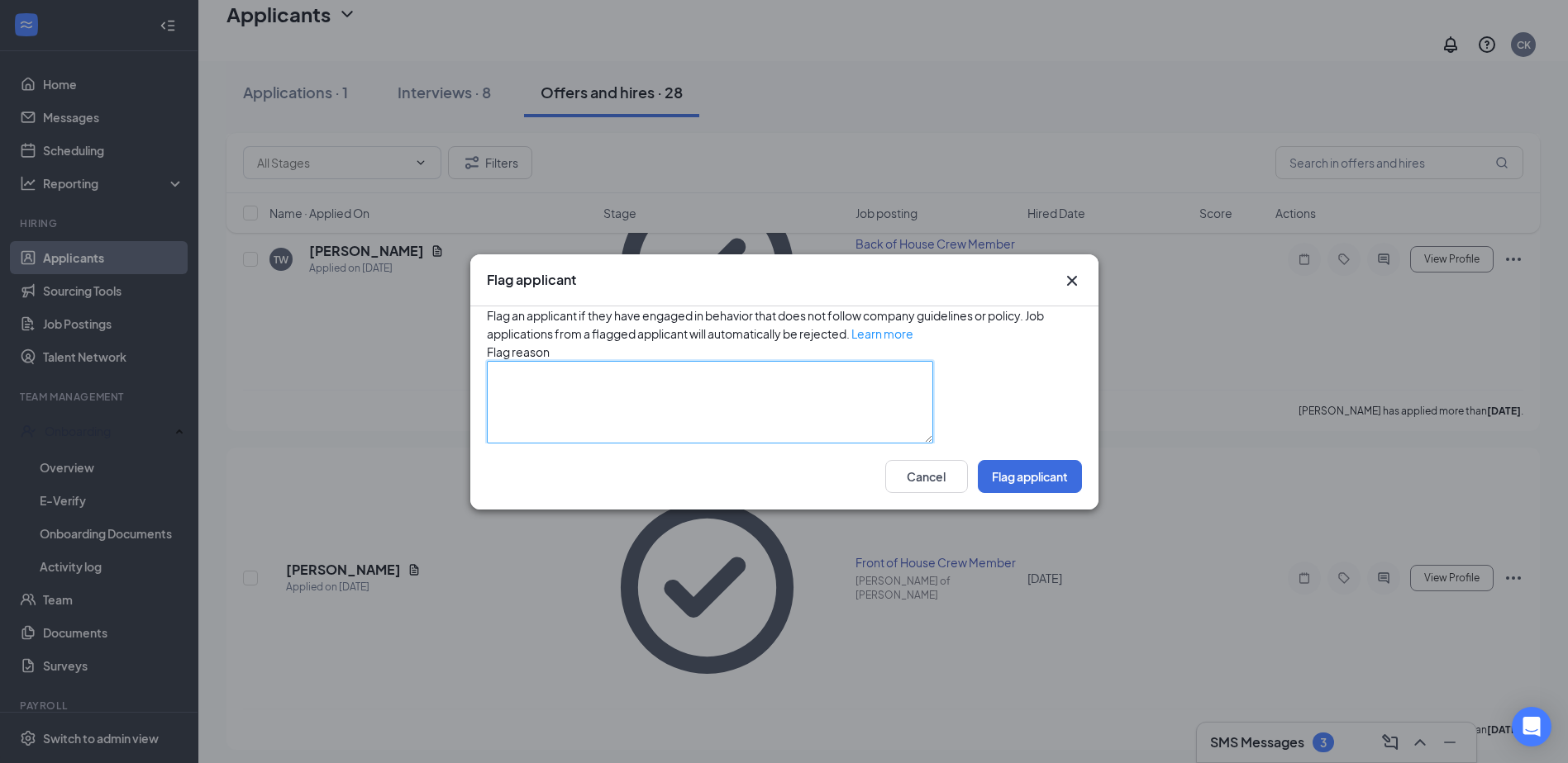
click at [616, 386] on textarea at bounding box center [710, 402] width 446 height 83
type textarea "abandon job due to how guest talked to her"
click at [1012, 493] on button "Flag applicant" at bounding box center [1030, 477] width 104 height 33
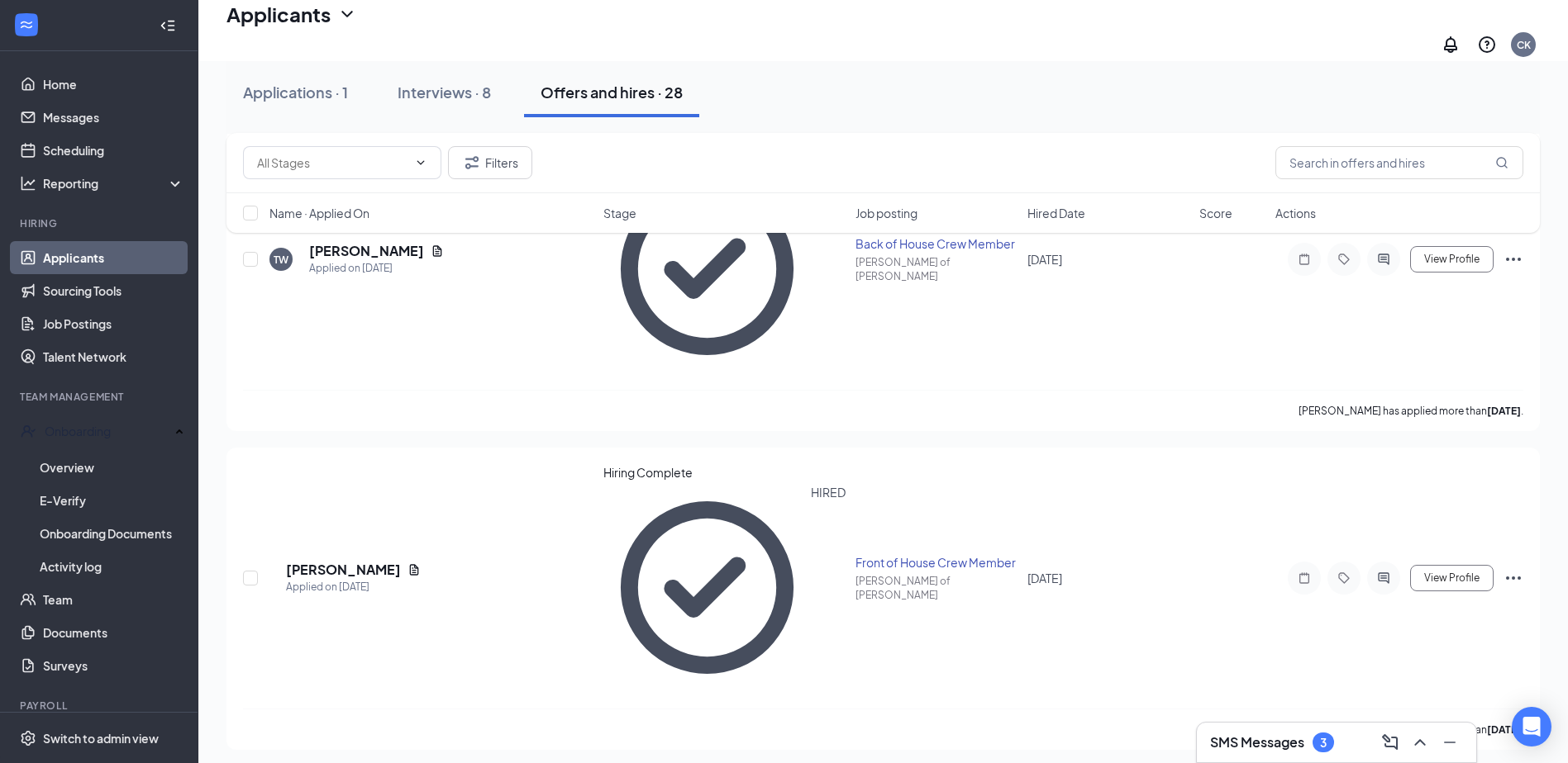
checkbox input "true"
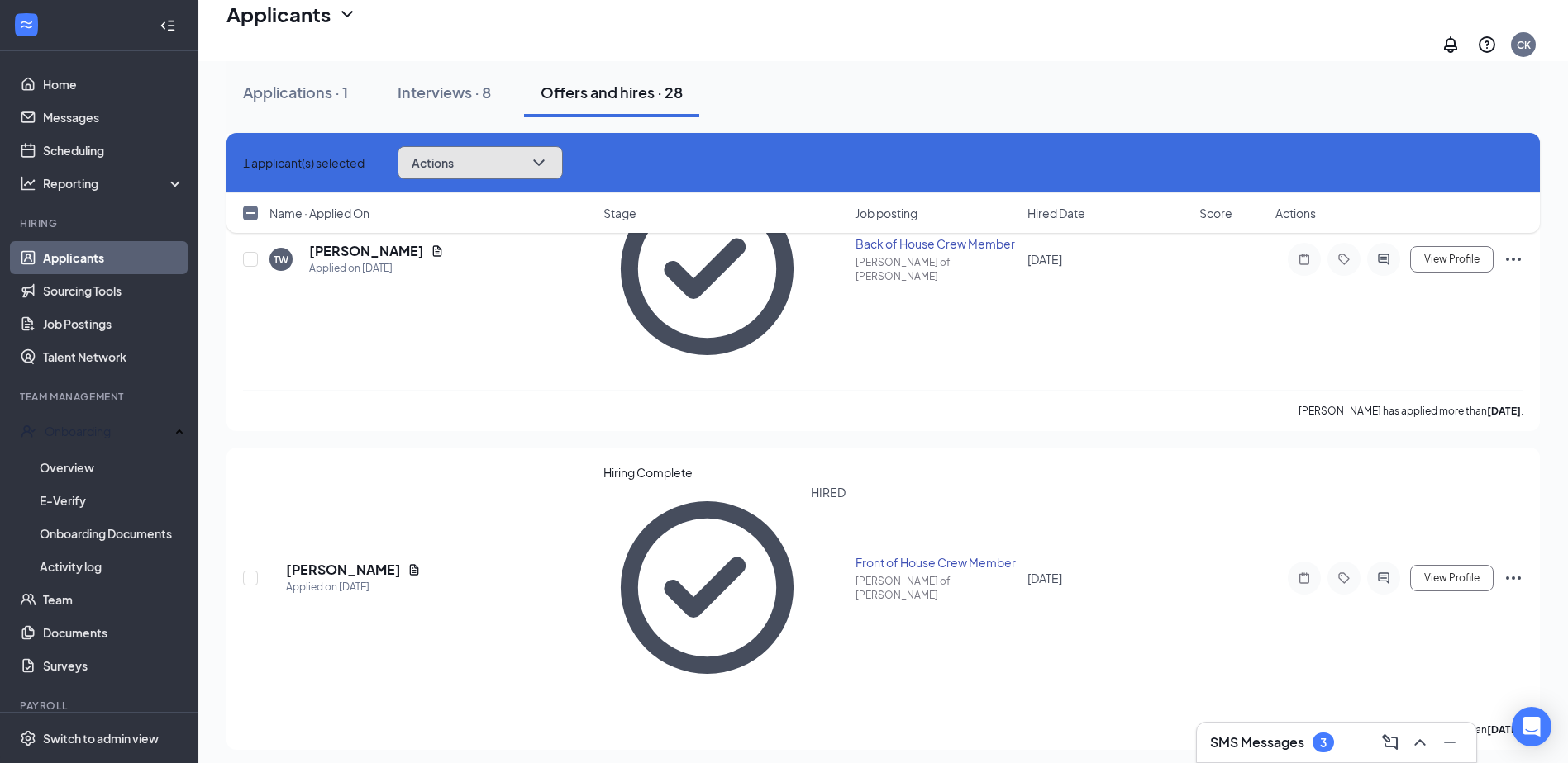
click at [549, 159] on icon "ChevronDown" at bounding box center [539, 163] width 20 height 20
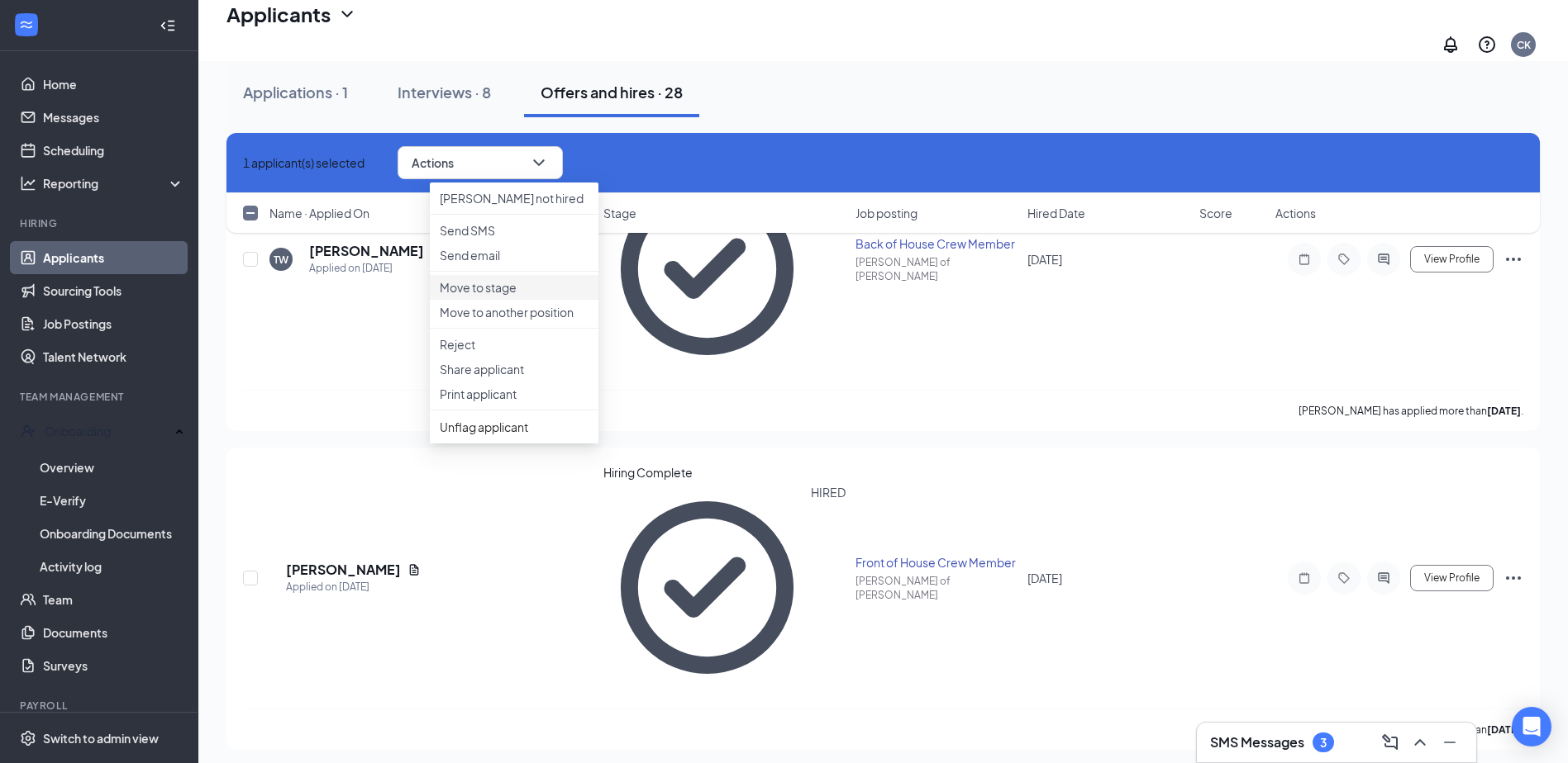
click at [489, 295] on p "Move to stage" at bounding box center [514, 287] width 149 height 16
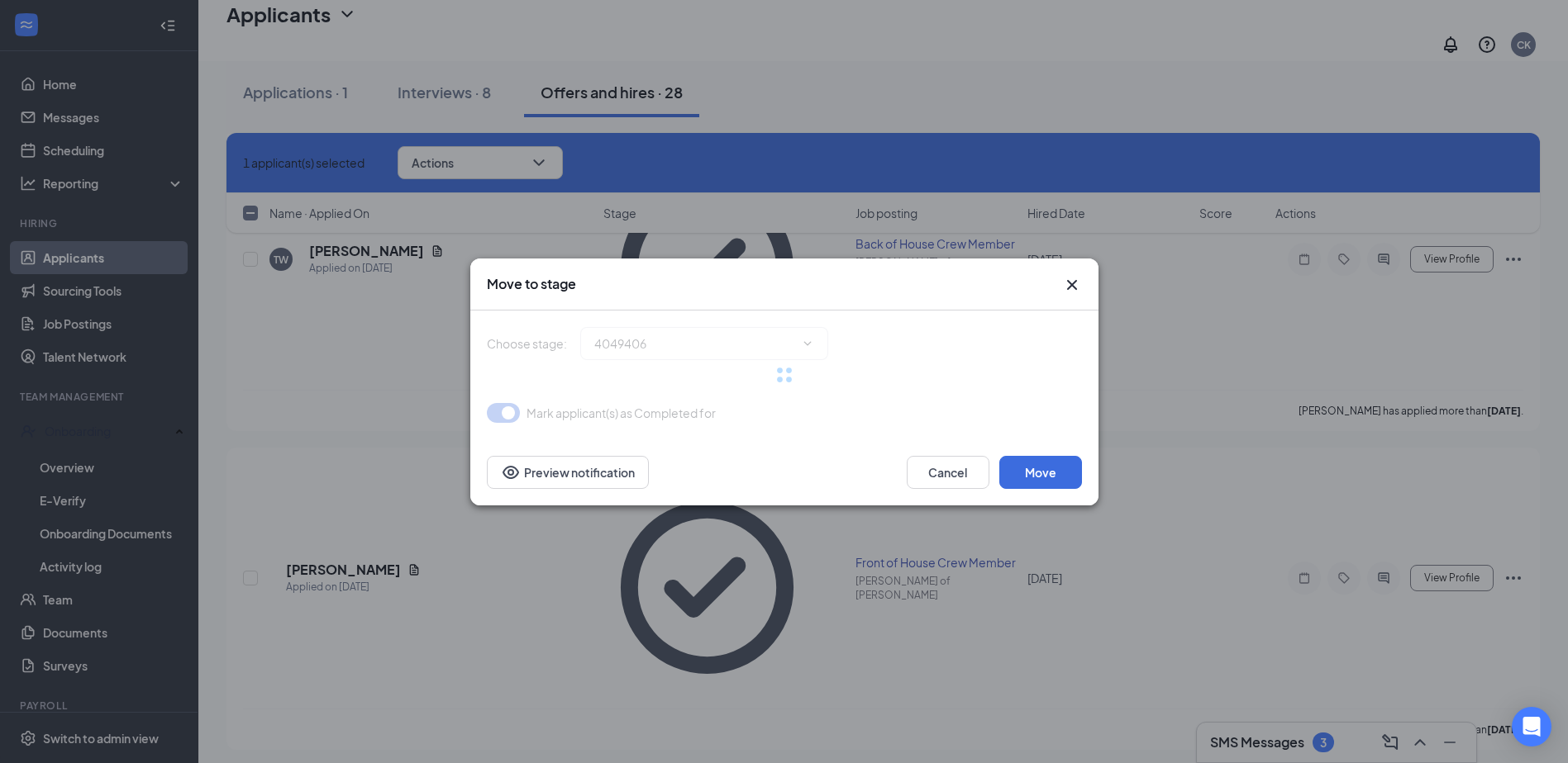
type input "Hiring Complete (current stage)"
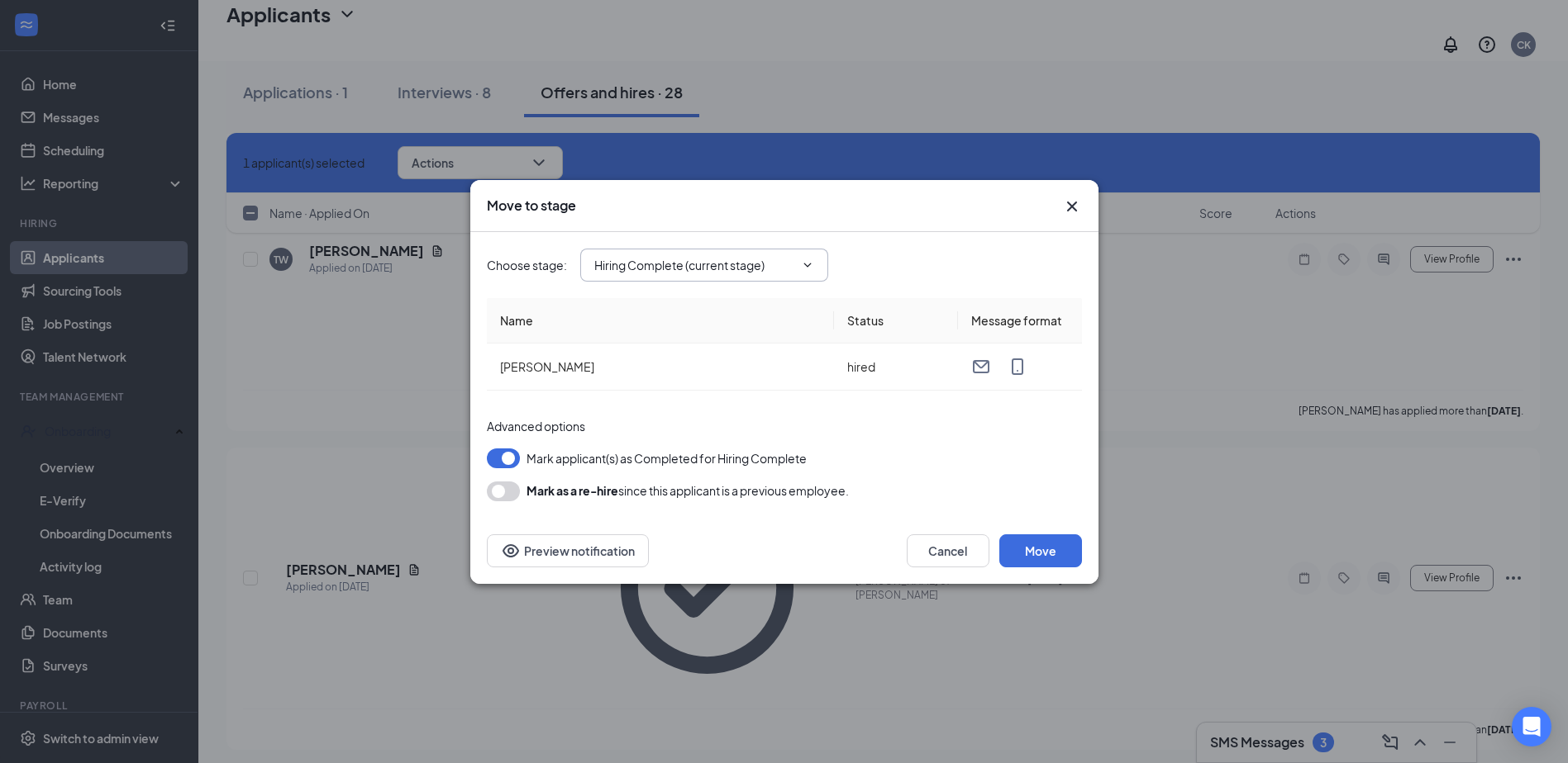
click at [810, 264] on icon "ChevronDown" at bounding box center [807, 264] width 7 height 5
click at [805, 267] on icon "ChevronDown" at bounding box center [807, 265] width 13 height 13
click at [939, 552] on button "Cancel" at bounding box center [948, 551] width 83 height 33
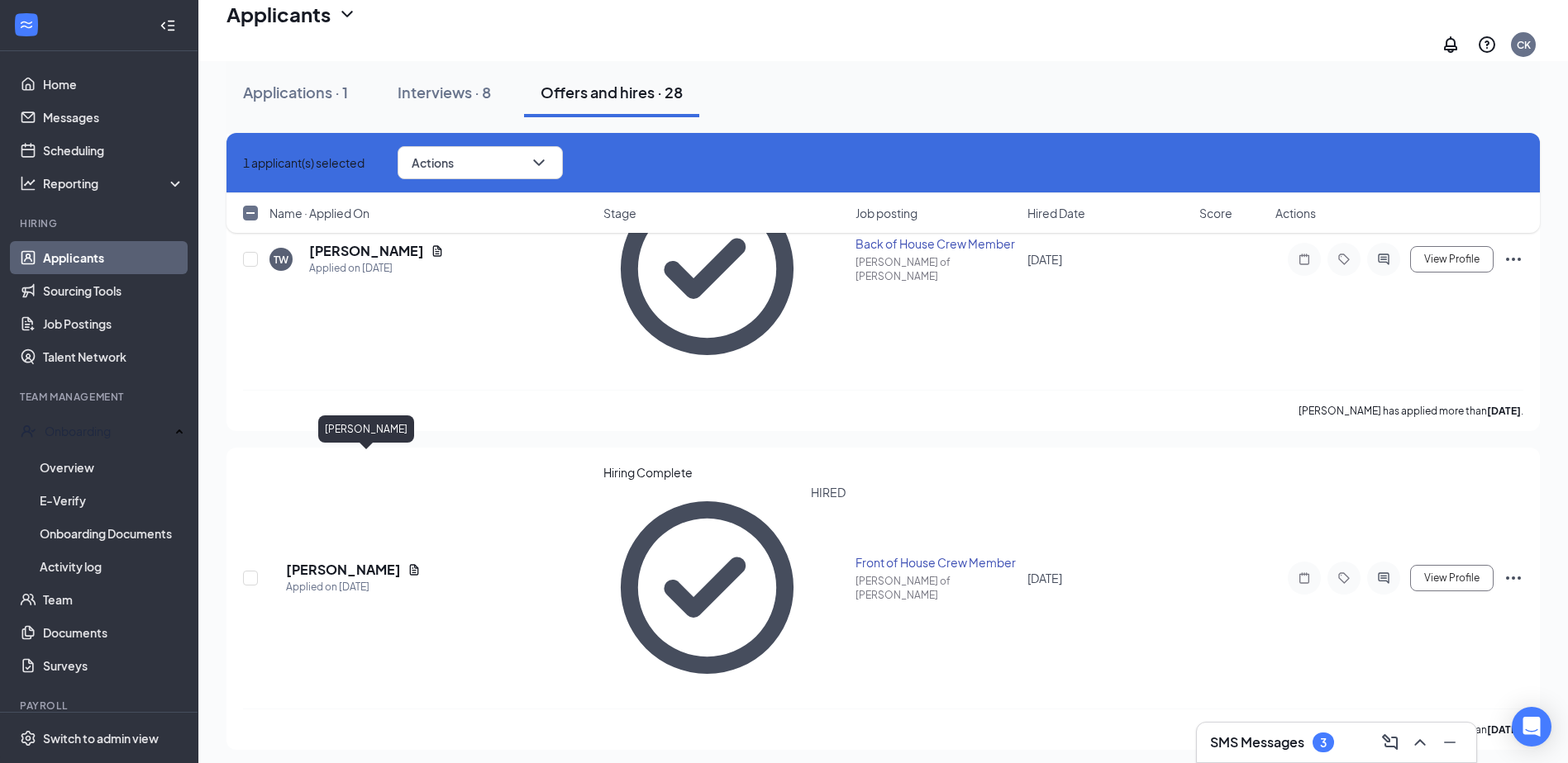
checkbox input "false"
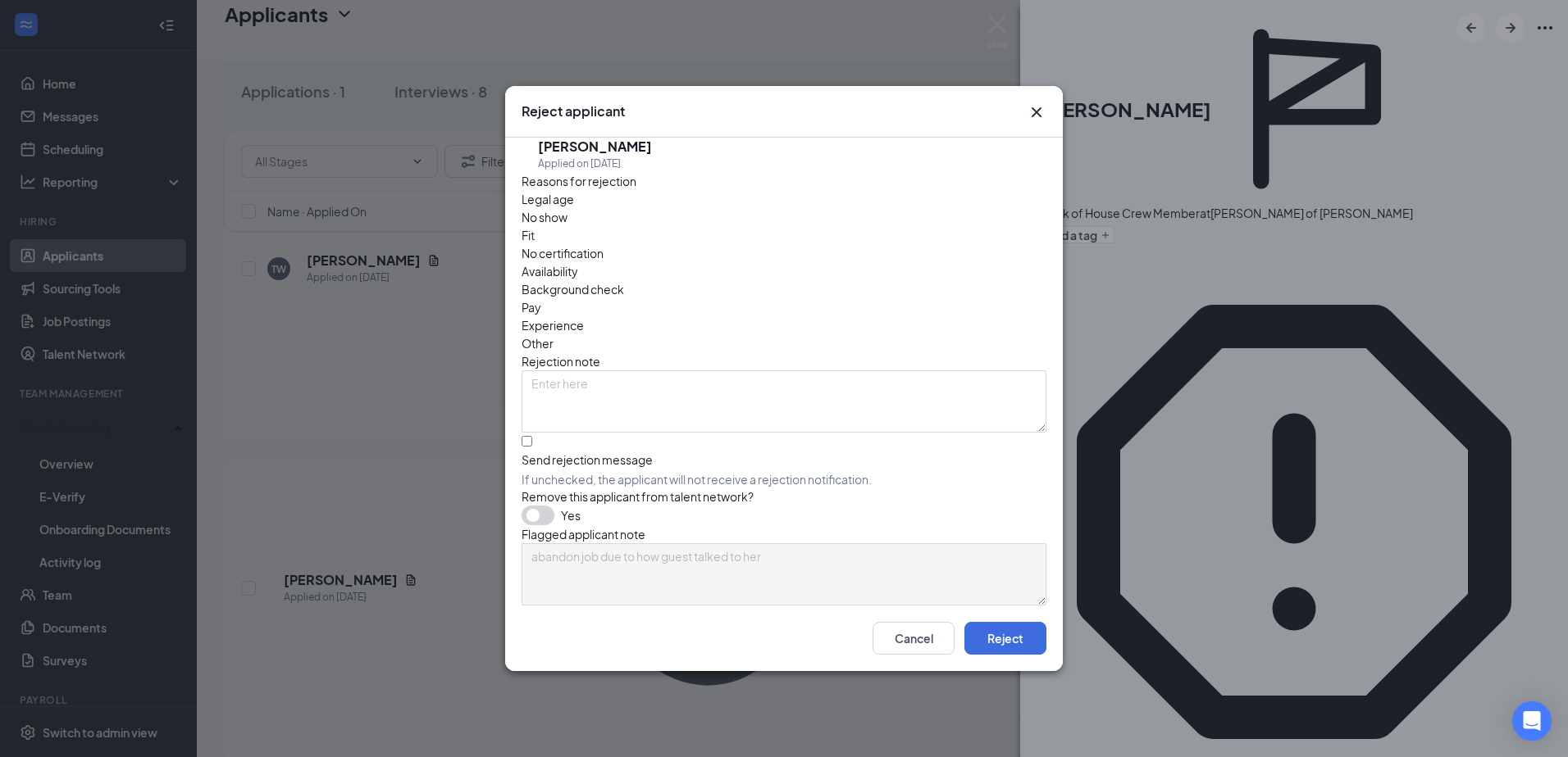
click at [554, 335] on span "Other" at bounding box center [537, 344] width 32 height 18
click at [531, 436] on input "Send rejection message If unchecked, the applicant will not receive a rejection…" at bounding box center [527, 441] width 11 height 11
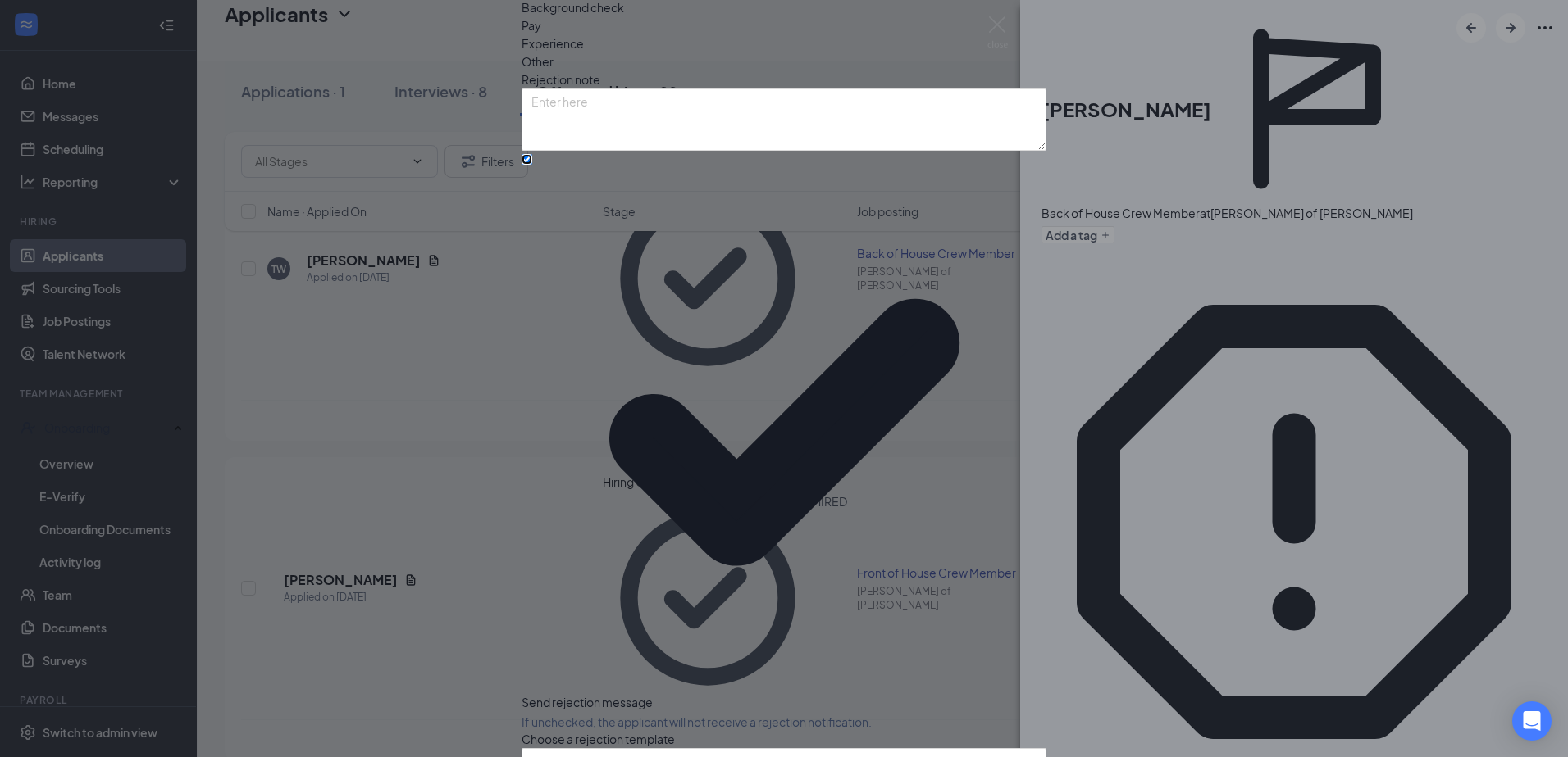
click at [532, 165] on input "Send rejection message If unchecked, the applicant will not receive a rejection…" at bounding box center [527, 159] width 11 height 11
checkbox input "false"
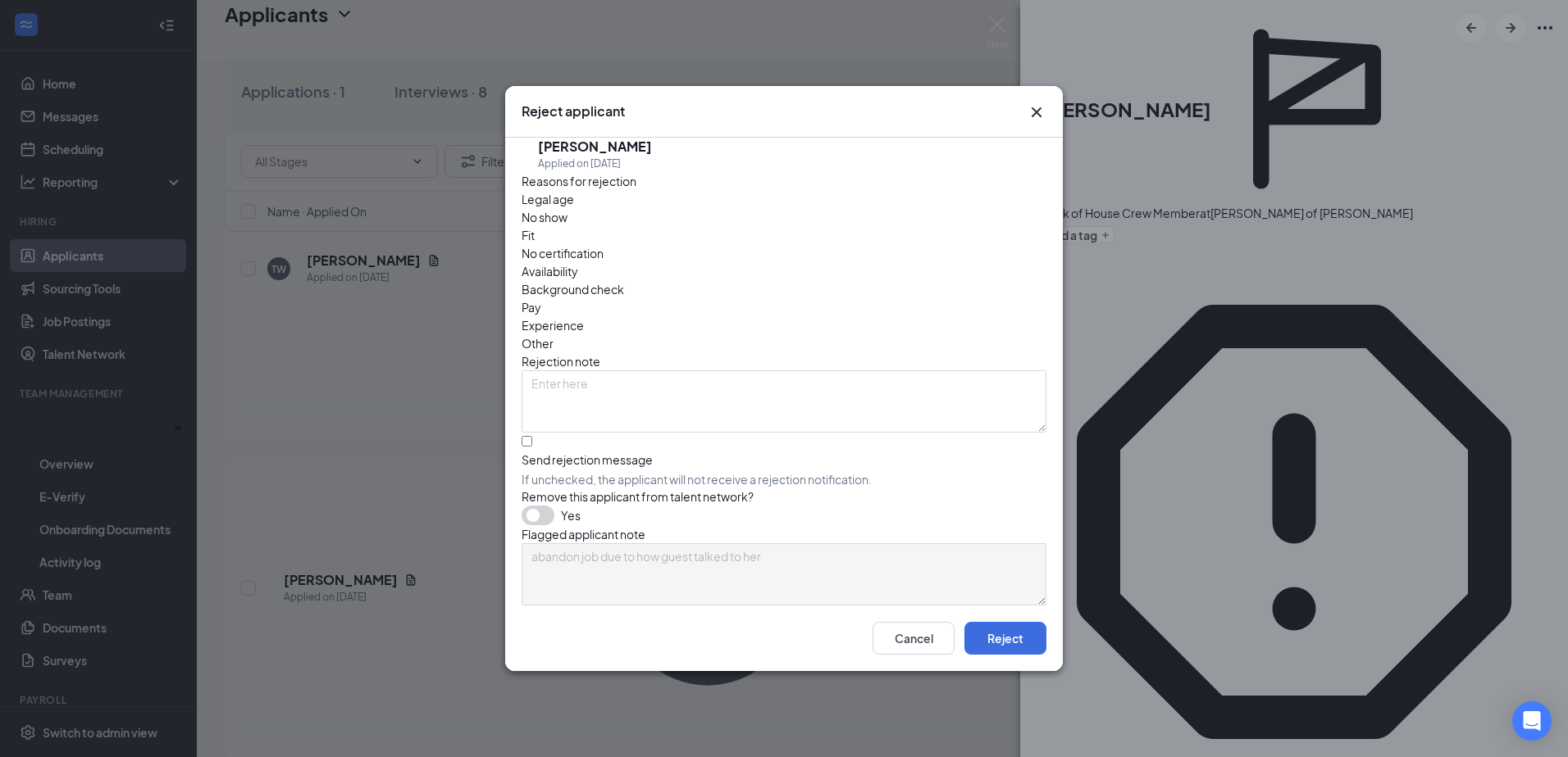
click at [540, 506] on button "button" at bounding box center [537, 516] width 33 height 20
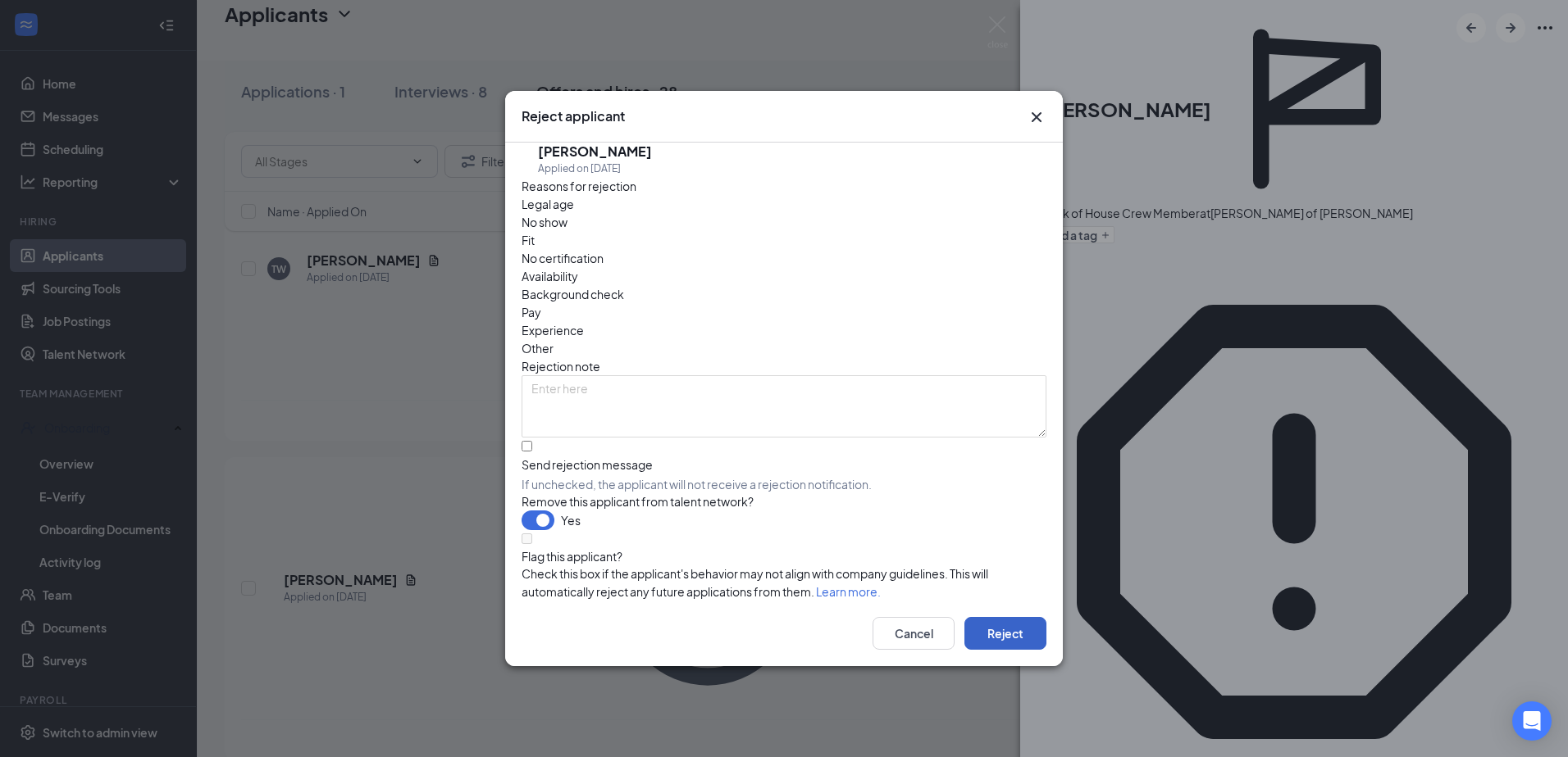
click at [1017, 637] on button "Reject" at bounding box center [1005, 633] width 82 height 33
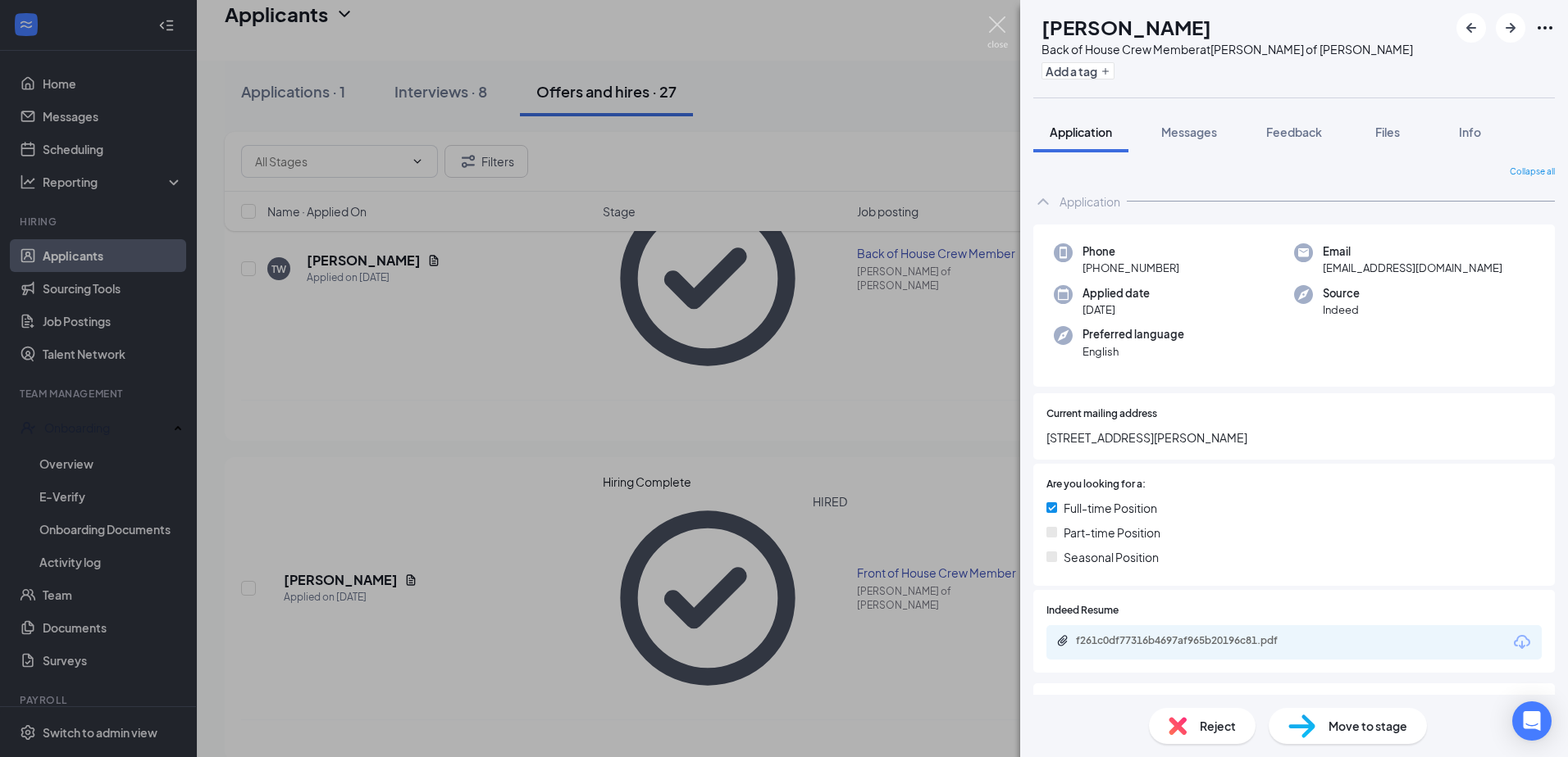
click at [996, 22] on img at bounding box center [997, 32] width 21 height 32
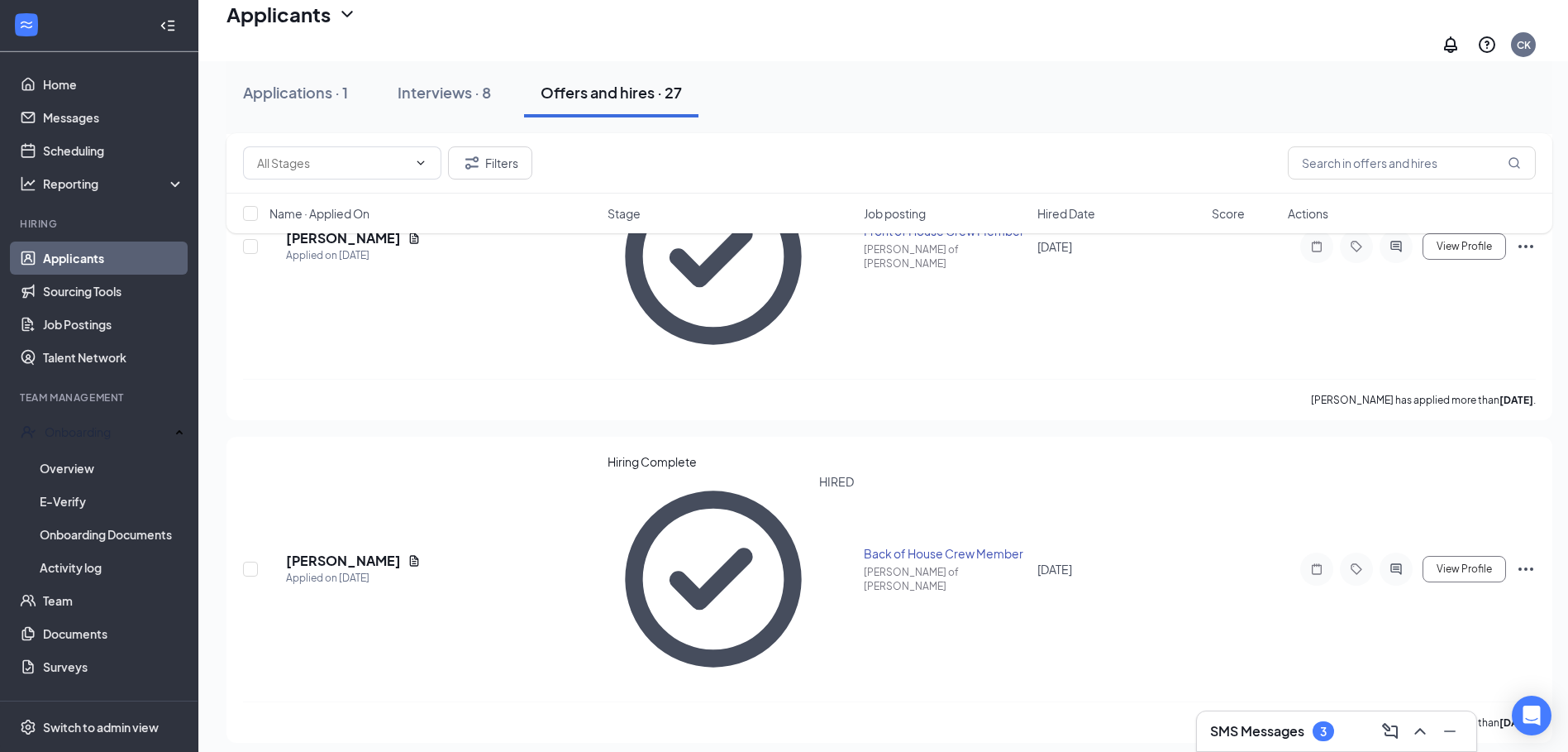
scroll to position [2067, 0]
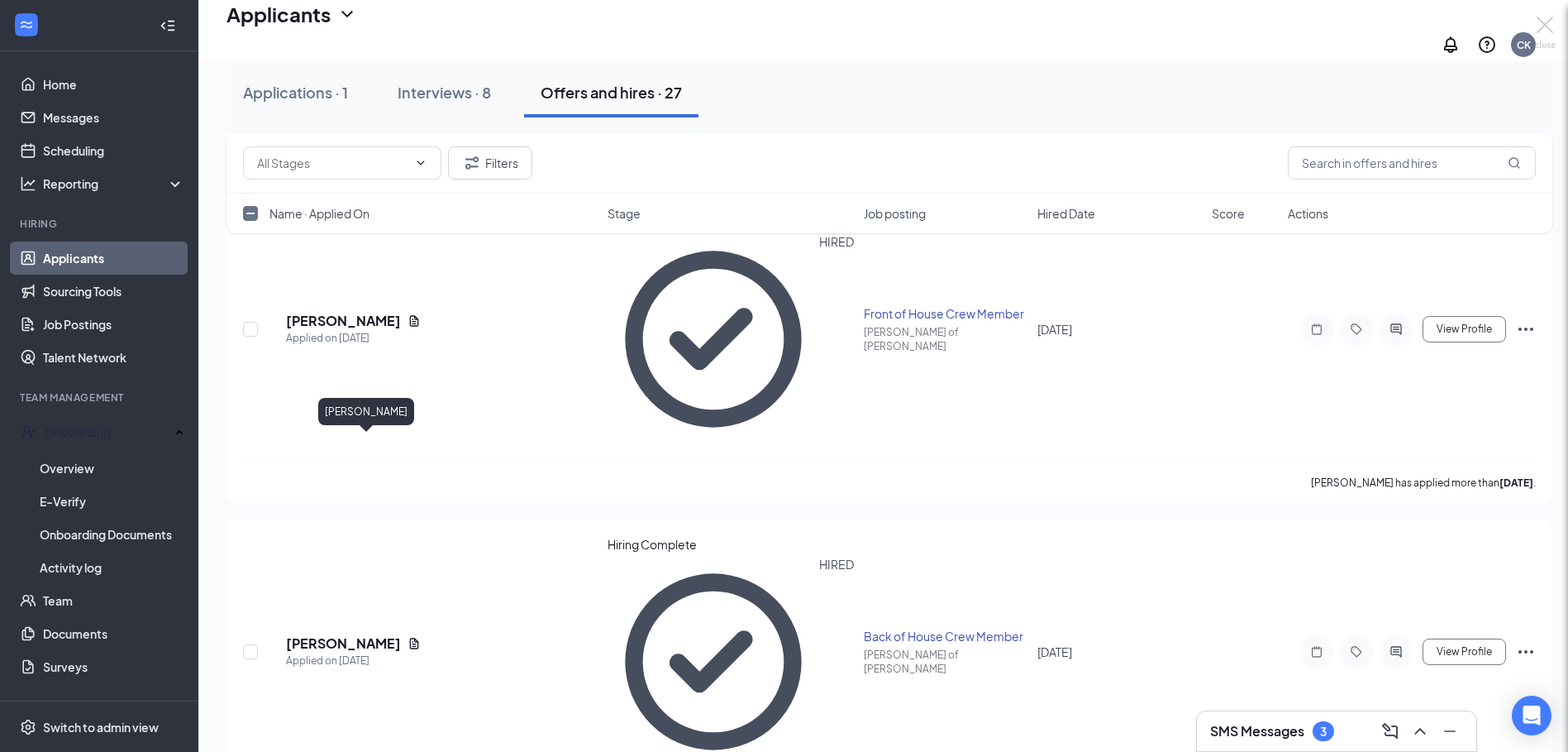
checkbox input "false"
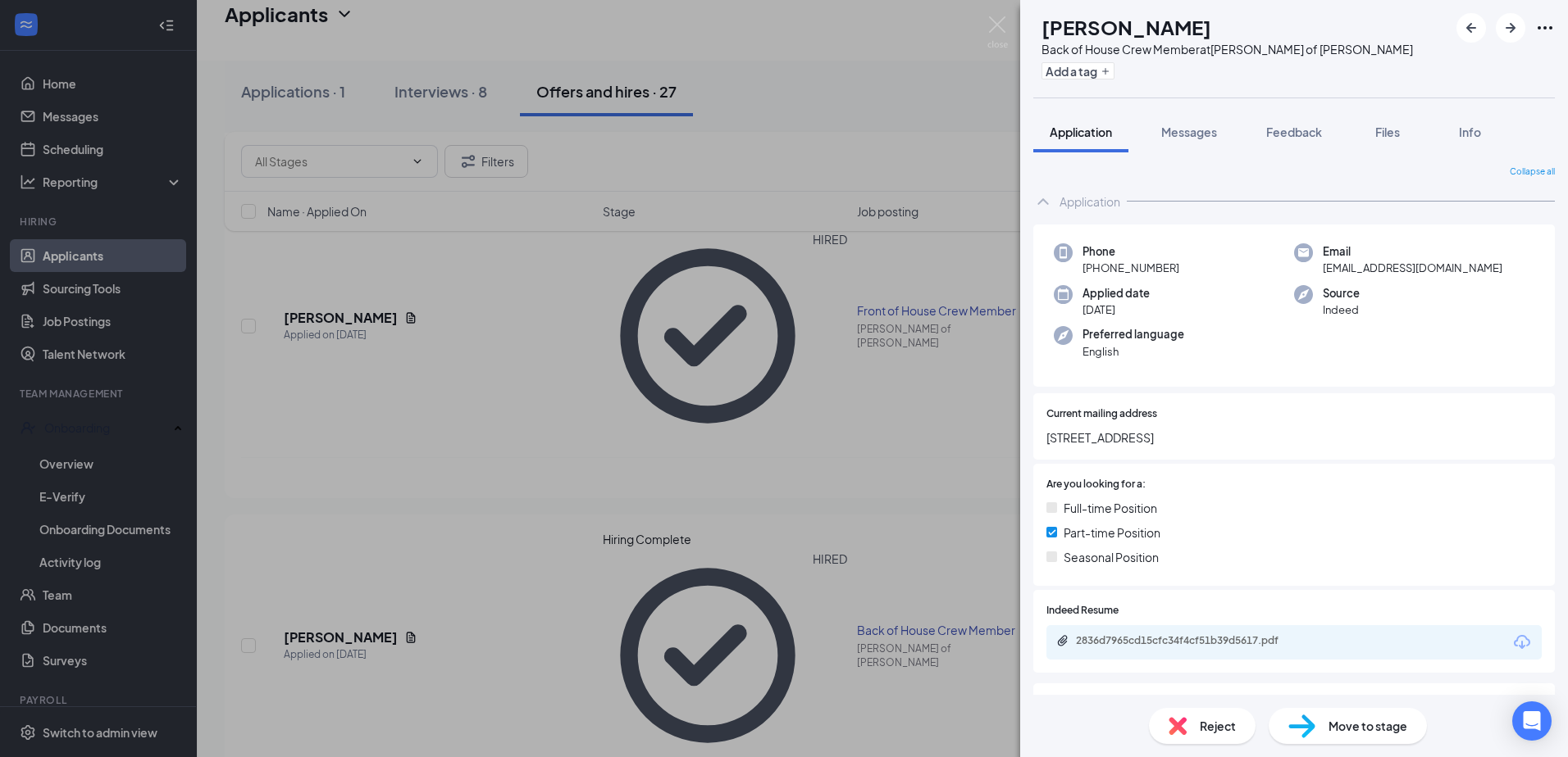
click at [1220, 730] on span "Reject" at bounding box center [1218, 726] width 36 height 18
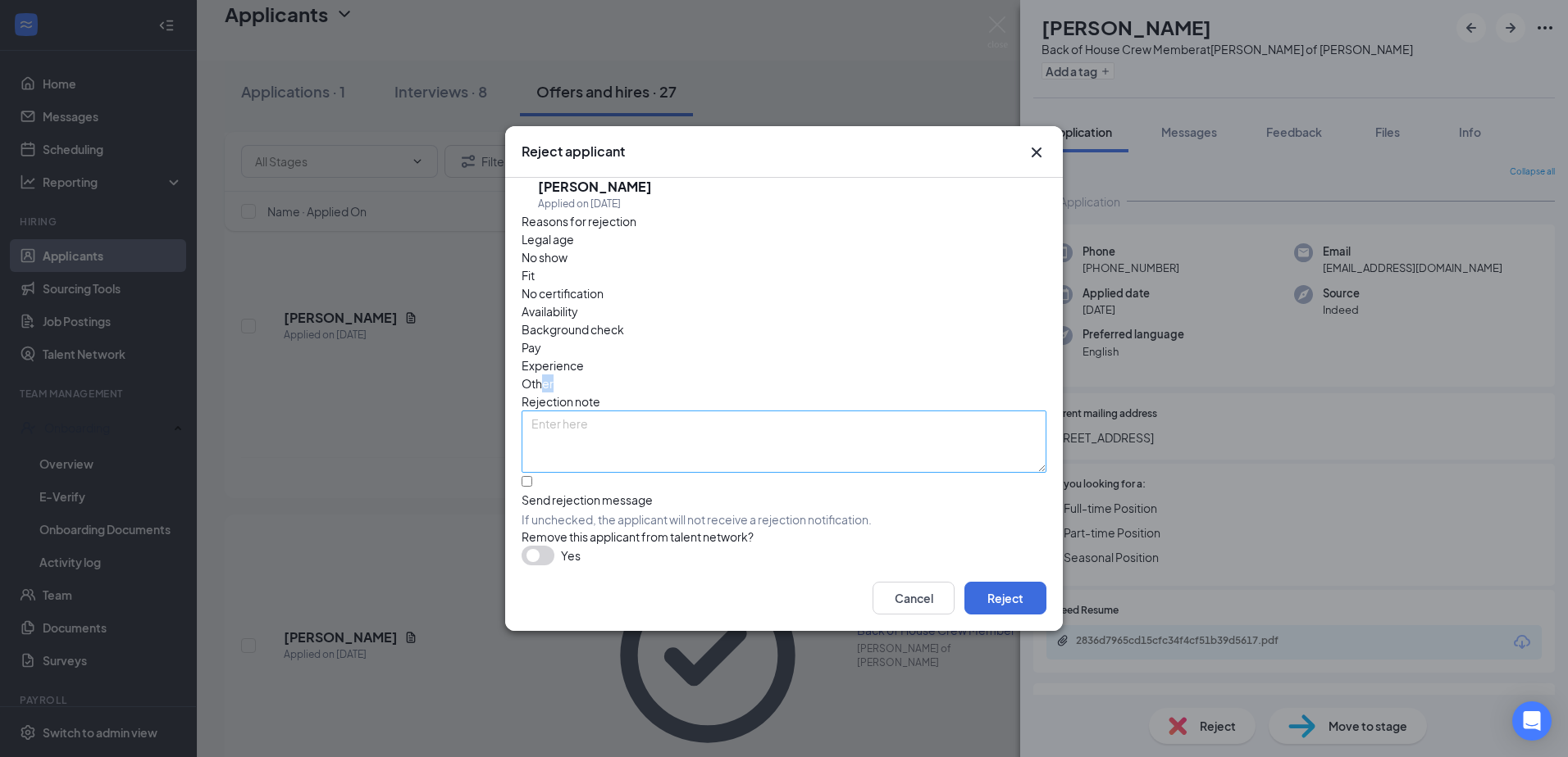
drag, startPoint x: 830, startPoint y: 315, endPoint x: 791, endPoint y: 374, distance: 70.7
click at [791, 374] on div "Reasons for rejection Legal age No show Fit No certification Availability Backg…" at bounding box center [784, 389] width 525 height 354
click at [784, 411] on textarea at bounding box center [784, 441] width 525 height 62
click at [567, 267] on span "No show" at bounding box center [544, 258] width 46 height 18
click at [538, 549] on button "button" at bounding box center [537, 556] width 33 height 20
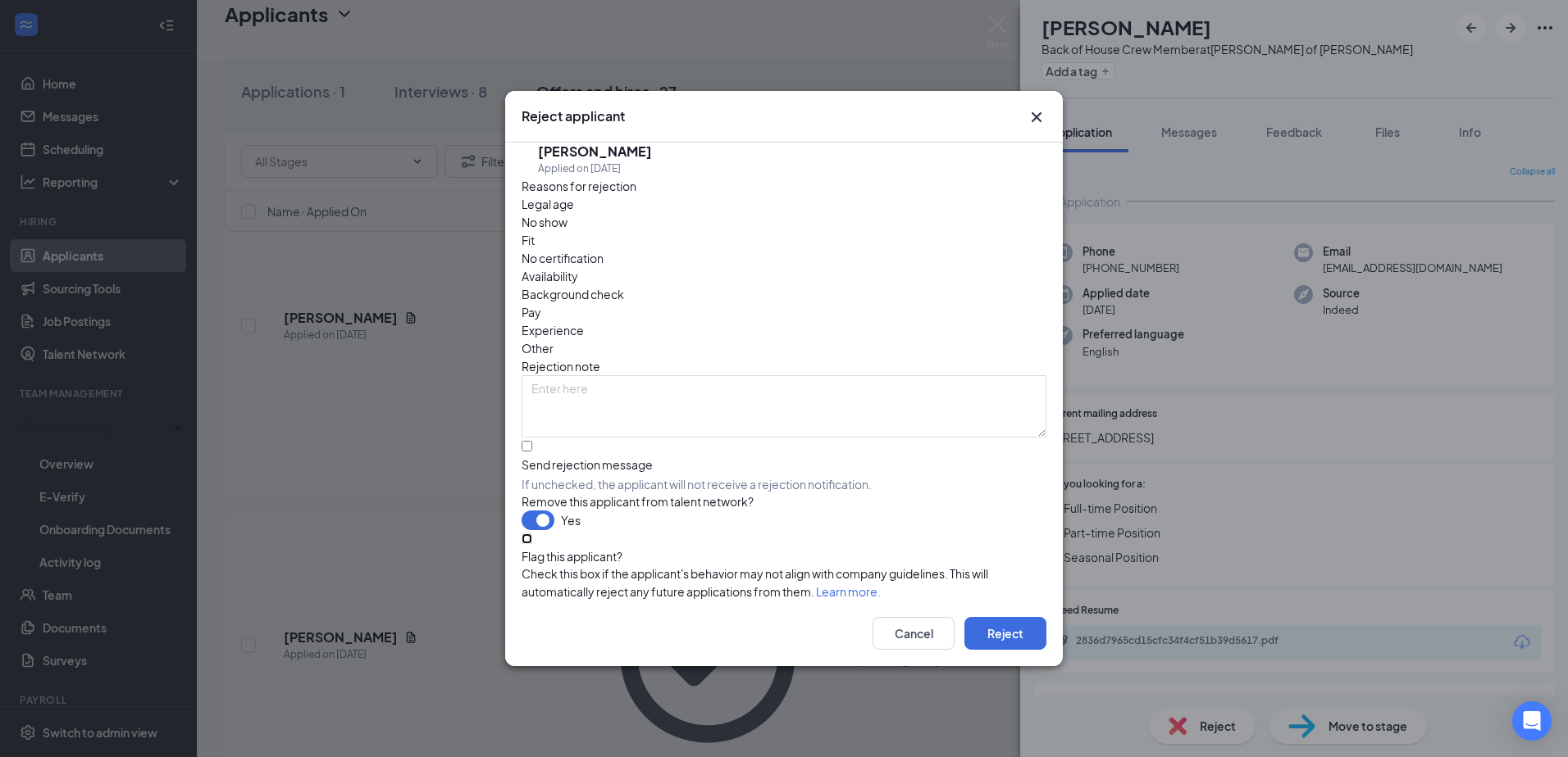
click at [527, 540] on input "Flag this applicant?" at bounding box center [527, 539] width 11 height 11
checkbox input "true"
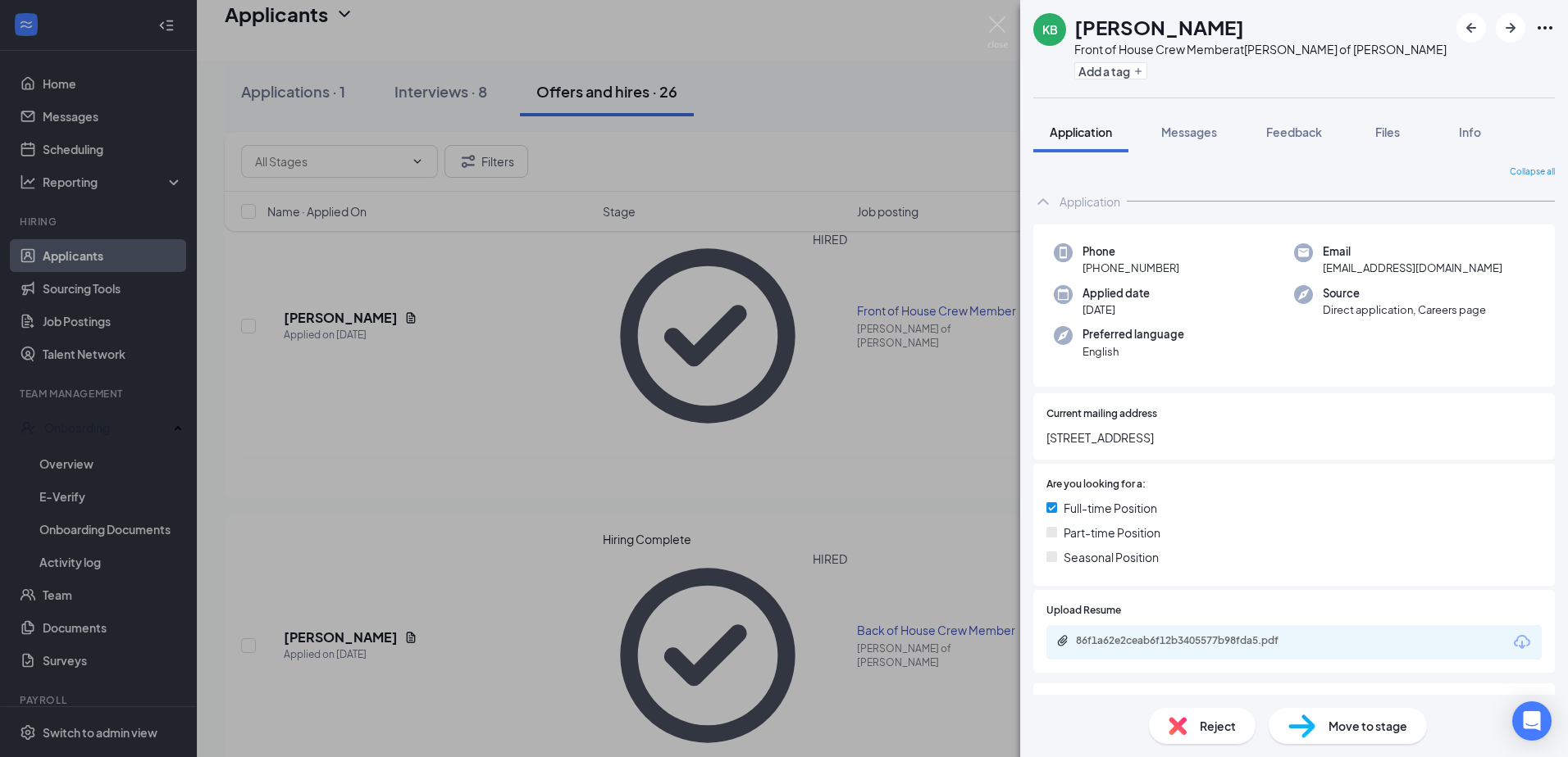
click at [1212, 728] on span "Reject" at bounding box center [1218, 726] width 36 height 18
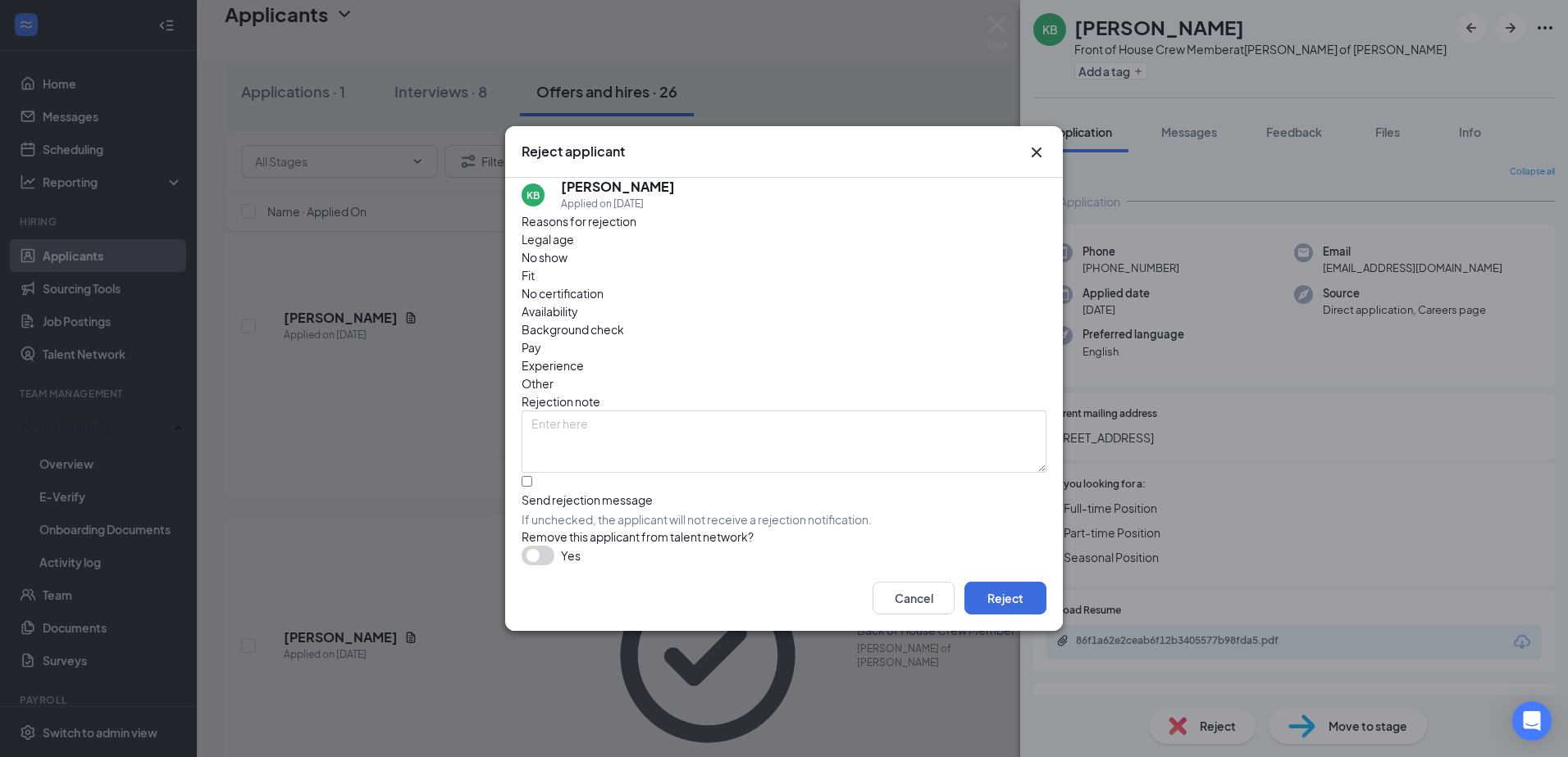
click at [567, 267] on span "No show" at bounding box center [544, 258] width 46 height 18
click at [541, 546] on button "button" at bounding box center [537, 556] width 33 height 20
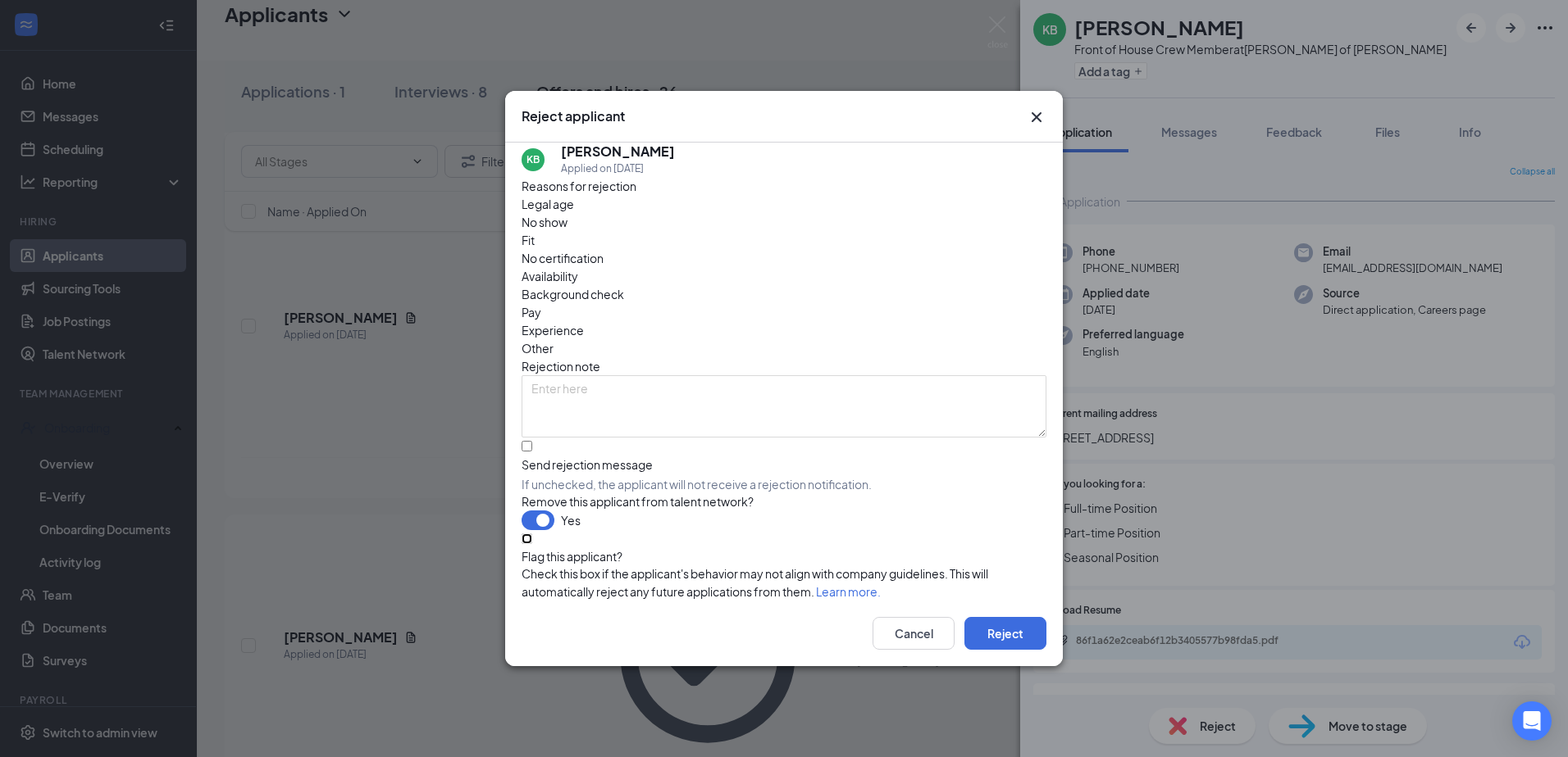
click at [525, 544] on input "Flag this applicant?" at bounding box center [527, 539] width 11 height 11
checkbox input "true"
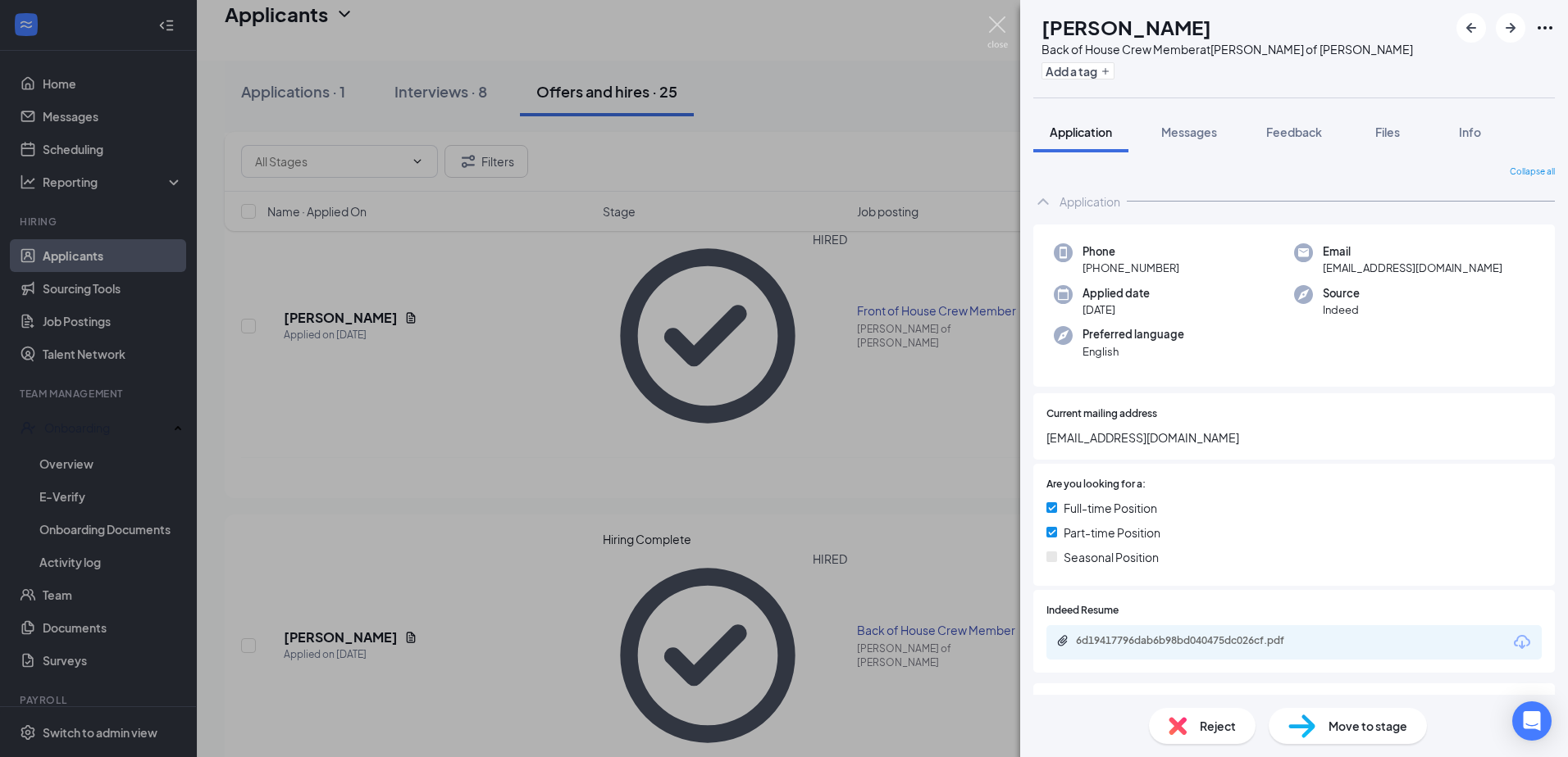
click at [1004, 20] on img at bounding box center [997, 32] width 21 height 32
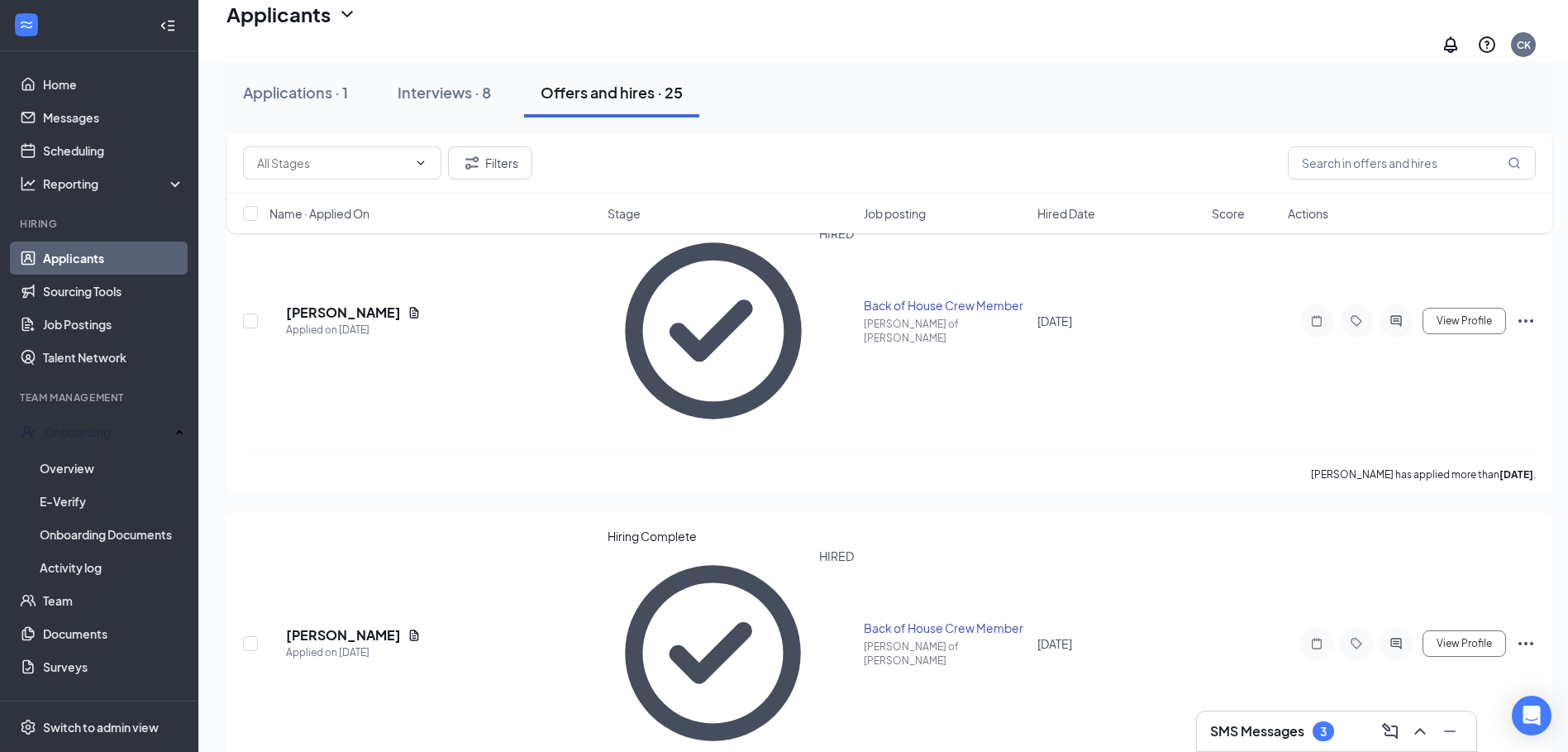
scroll to position [2315, 0]
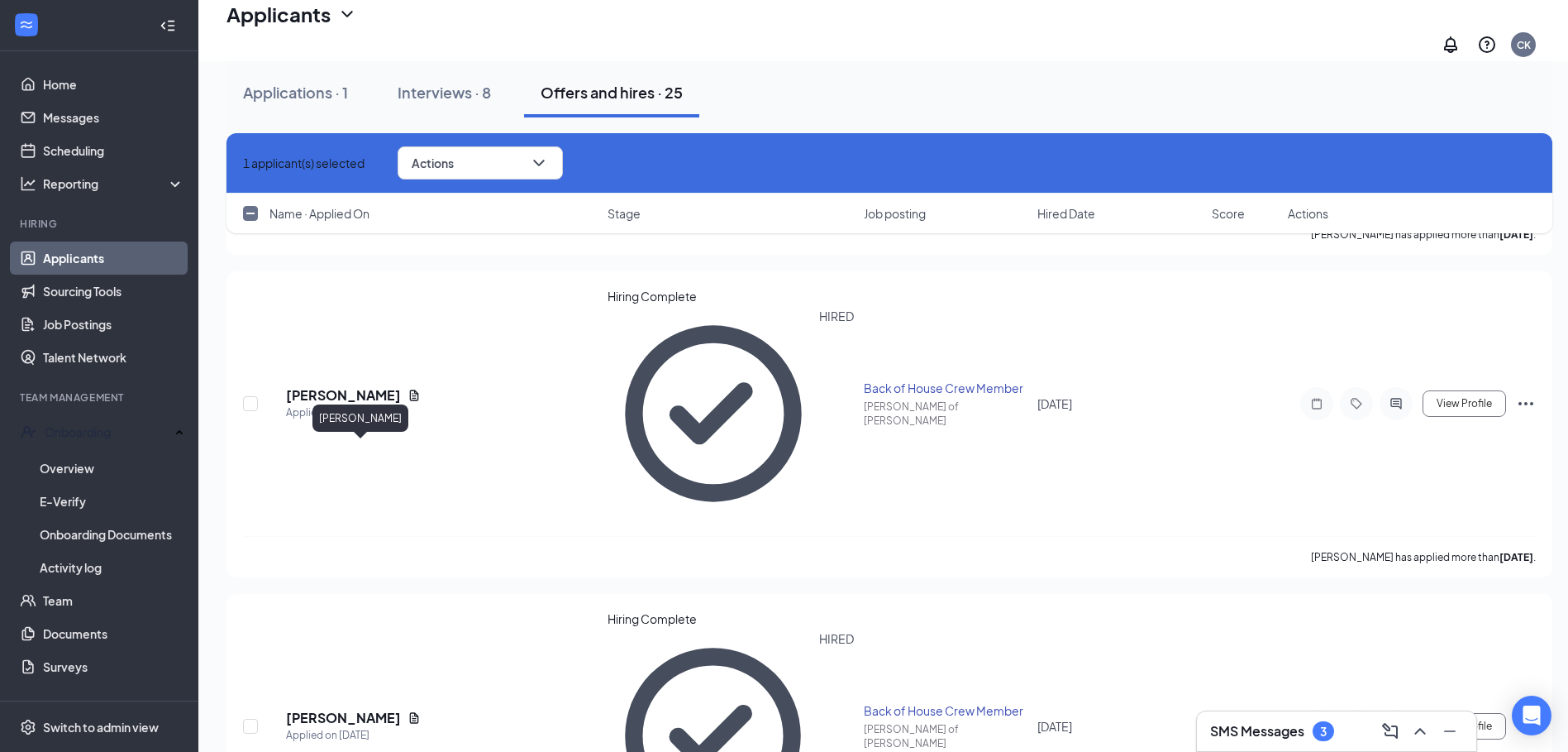
checkbox input "false"
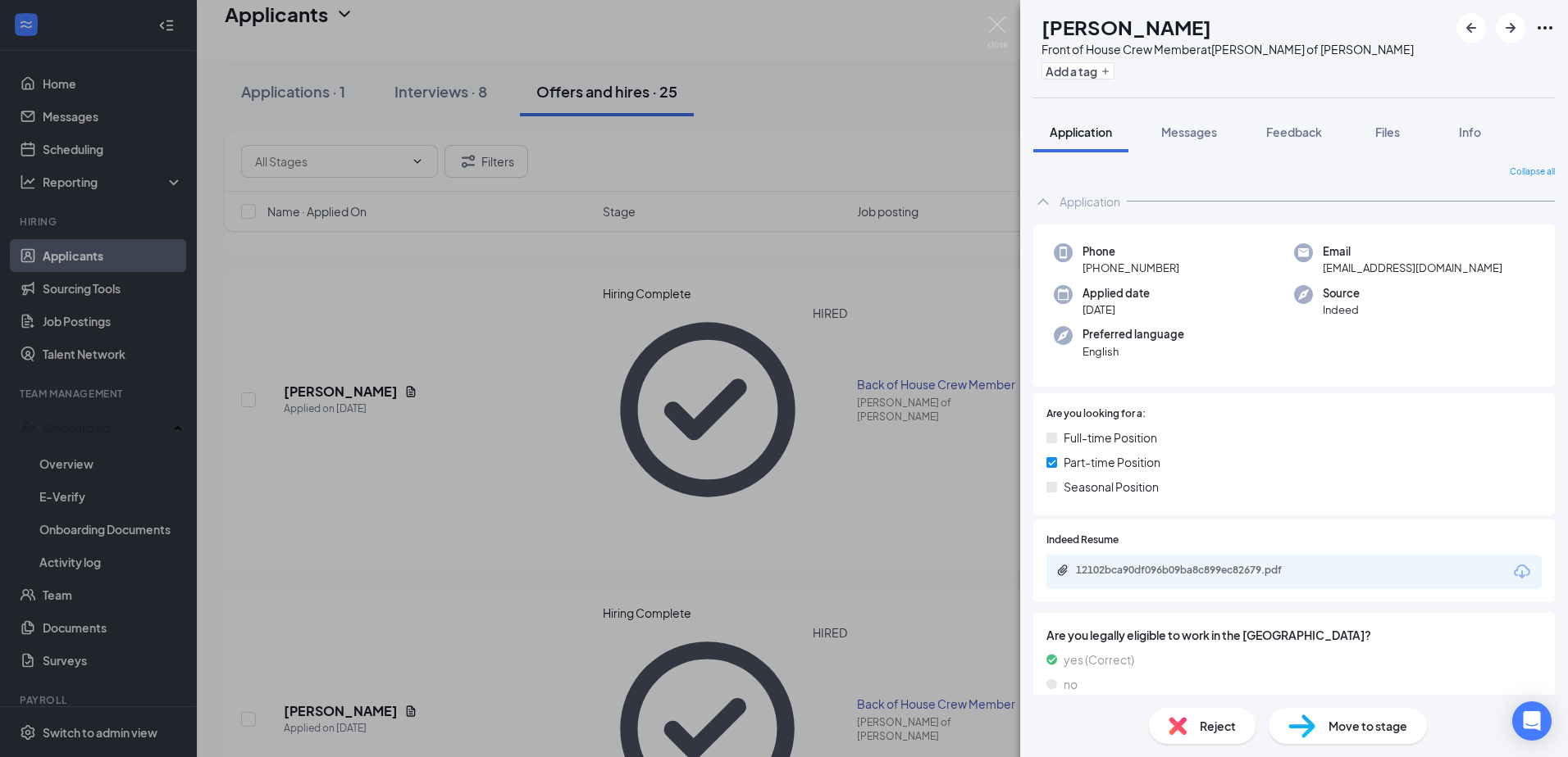
click at [1218, 723] on span "Reject" at bounding box center [1218, 726] width 36 height 18
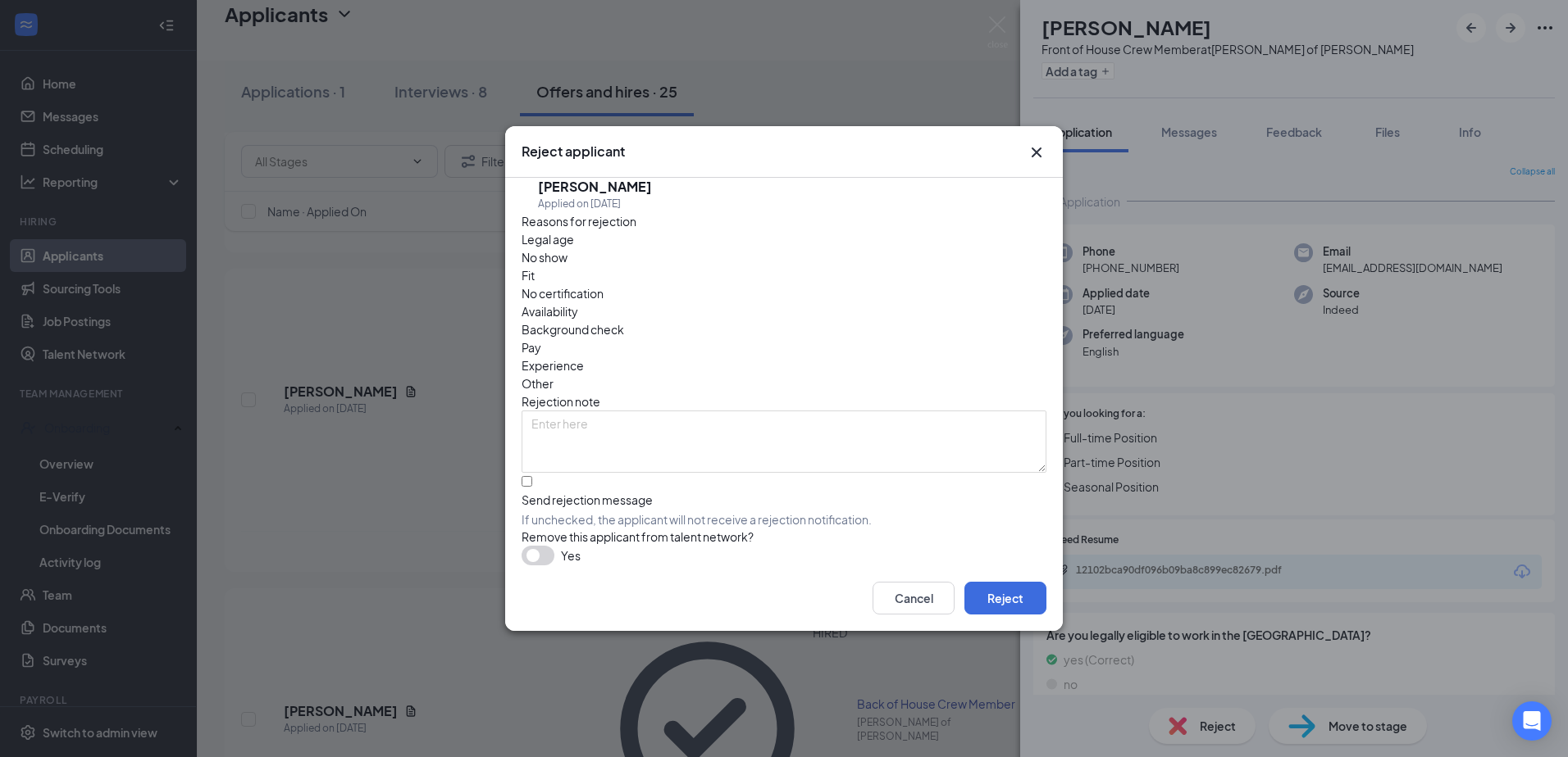
click at [567, 267] on span "No show" at bounding box center [544, 258] width 46 height 18
click at [539, 546] on button "button" at bounding box center [537, 556] width 33 height 20
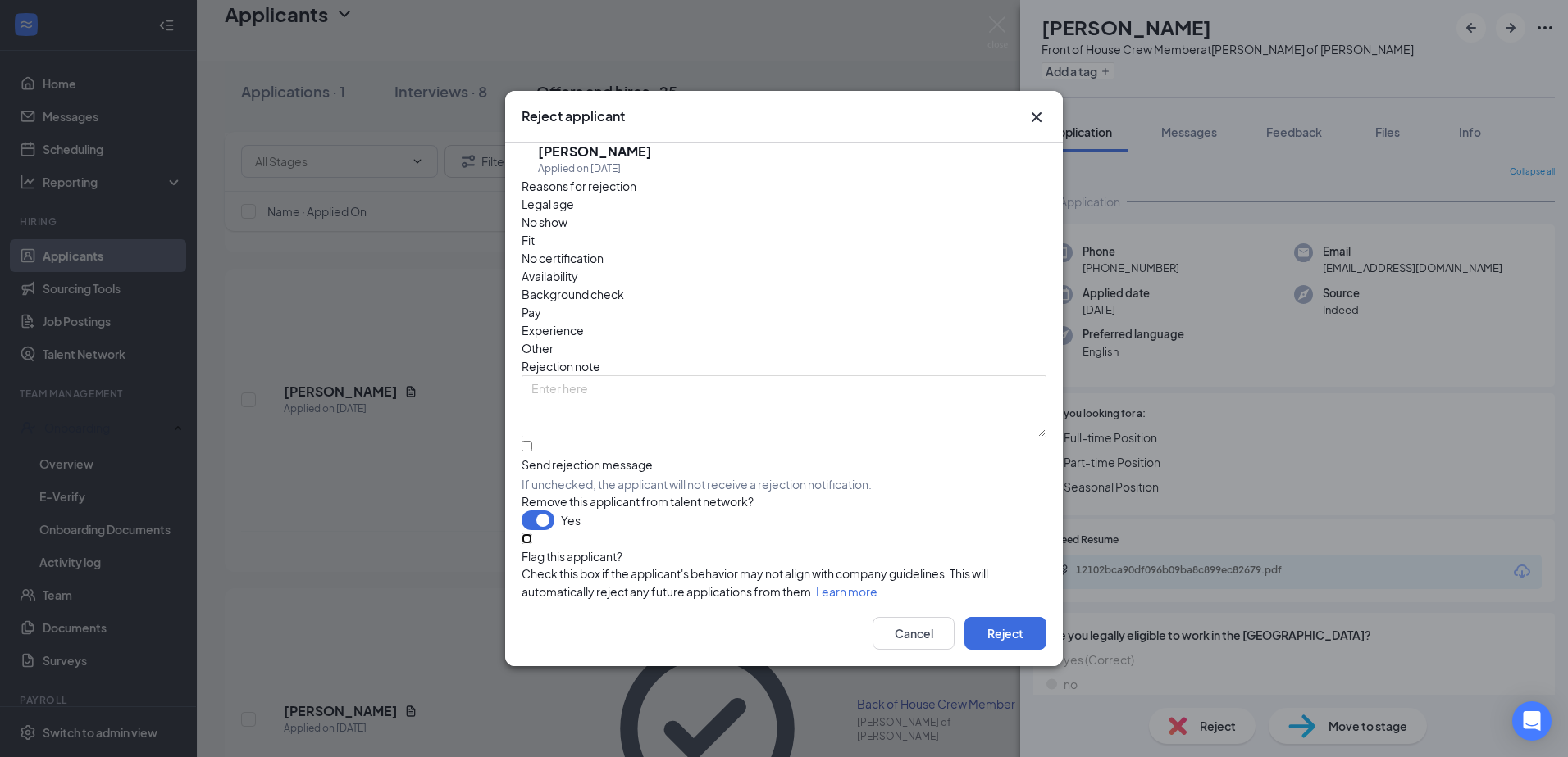
click at [527, 543] on input "Flag this applicant?" at bounding box center [527, 539] width 11 height 11
checkbox input "true"
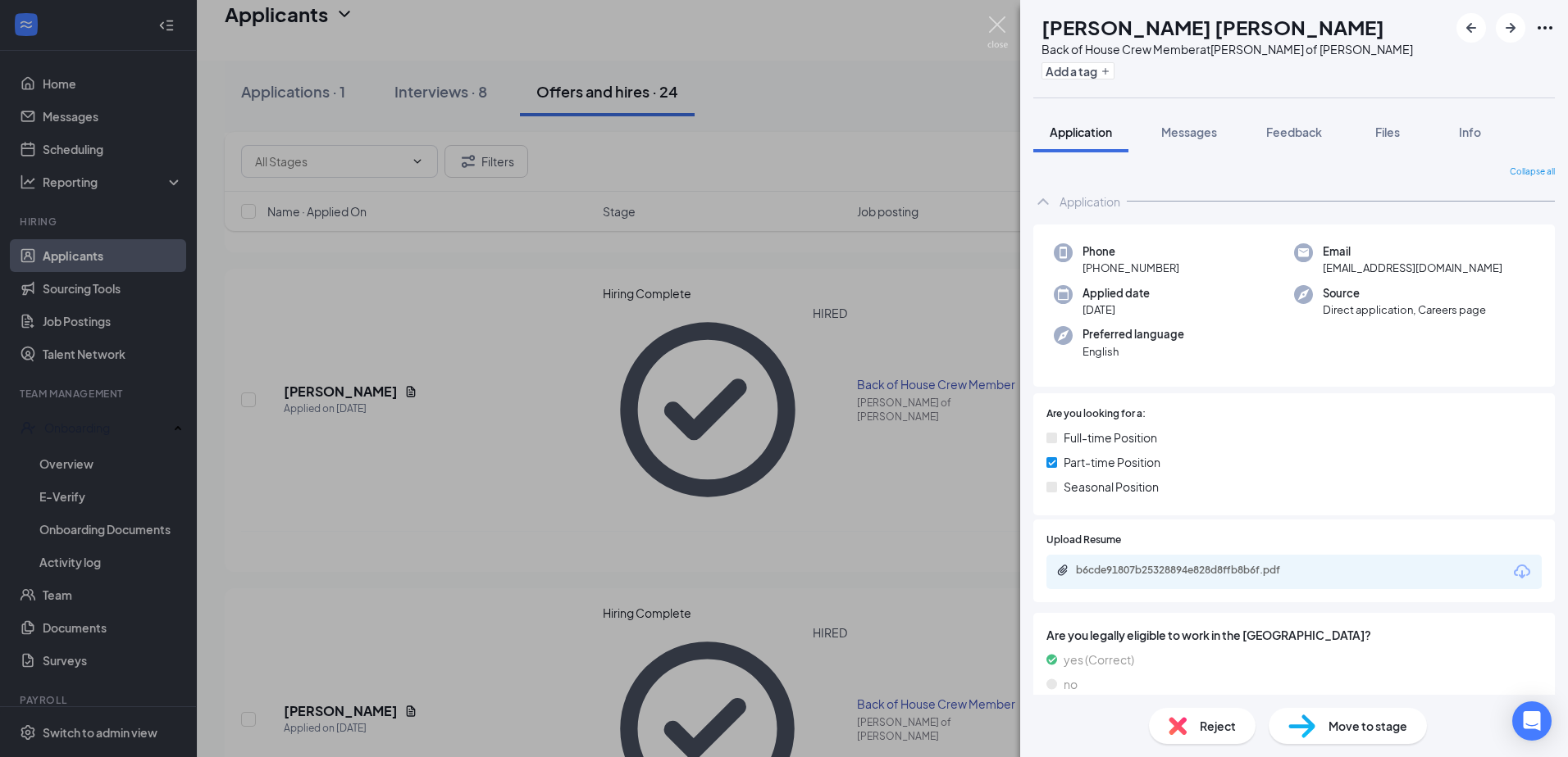
click at [1003, 22] on img at bounding box center [997, 32] width 21 height 32
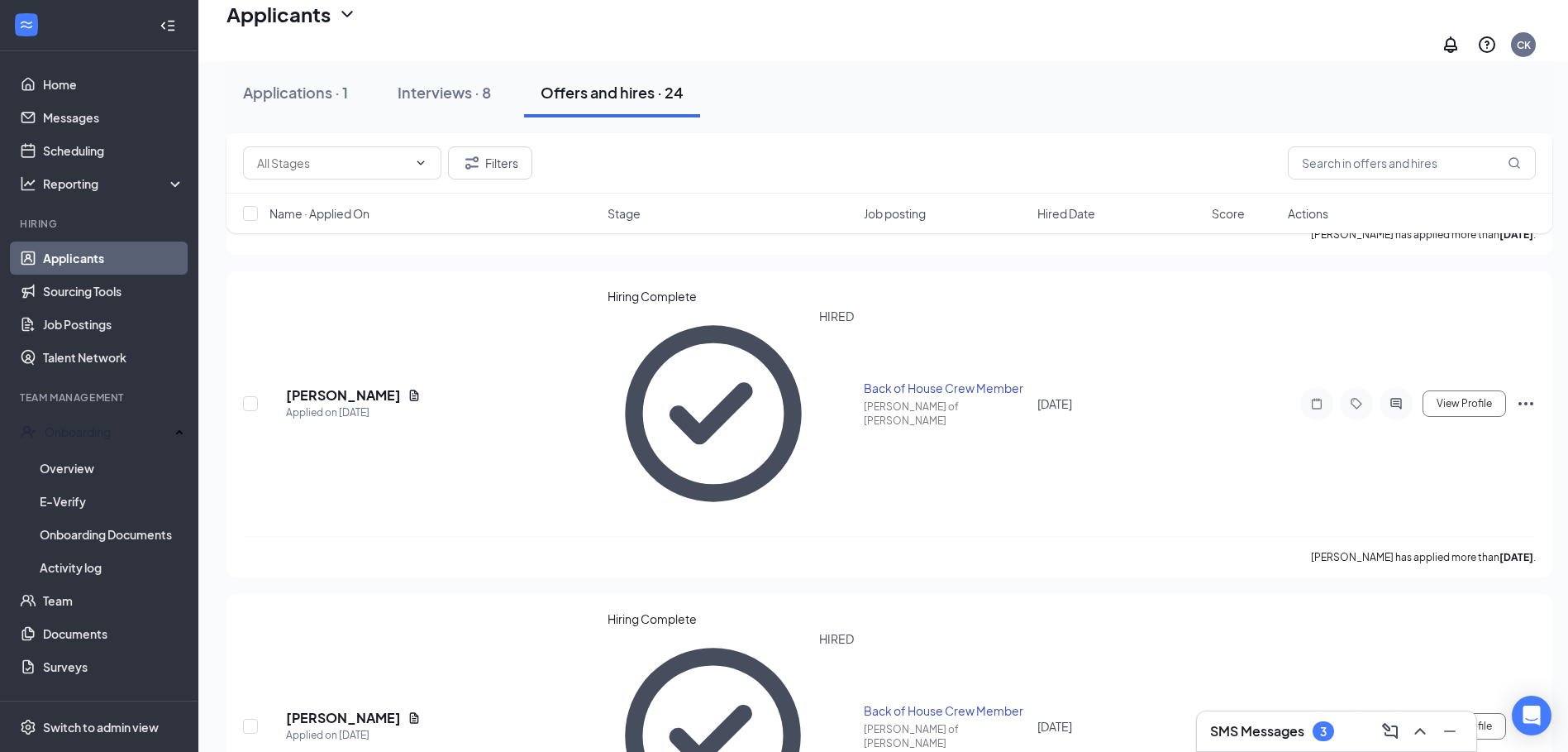
checkbox input "true"
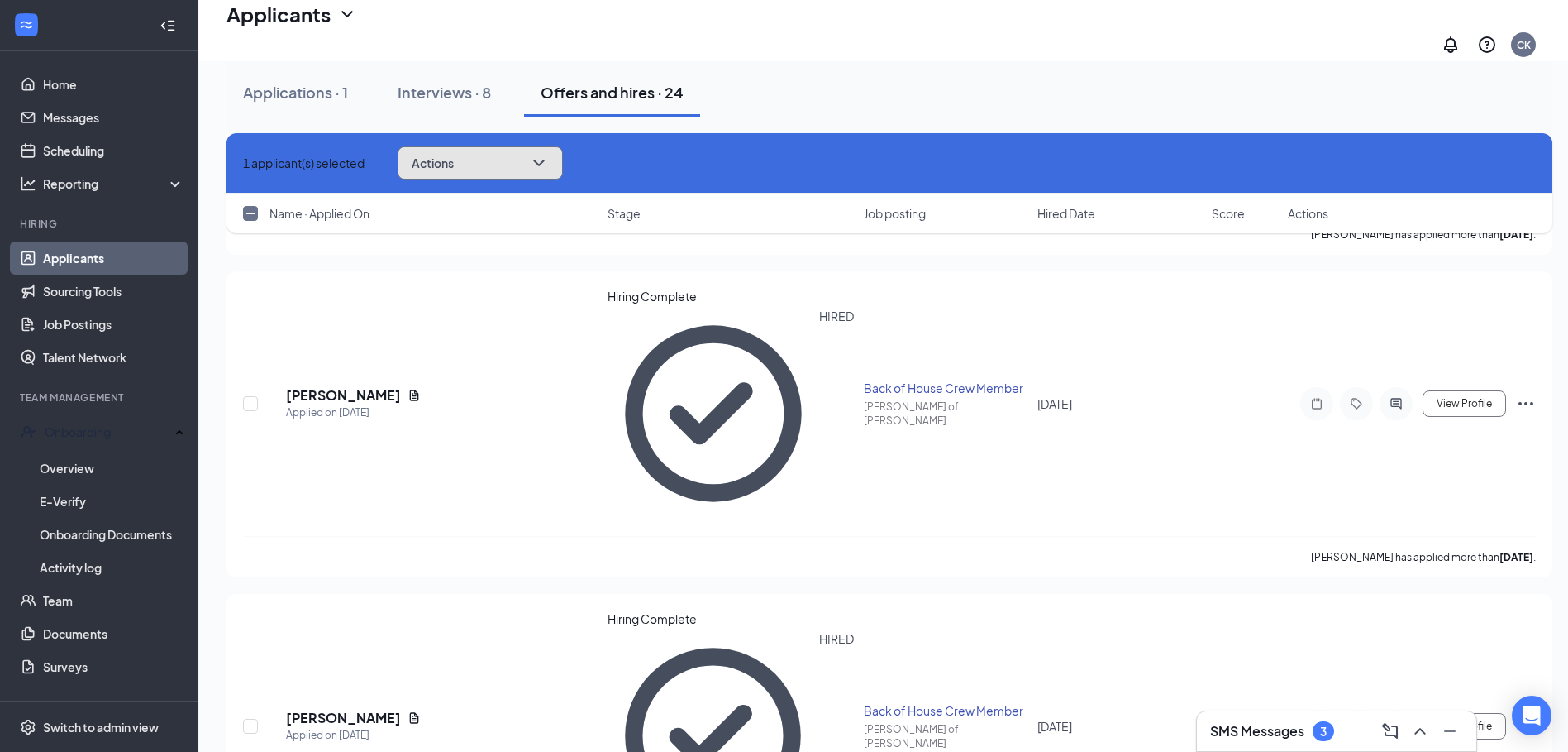
click at [549, 160] on icon "ChevronDown" at bounding box center [539, 163] width 20 height 20
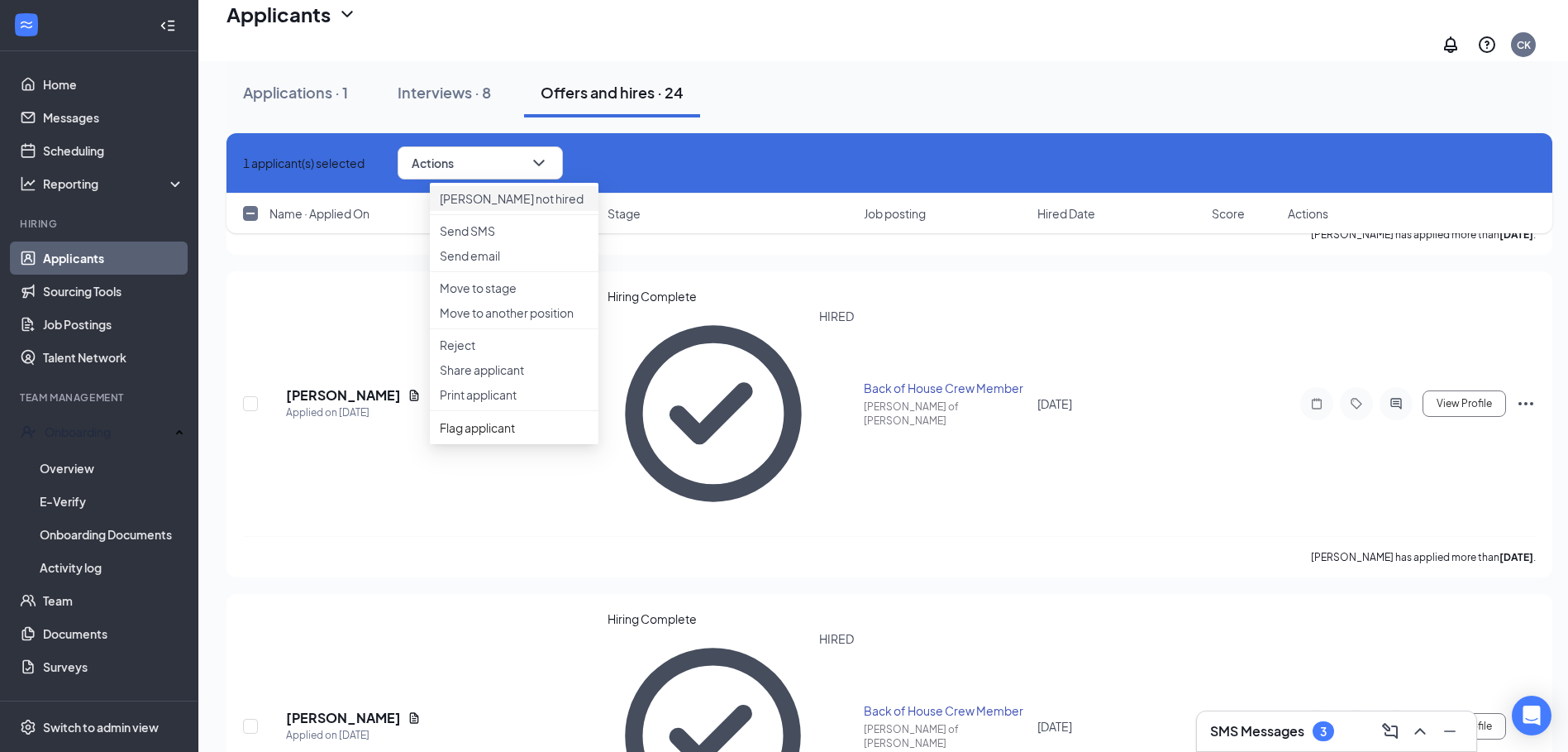
click at [492, 204] on p "[PERSON_NAME] not hired" at bounding box center [514, 198] width 149 height 16
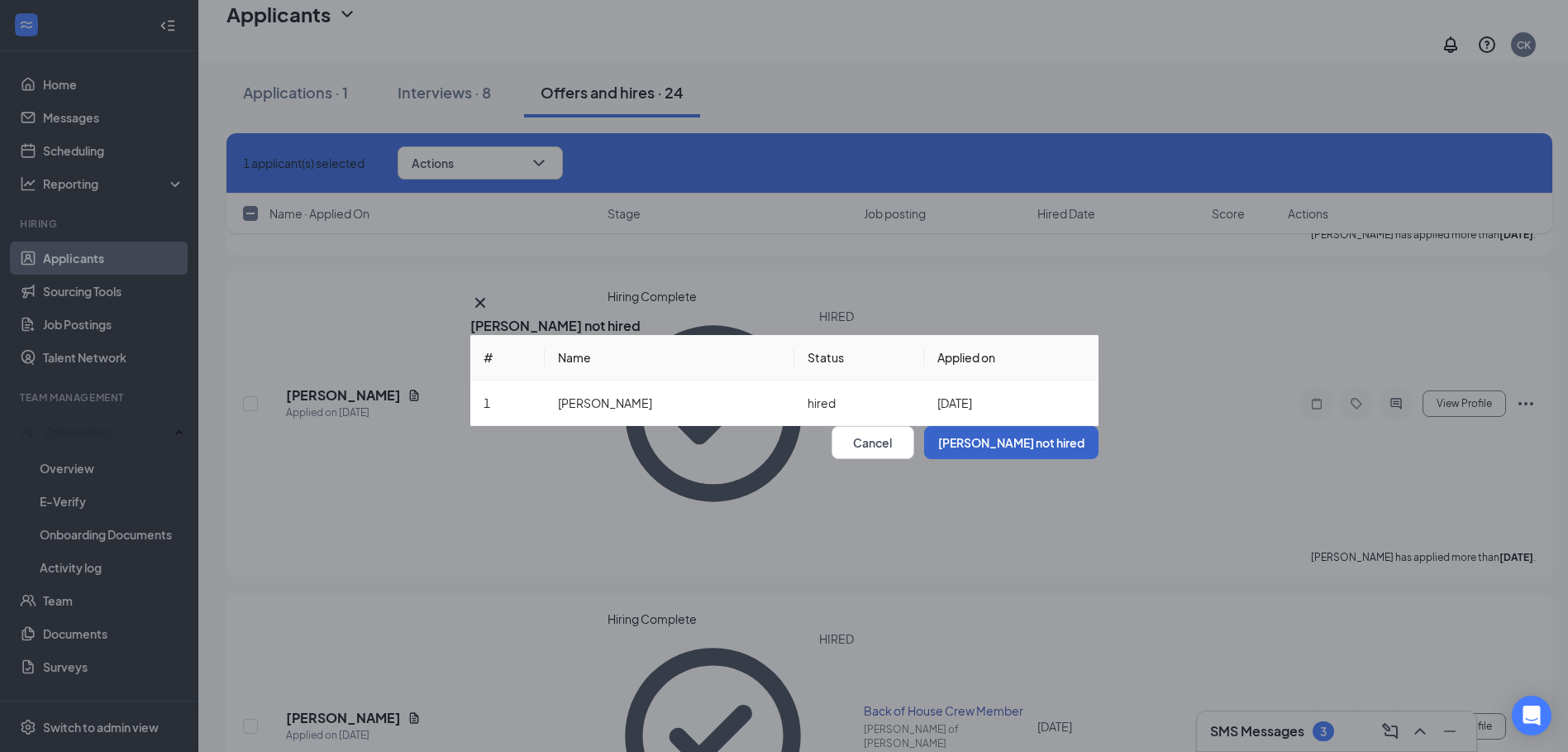
click at [1001, 459] on button "[PERSON_NAME] not hired" at bounding box center [1011, 443] width 174 height 33
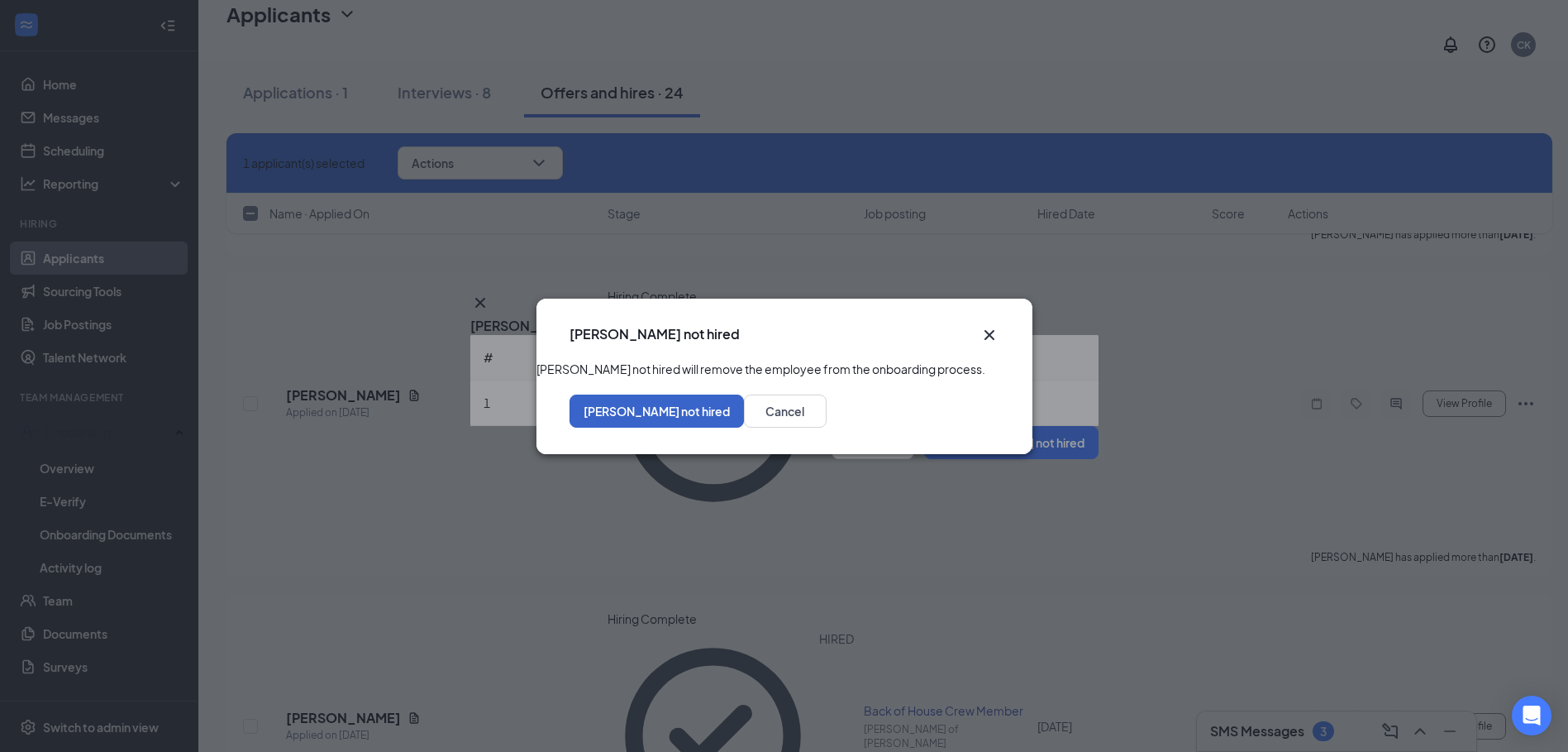
click at [744, 428] on button "[PERSON_NAME] not hired" at bounding box center [656, 411] width 174 height 33
